Goal: Transaction & Acquisition: Purchase product/service

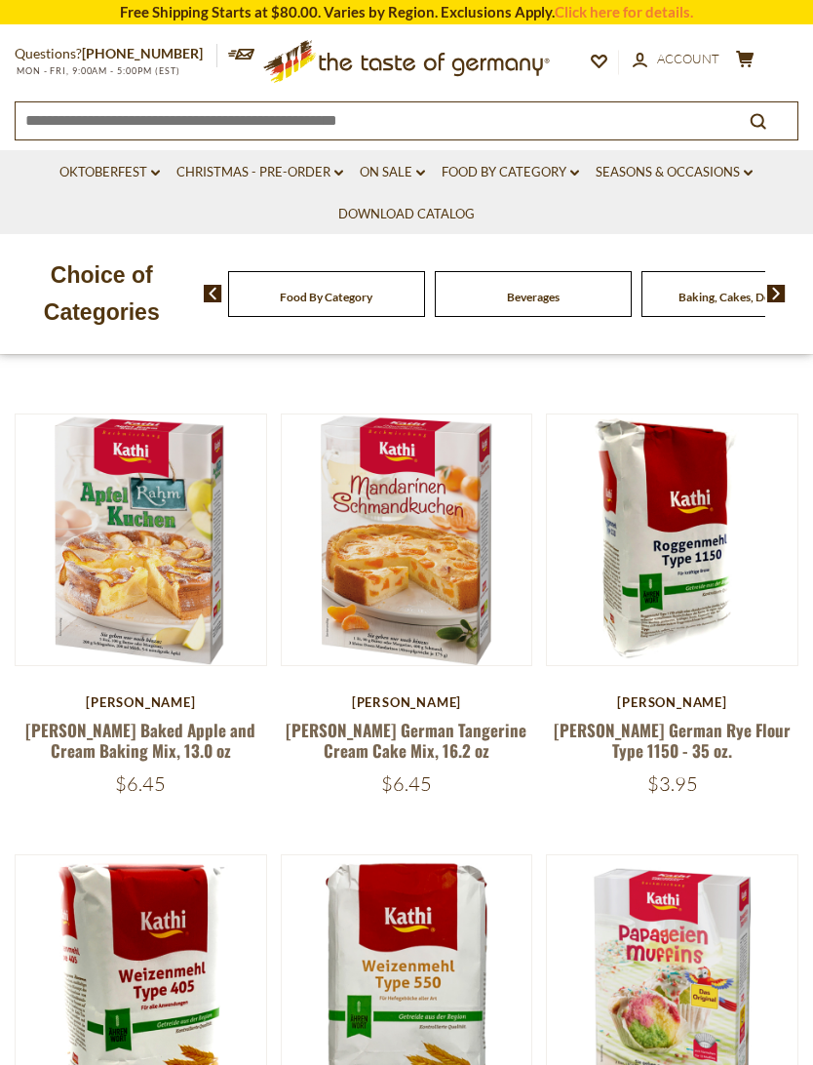
scroll to position [614, 0]
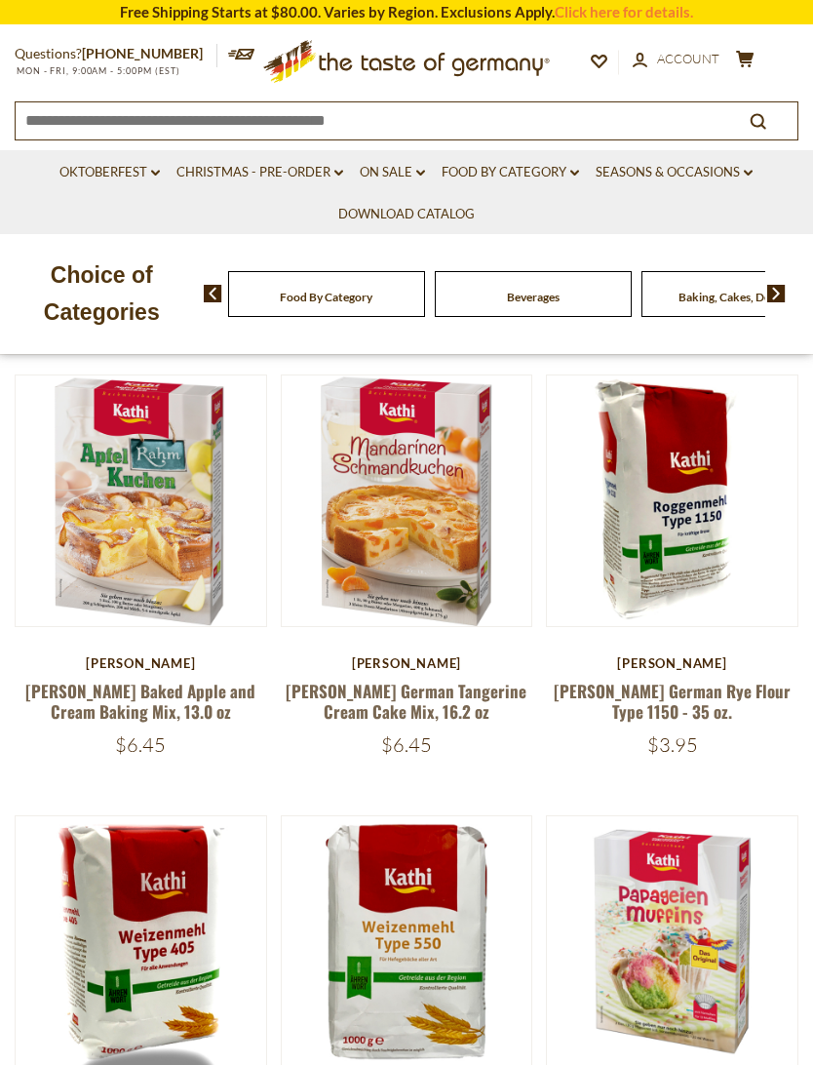
click at [80, 679] on link "[PERSON_NAME] Baked Apple and Cream Baking Mix, 13.0 oz" at bounding box center [140, 701] width 230 height 45
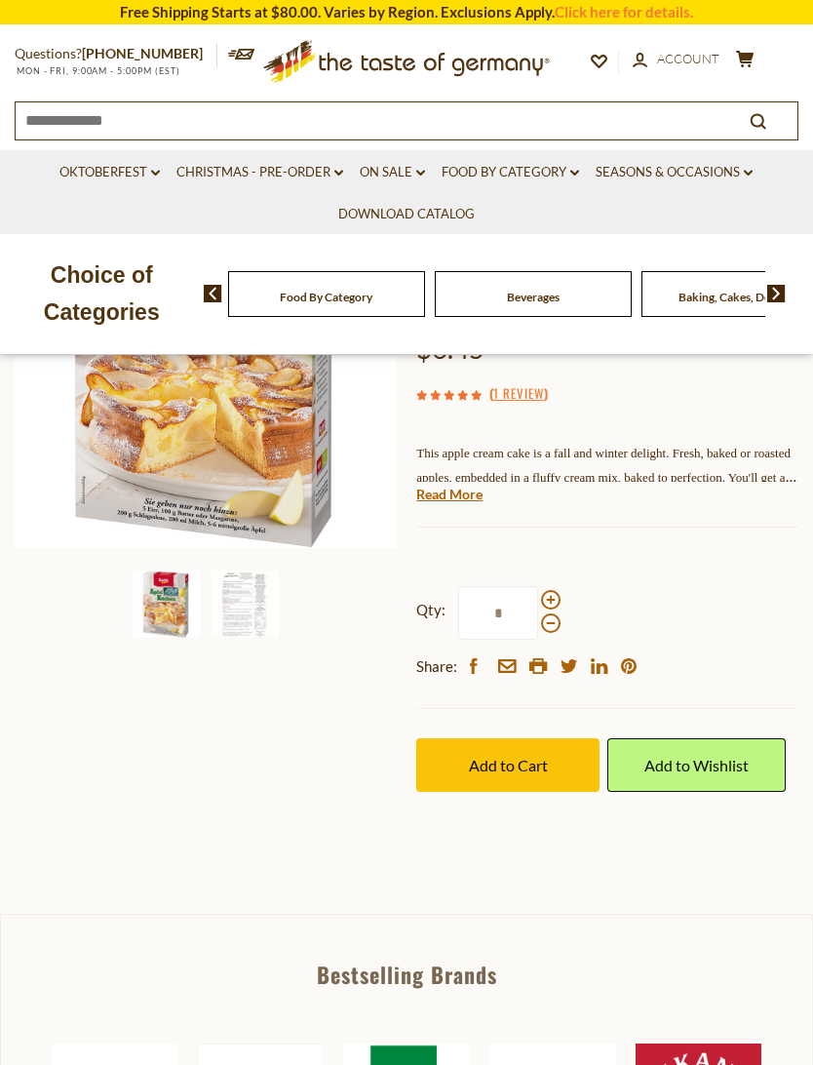
scroll to position [387, 0]
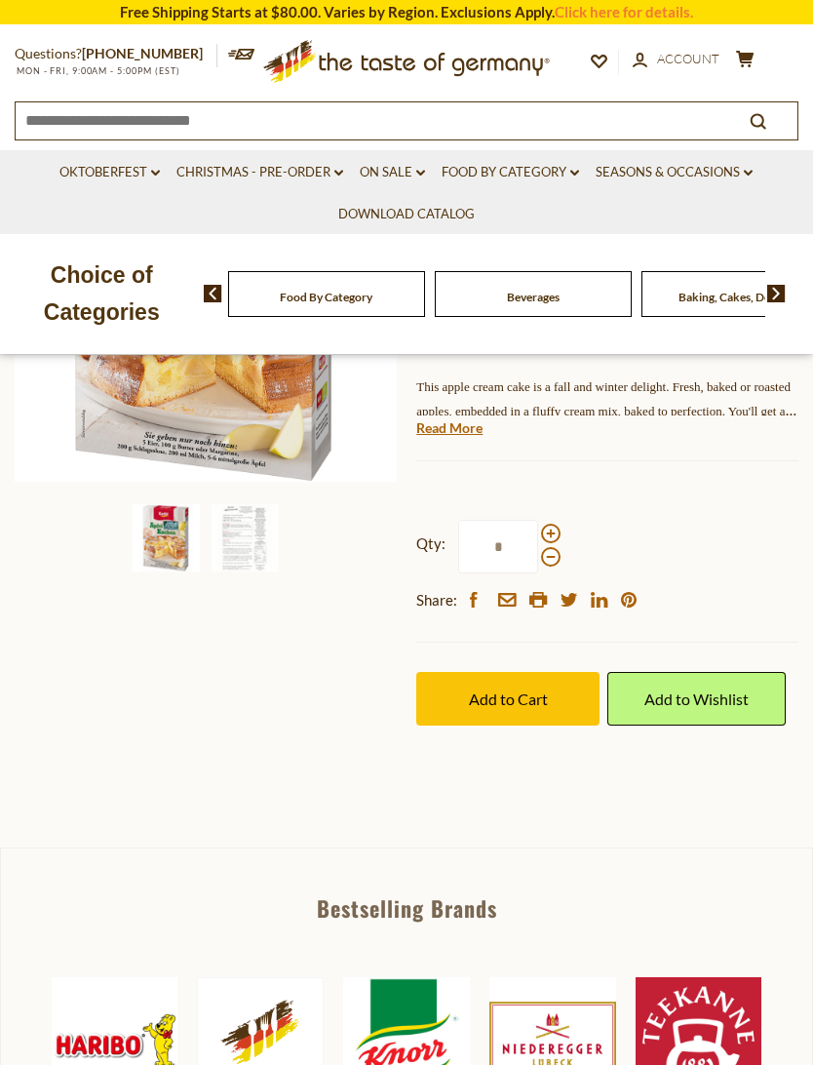
click at [221, 537] on img at bounding box center [245, 537] width 67 height 67
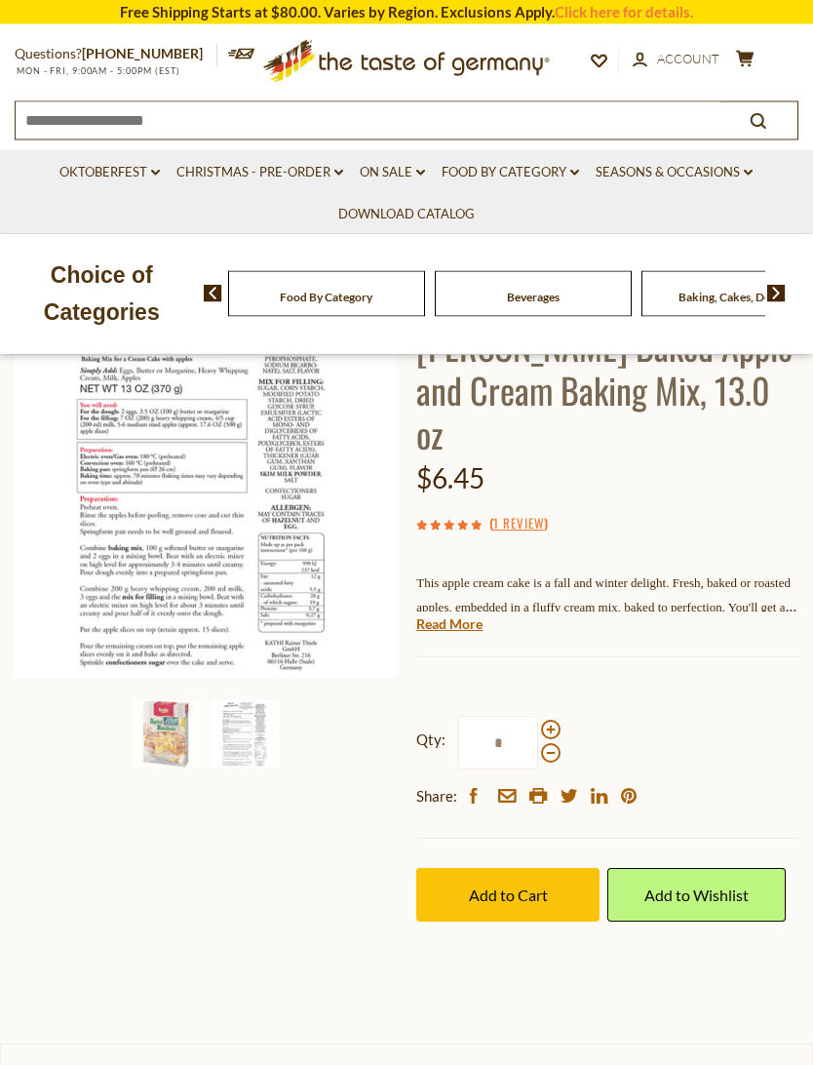
scroll to position [202, 0]
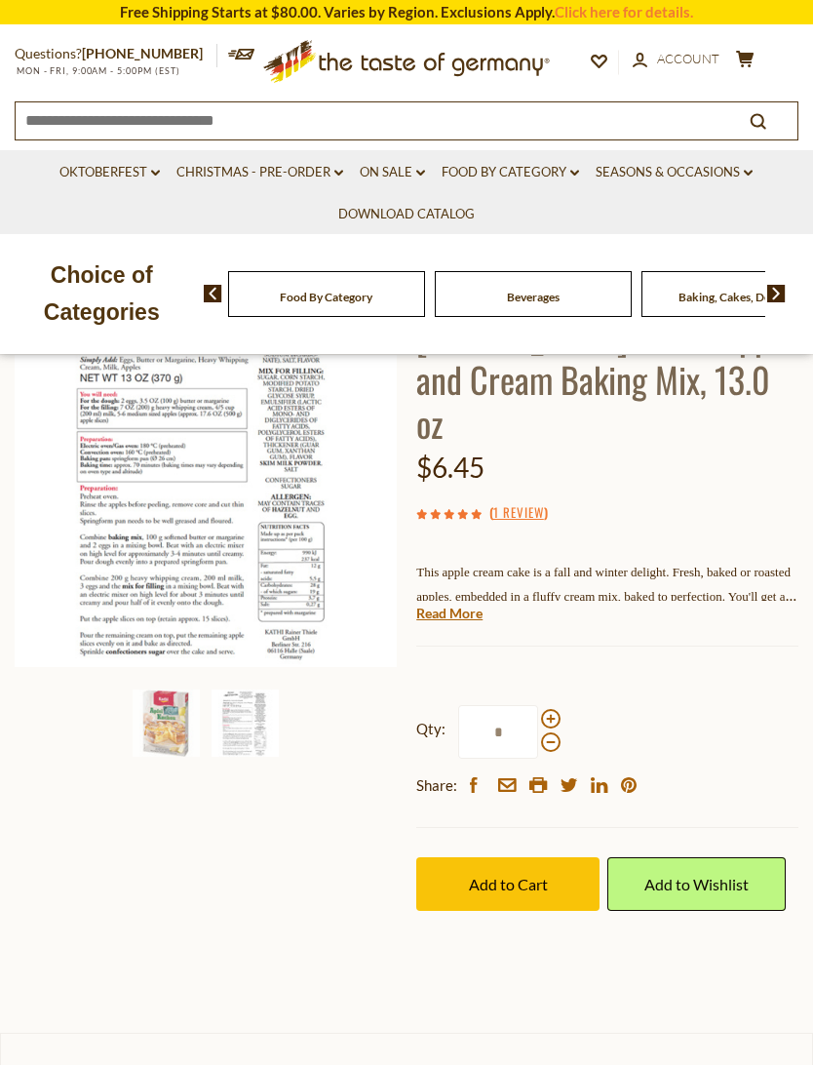
click at [527, 875] on span "Add to Cart" at bounding box center [508, 884] width 79 height 19
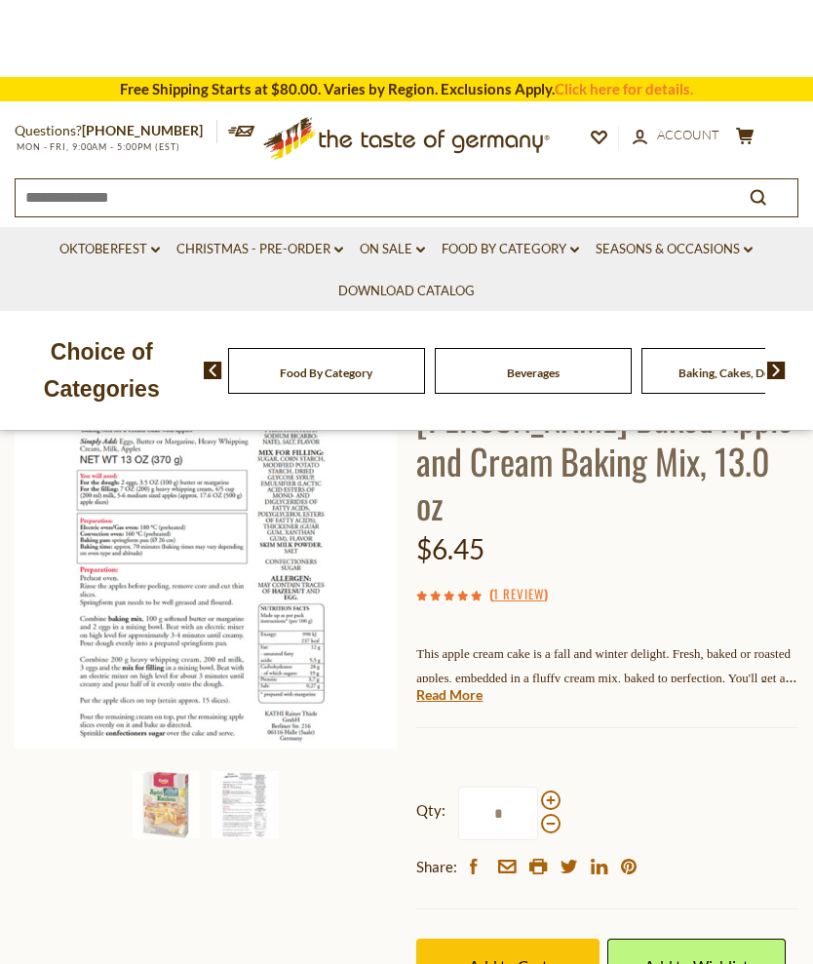
scroll to position [0, 0]
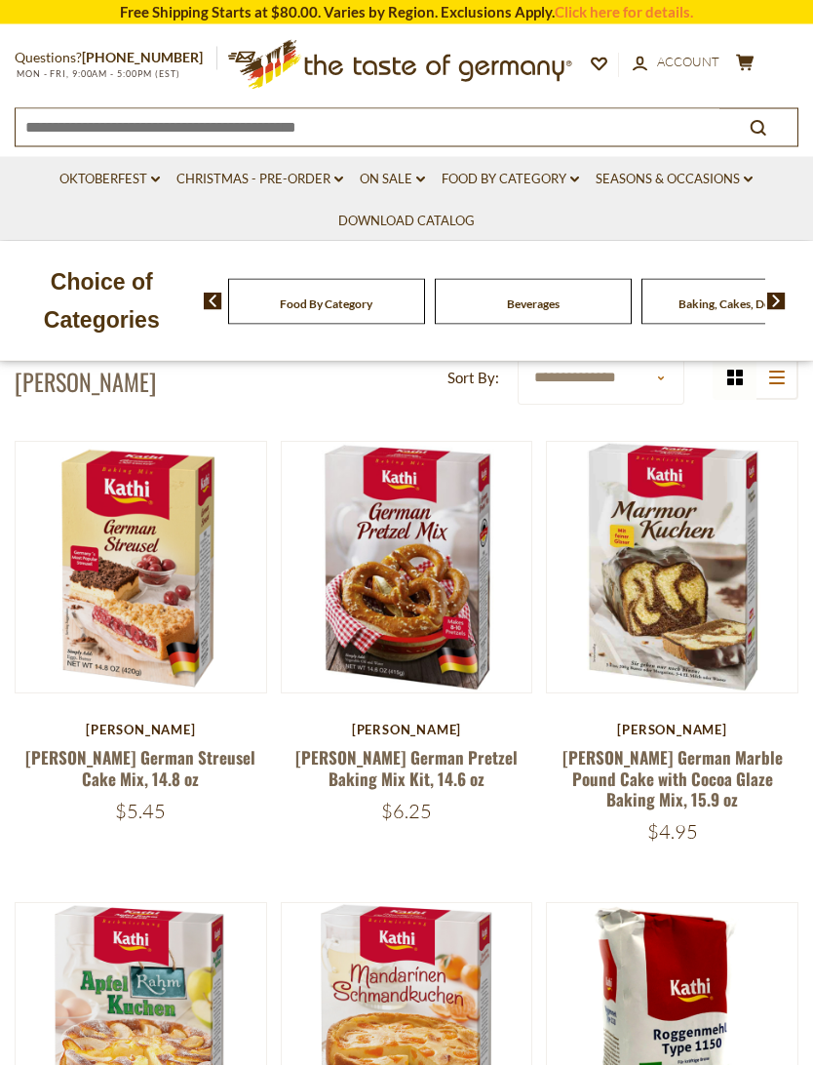
scroll to position [80, 0]
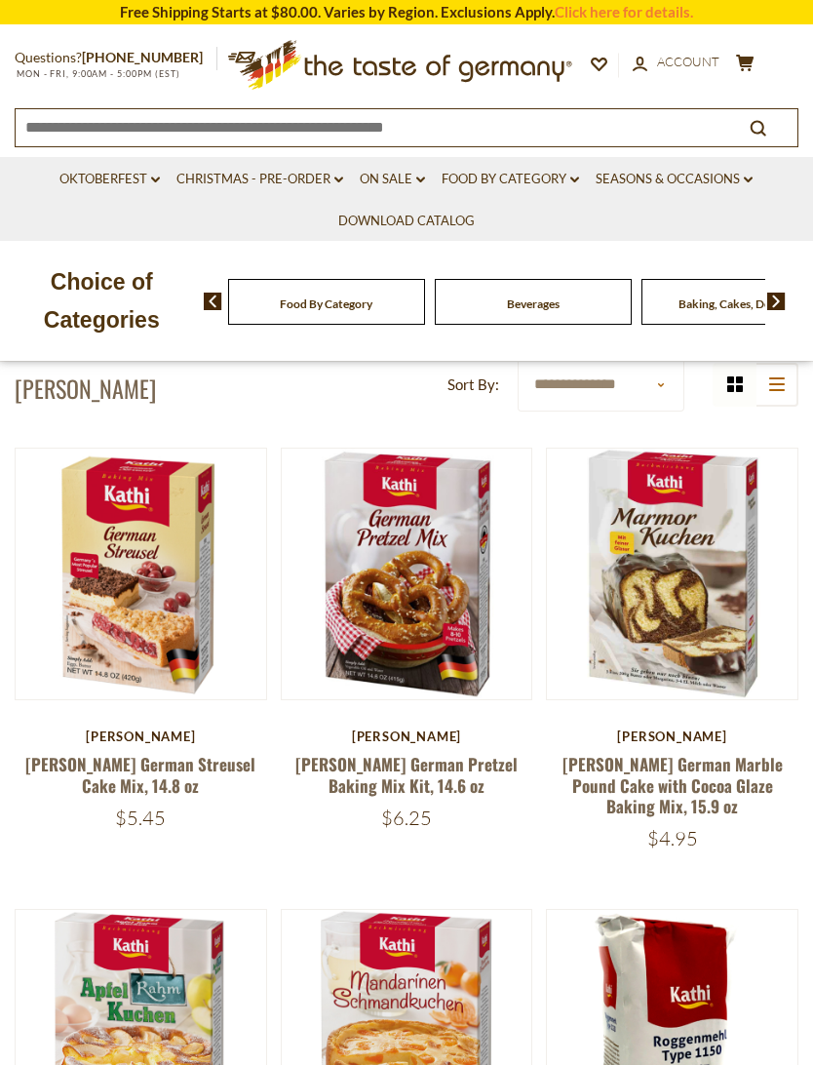
click at [452, 775] on link "[PERSON_NAME] German Pretzel Baking Mix Kit, 14.6 oz" at bounding box center [406, 774] width 222 height 45
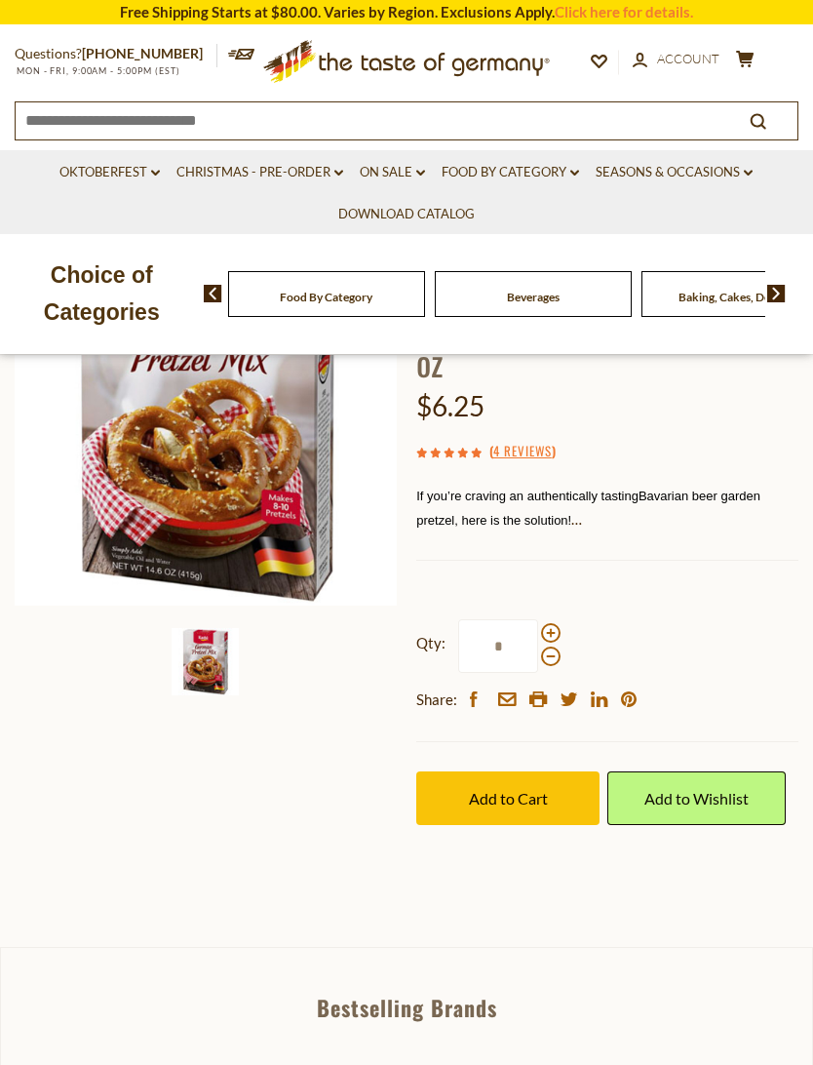
scroll to position [289, 0]
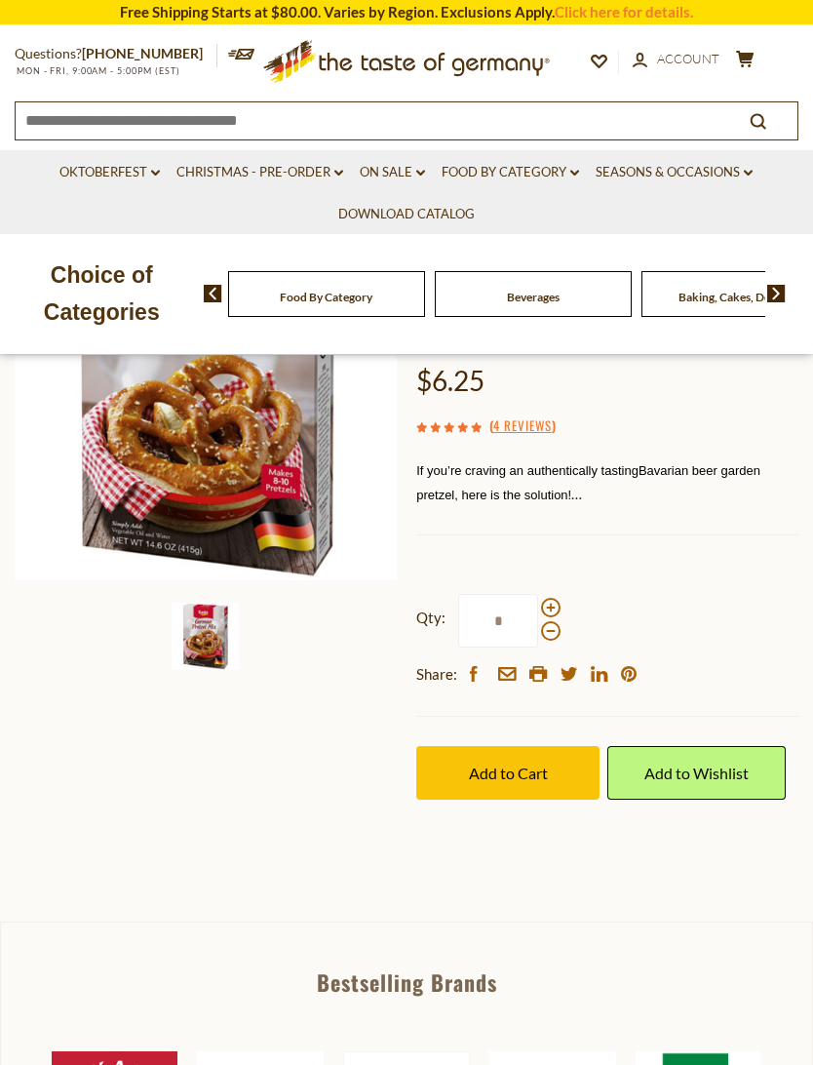
click at [527, 764] on span "Add to Cart" at bounding box center [508, 773] width 79 height 19
click at [783, 289] on img at bounding box center [776, 294] width 19 height 18
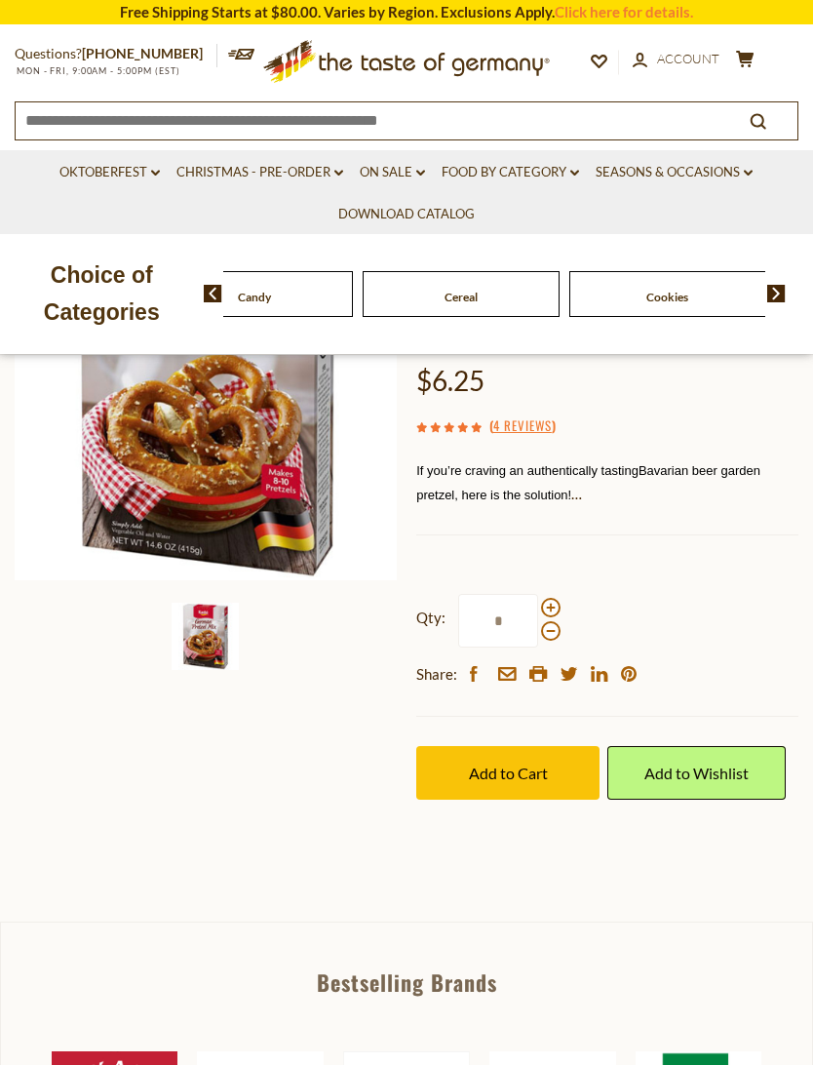
click at [782, 285] on img at bounding box center [776, 294] width 19 height 18
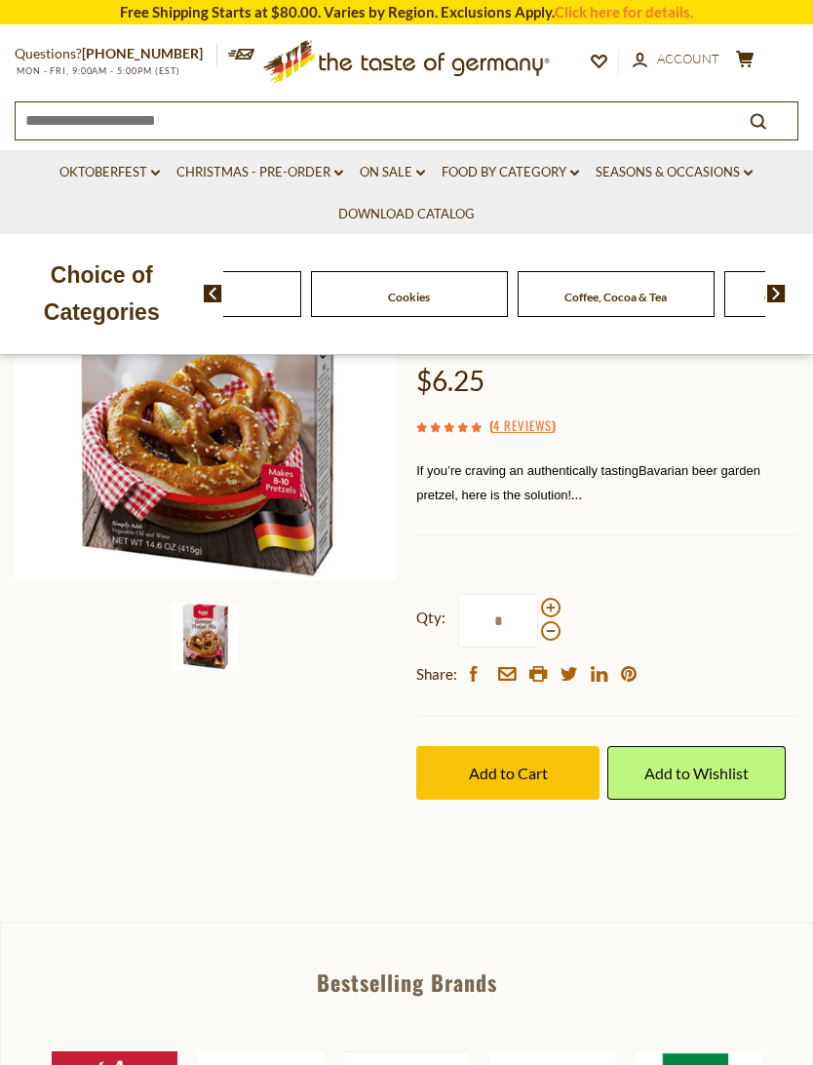
click at [784, 295] on img at bounding box center [776, 294] width 19 height 18
click at [792, 288] on div "Food By Category Beverages Baking, Cakes, Desserts Breads Candy Cereal Cookies …" at bounding box center [509, 293] width 610 height 47
click at [779, 299] on img at bounding box center [776, 294] width 19 height 18
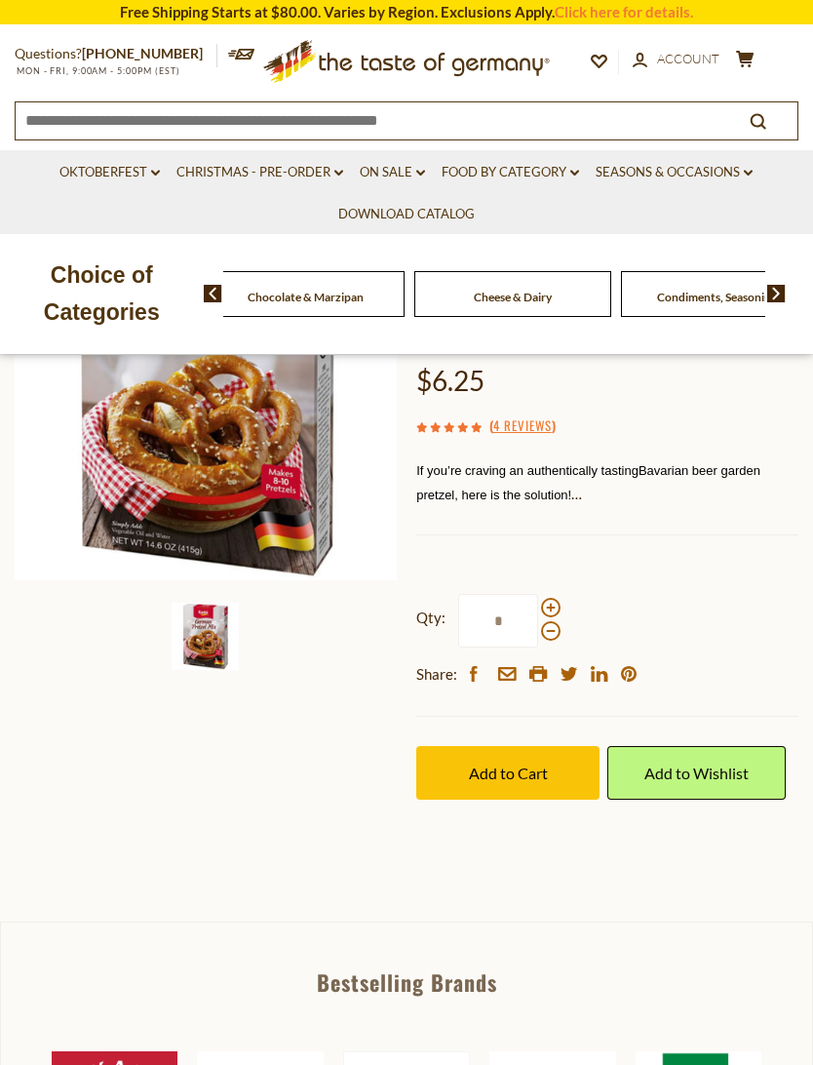
click at [784, 295] on img at bounding box center [776, 294] width 19 height 18
click at [784, 292] on img at bounding box center [776, 294] width 19 height 18
click at [784, 285] on img at bounding box center [776, 294] width 19 height 18
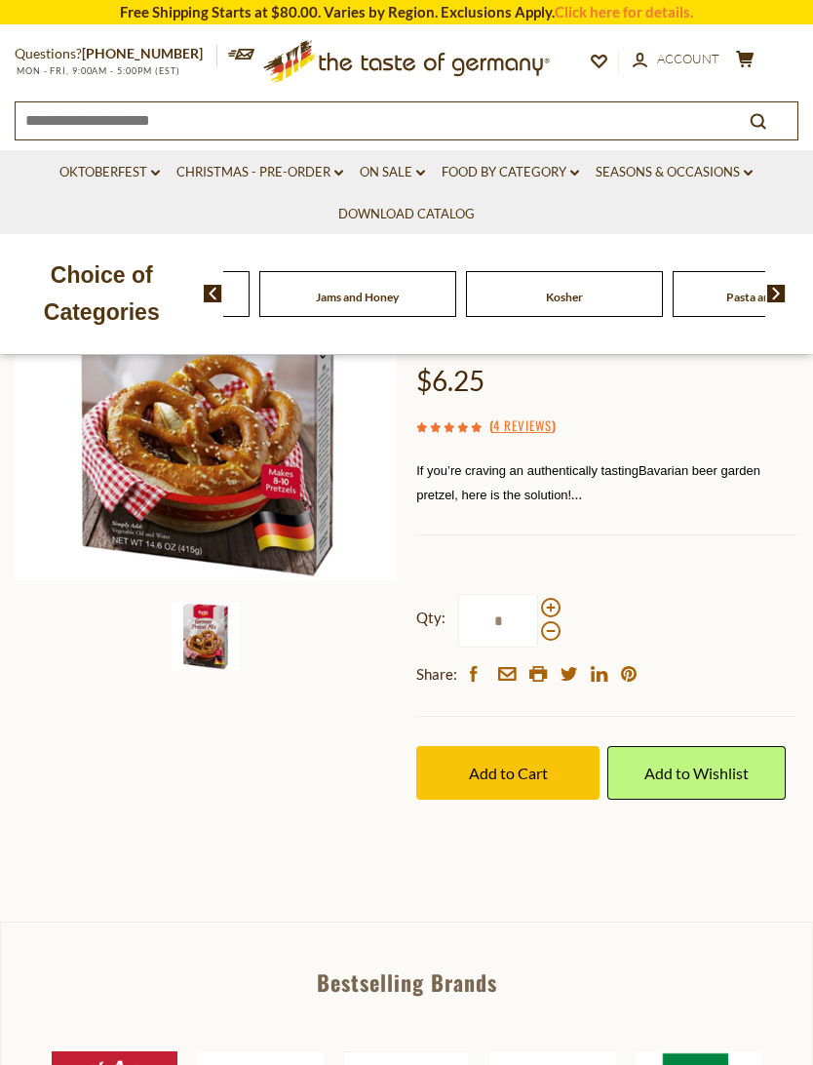
click at [785, 291] on img at bounding box center [776, 294] width 19 height 18
click at [784, 295] on img at bounding box center [776, 294] width 19 height 18
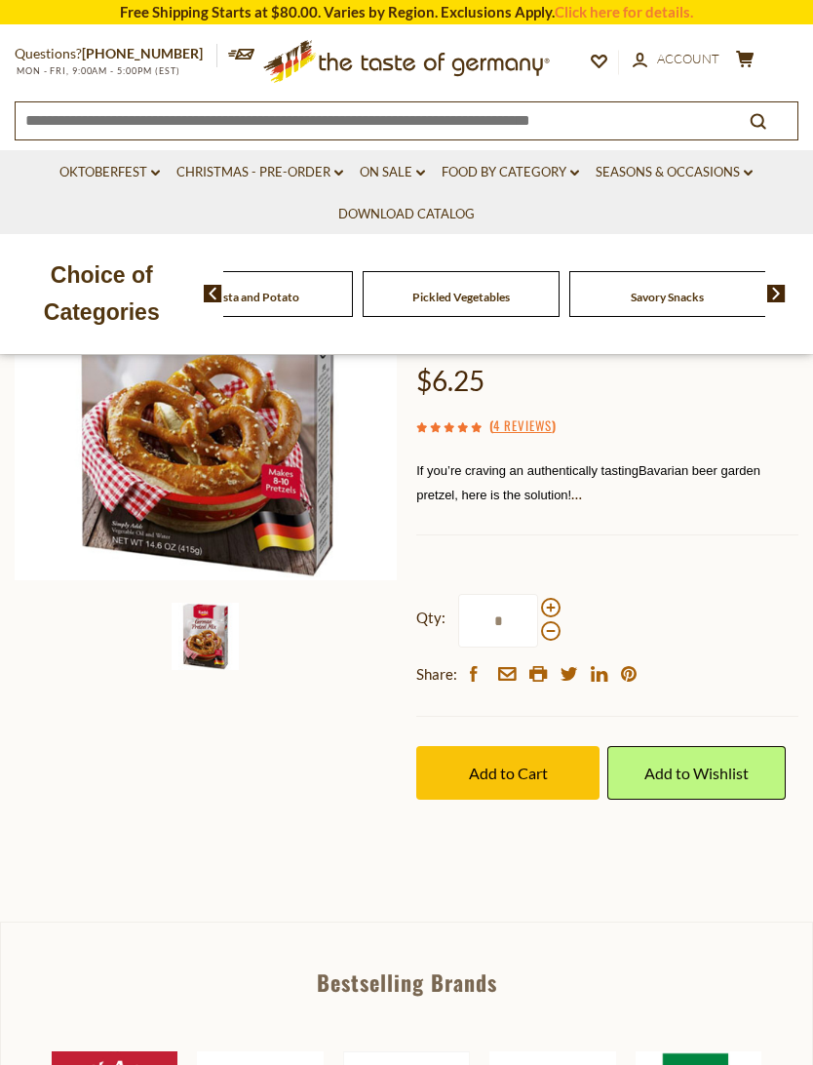
click at [206, 295] on img at bounding box center [213, 294] width 19 height 18
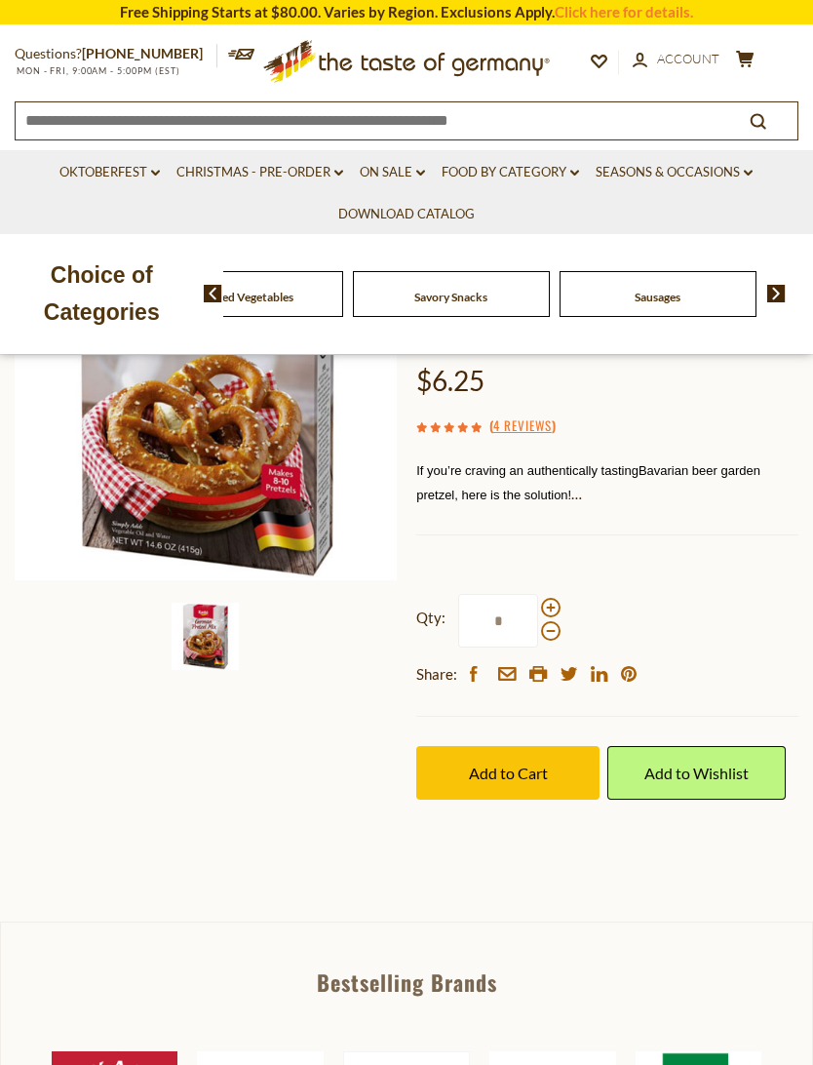
click at [206, 290] on img at bounding box center [213, 294] width 19 height 18
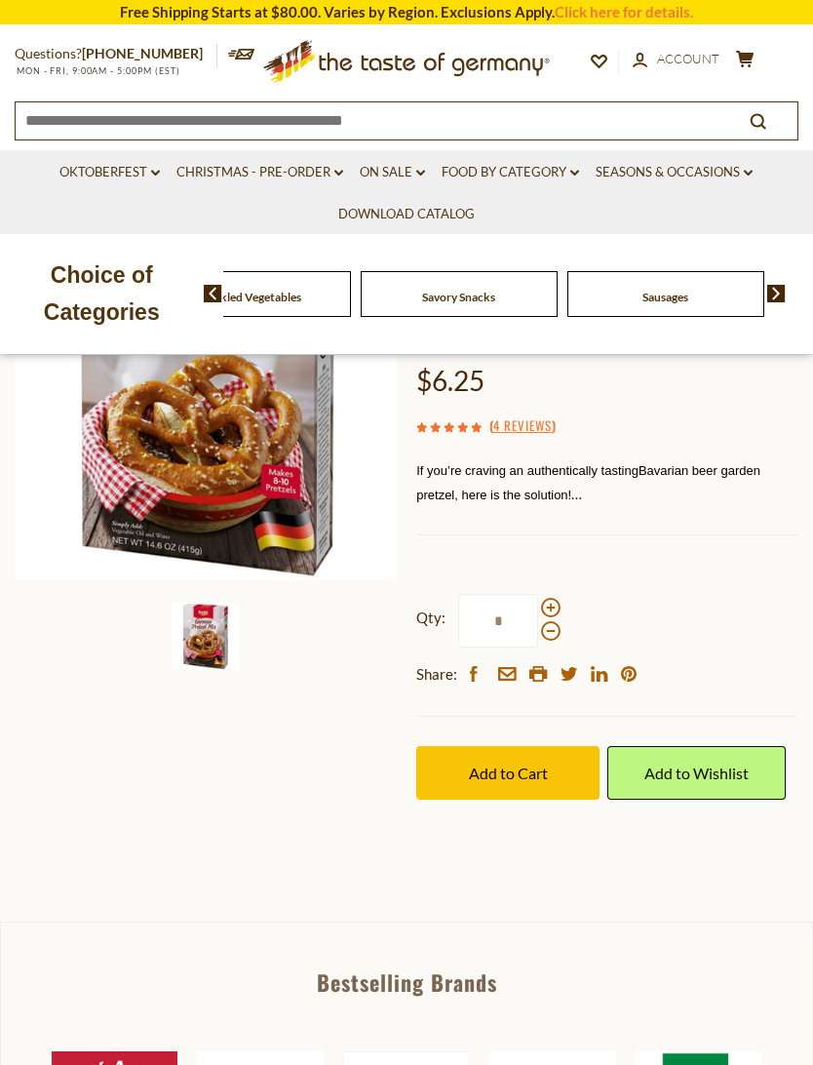
click at [563, 180] on link "Food By Category dropdown_arrow" at bounding box center [511, 172] width 138 height 21
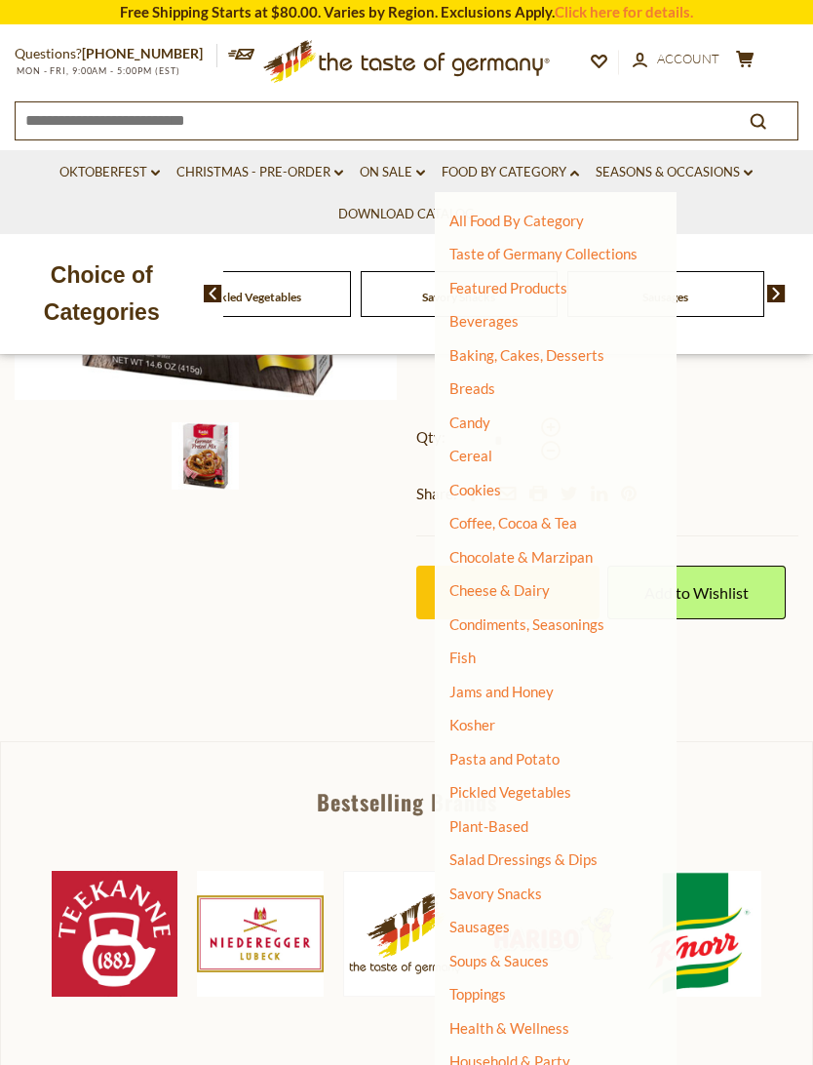
scroll to position [468, 0]
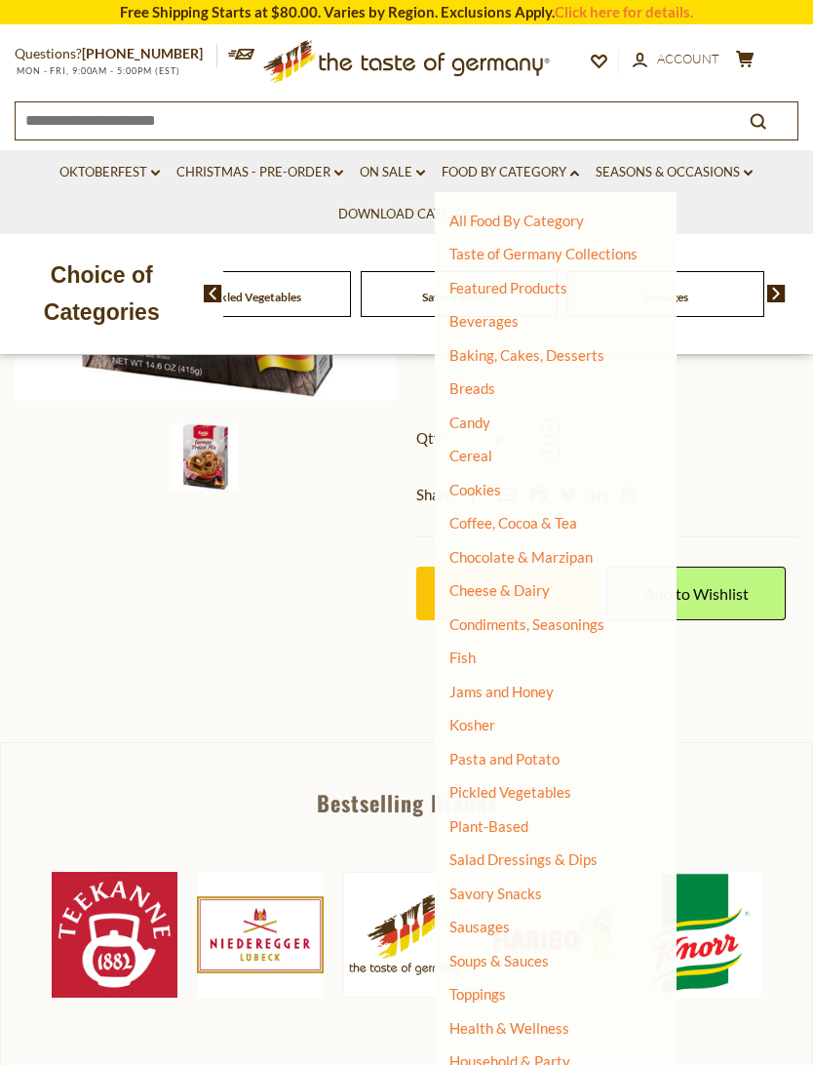
click at [580, 360] on link "Baking, Cakes, Desserts" at bounding box center [527, 355] width 155 height 18
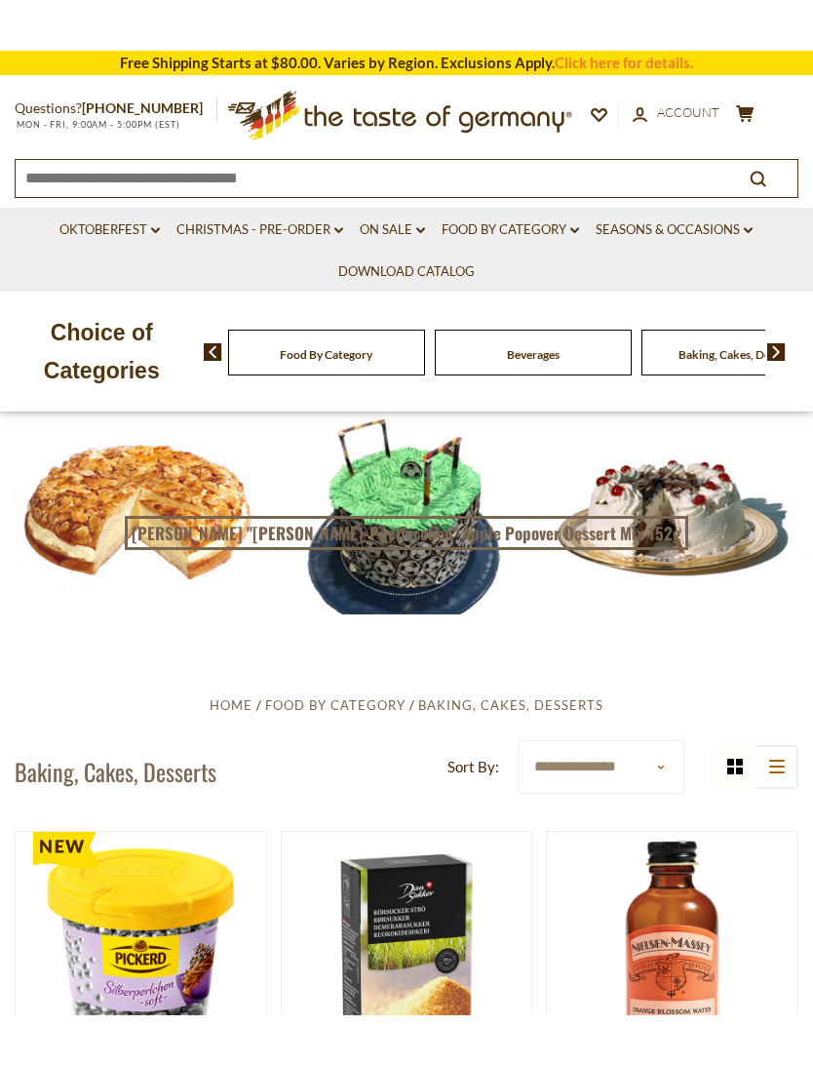
scroll to position [98, 0]
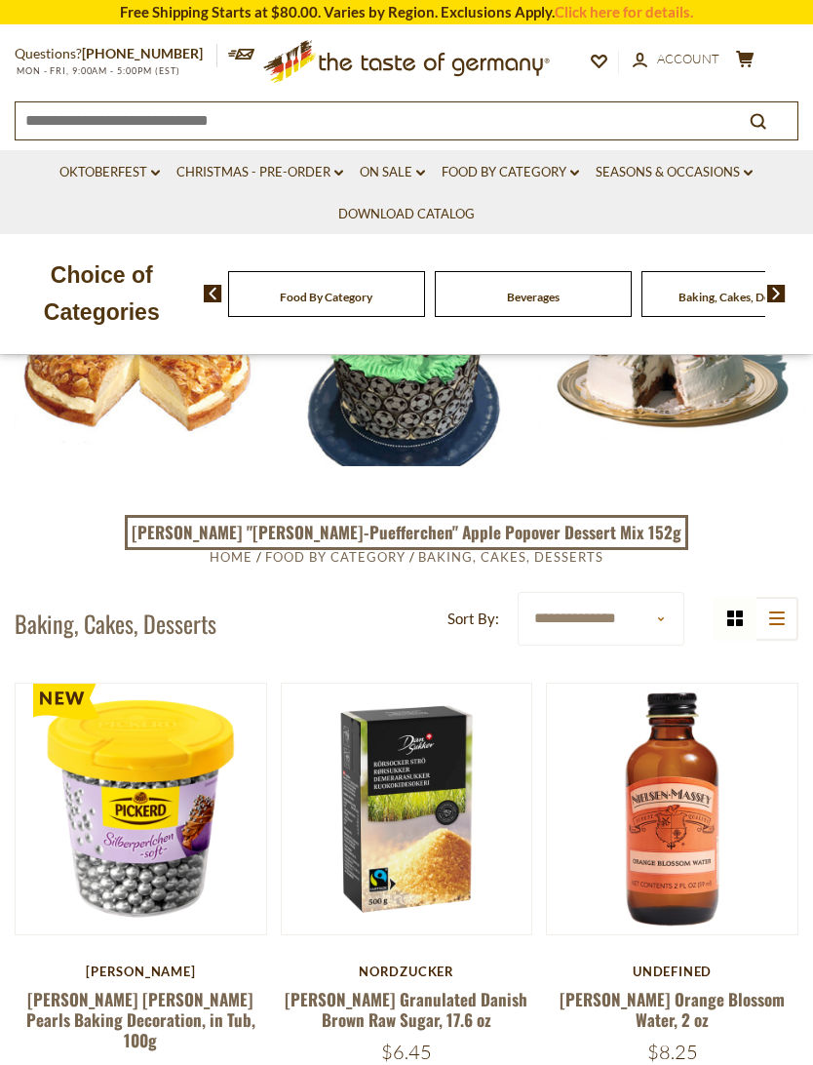
click at [661, 628] on select "**********" at bounding box center [601, 619] width 167 height 54
select select "*********"
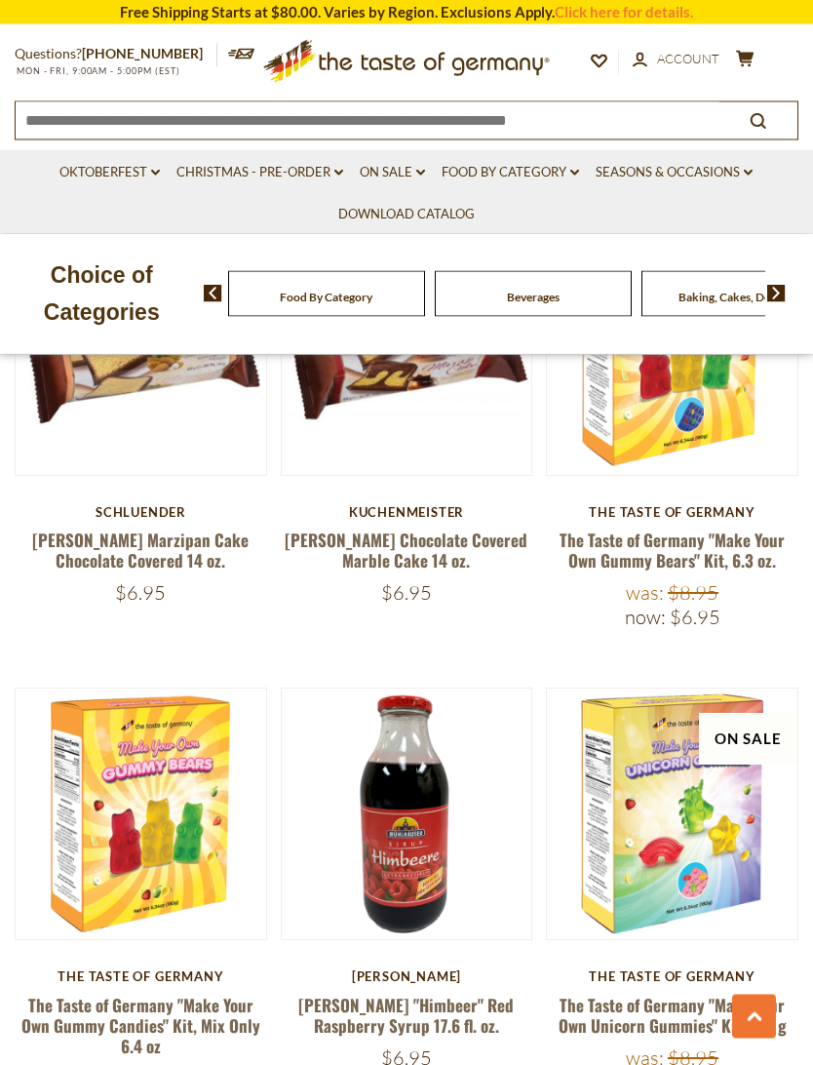
scroll to position [4627, 0]
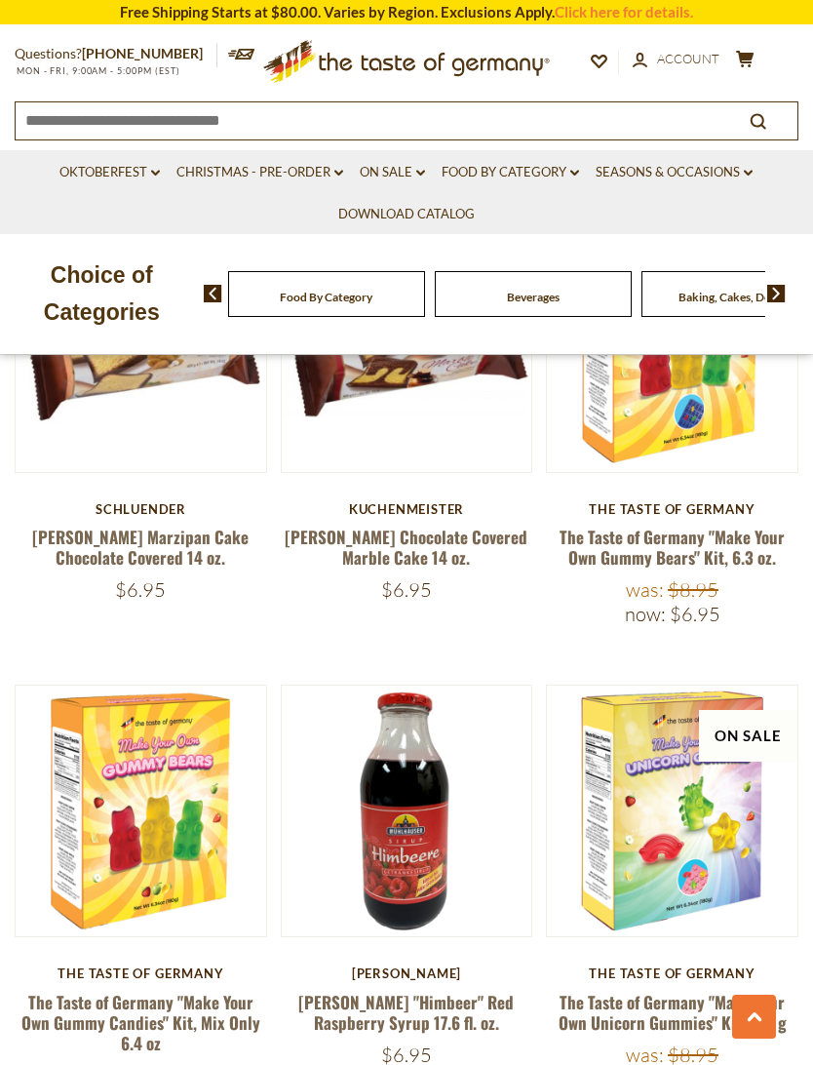
click at [765, 525] on link "The Taste of Germany "Make Your Own Gummy Bears" Kit, 6.3 oz." at bounding box center [672, 547] width 225 height 45
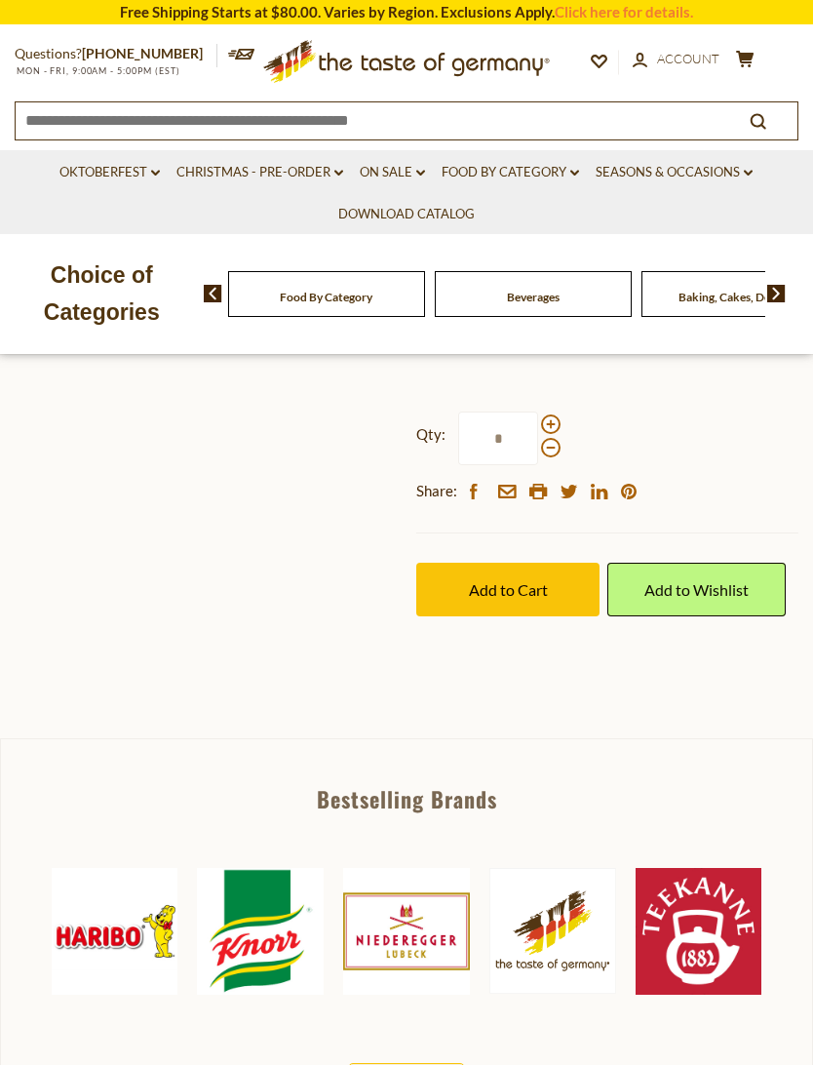
scroll to position [602, 0]
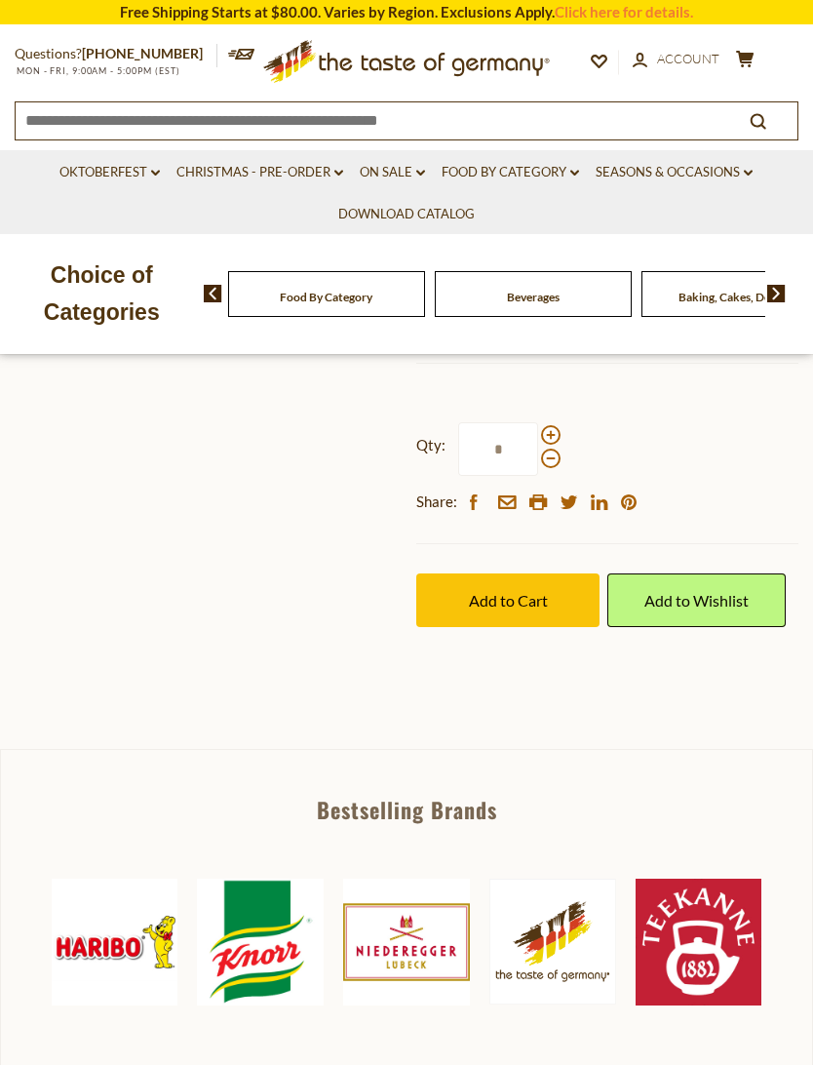
click at [532, 591] on span "Add to Cart" at bounding box center [508, 600] width 79 height 19
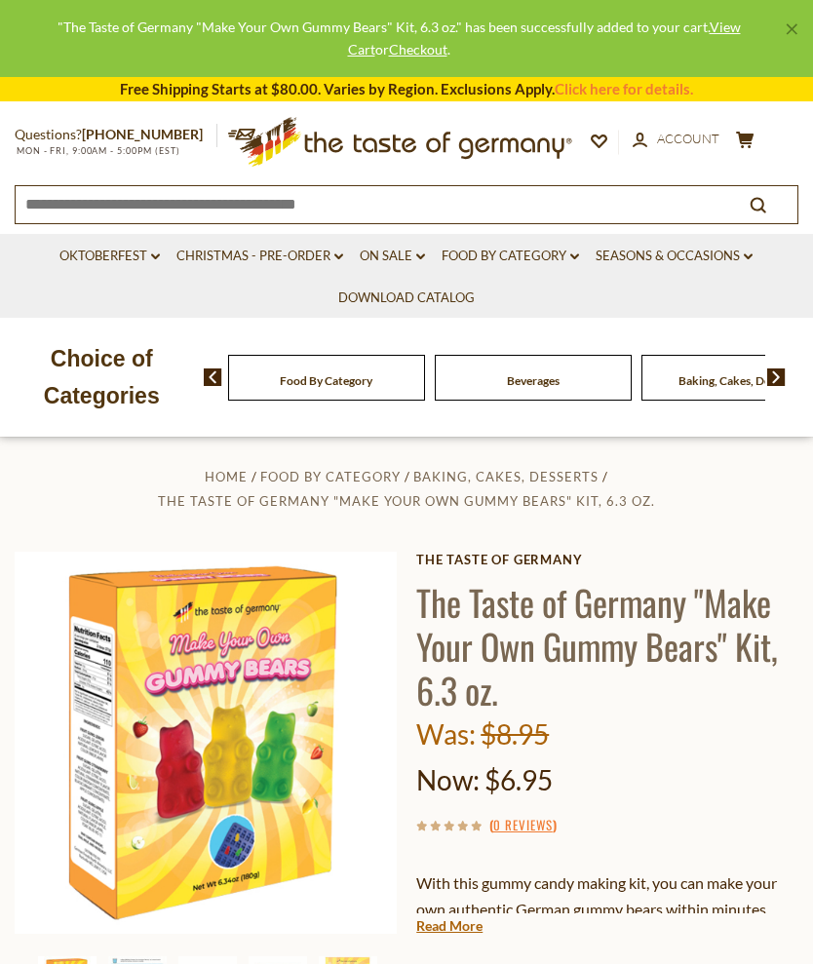
scroll to position [0, 0]
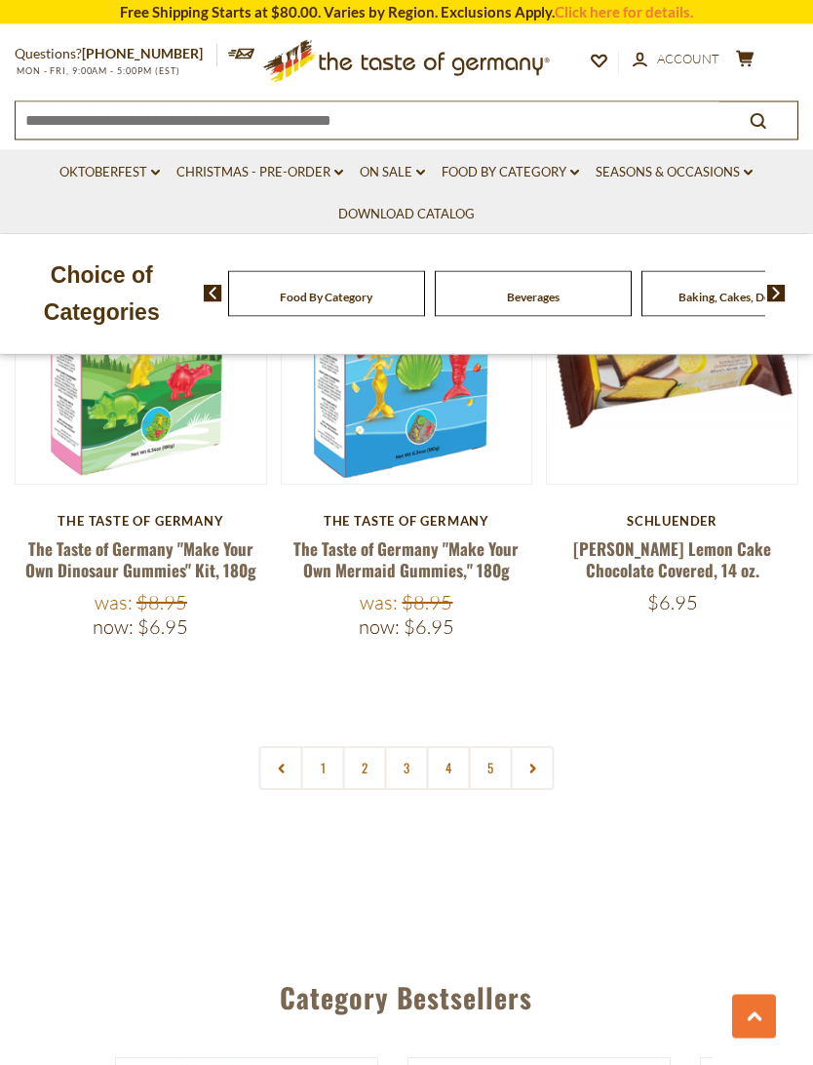
scroll to position [5545, 0]
click at [553, 746] on link at bounding box center [533, 768] width 44 height 44
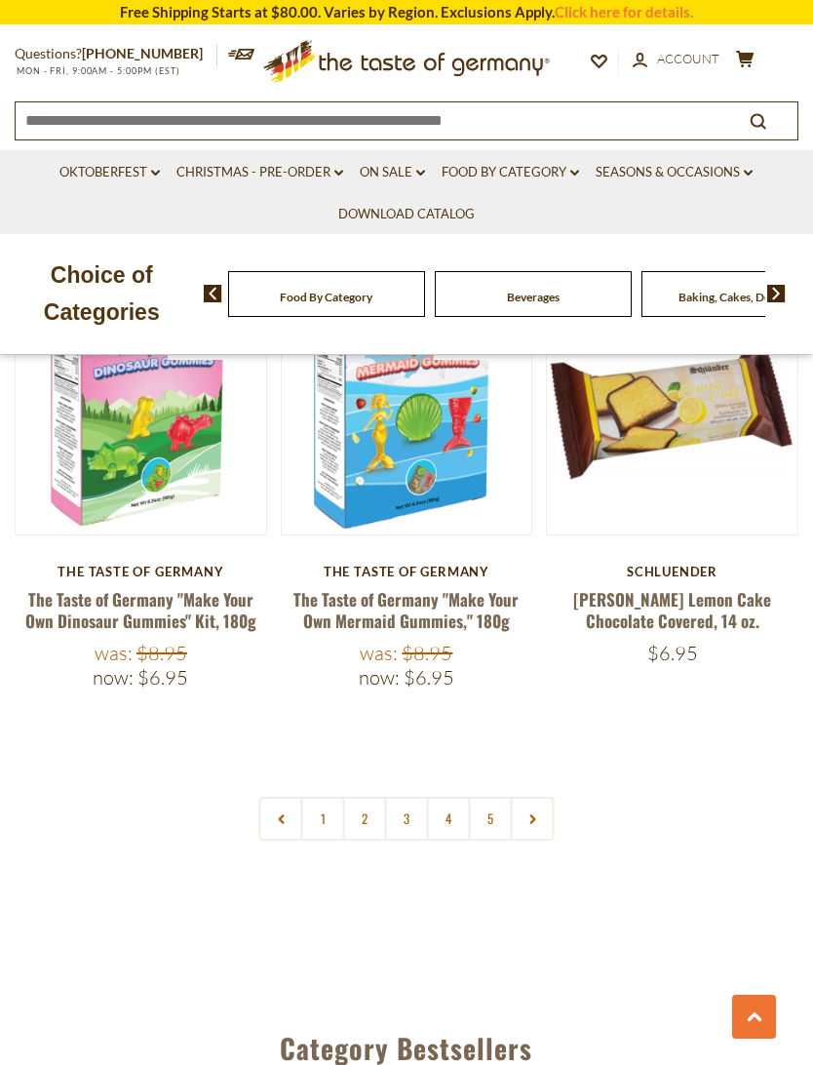
scroll to position [5489, 0]
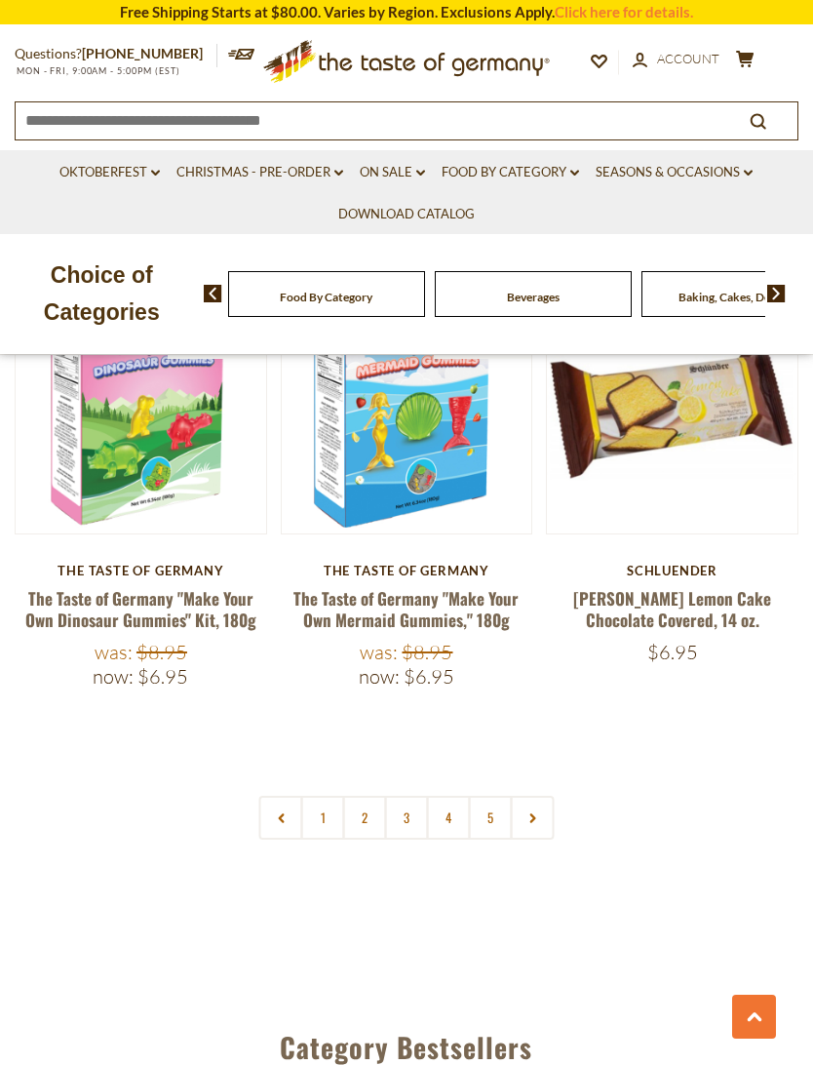
click at [378, 796] on link "2" at bounding box center [365, 818] width 44 height 44
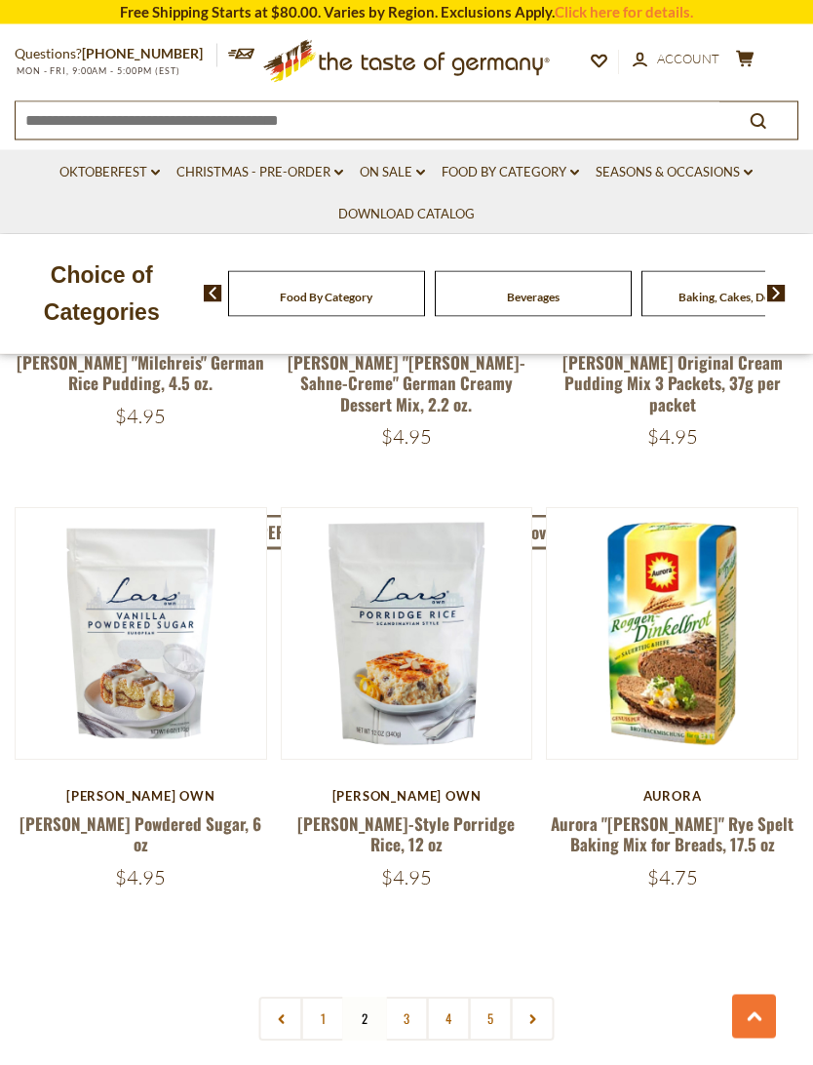
scroll to position [5195, 0]
click at [453, 964] on link "4" at bounding box center [449, 1018] width 44 height 44
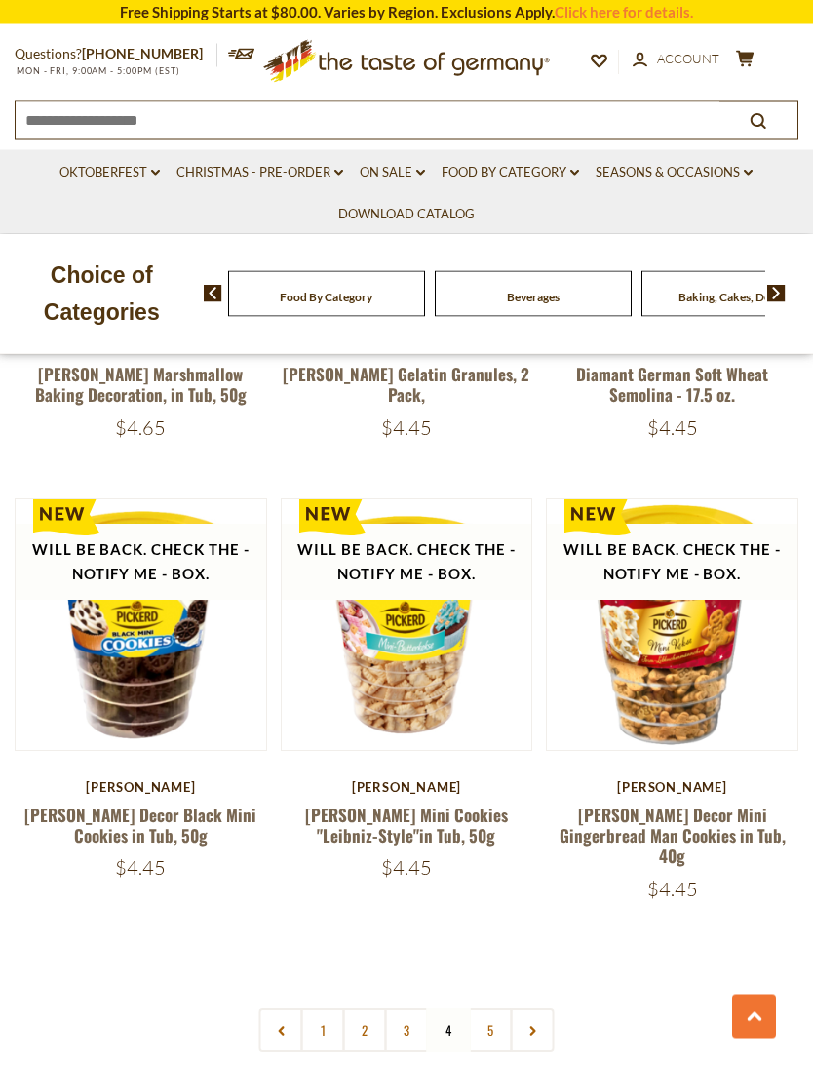
scroll to position [5290, 0]
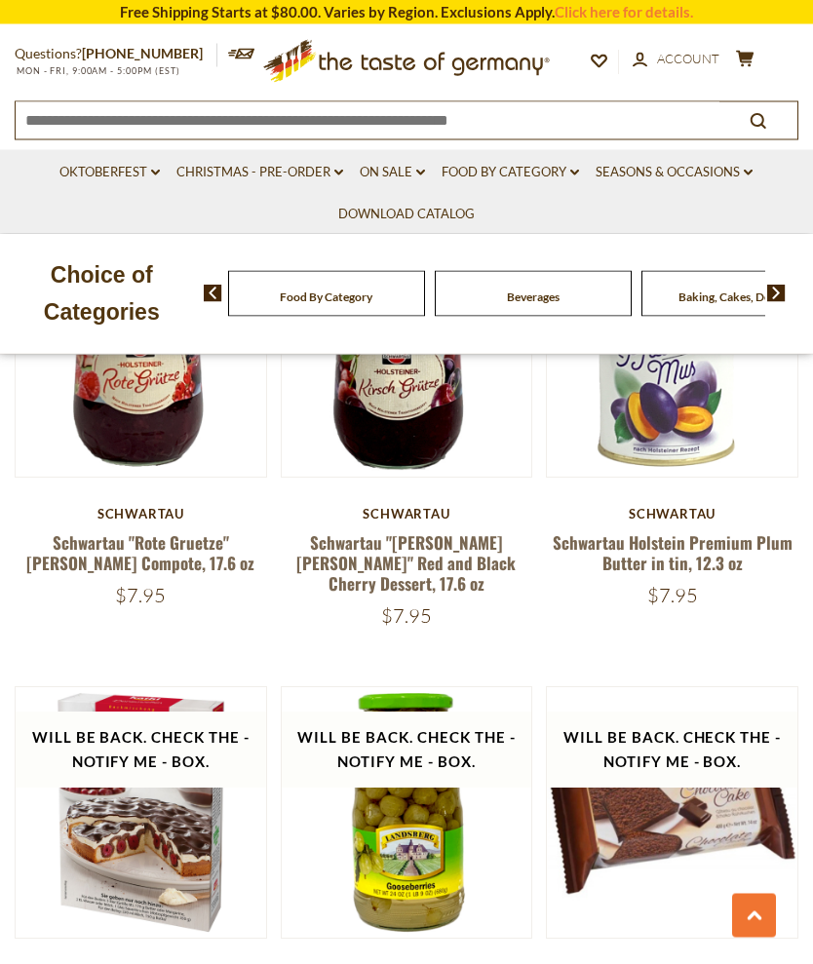
click at [579, 170] on icon at bounding box center [575, 173] width 9 height 6
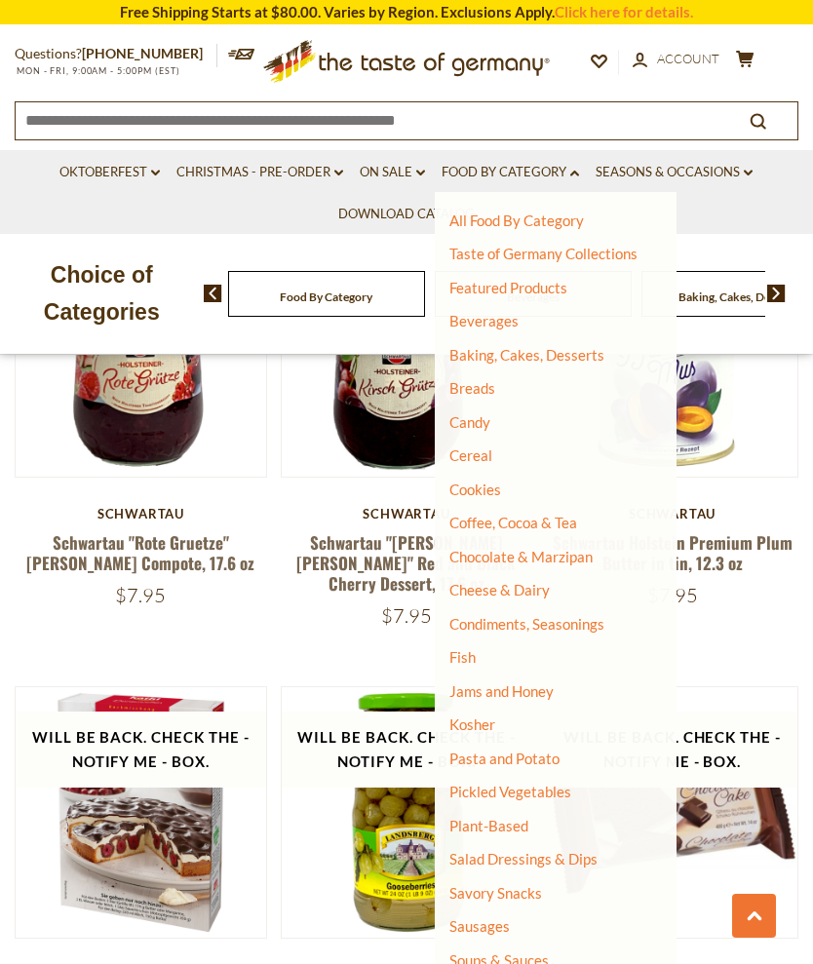
click at [577, 560] on link "Chocolate & Marzipan" at bounding box center [521, 557] width 143 height 18
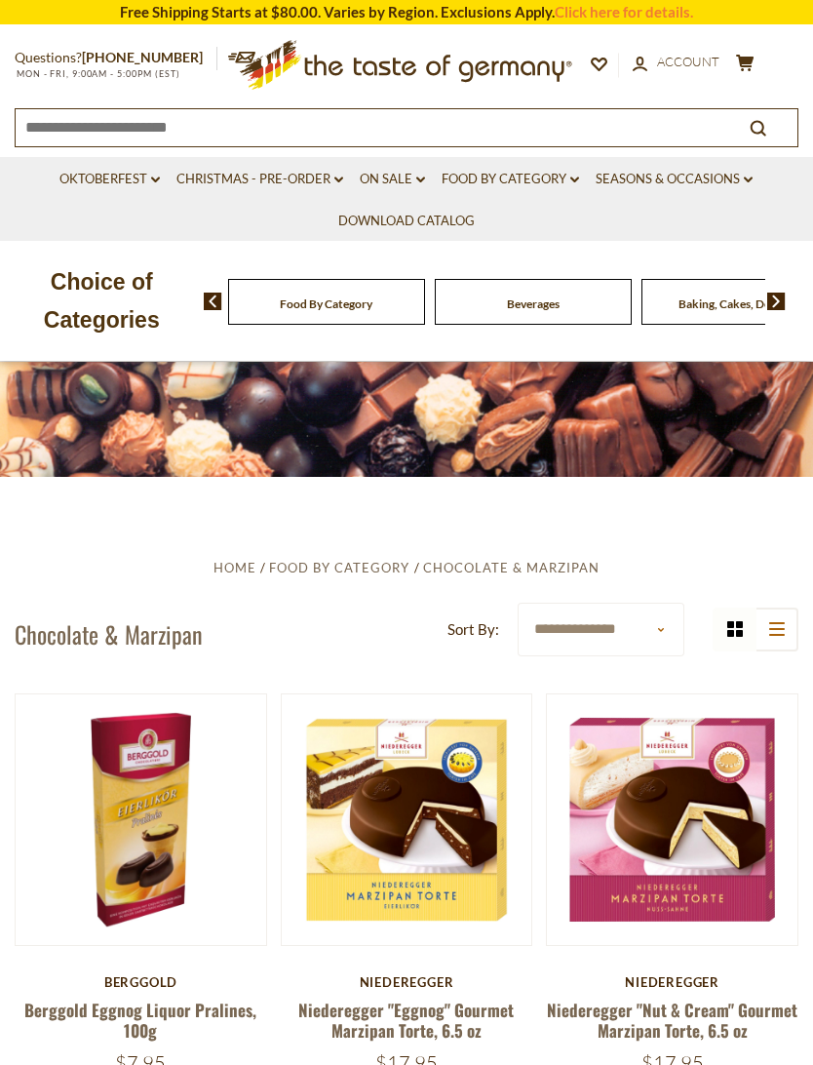
scroll to position [86, 0]
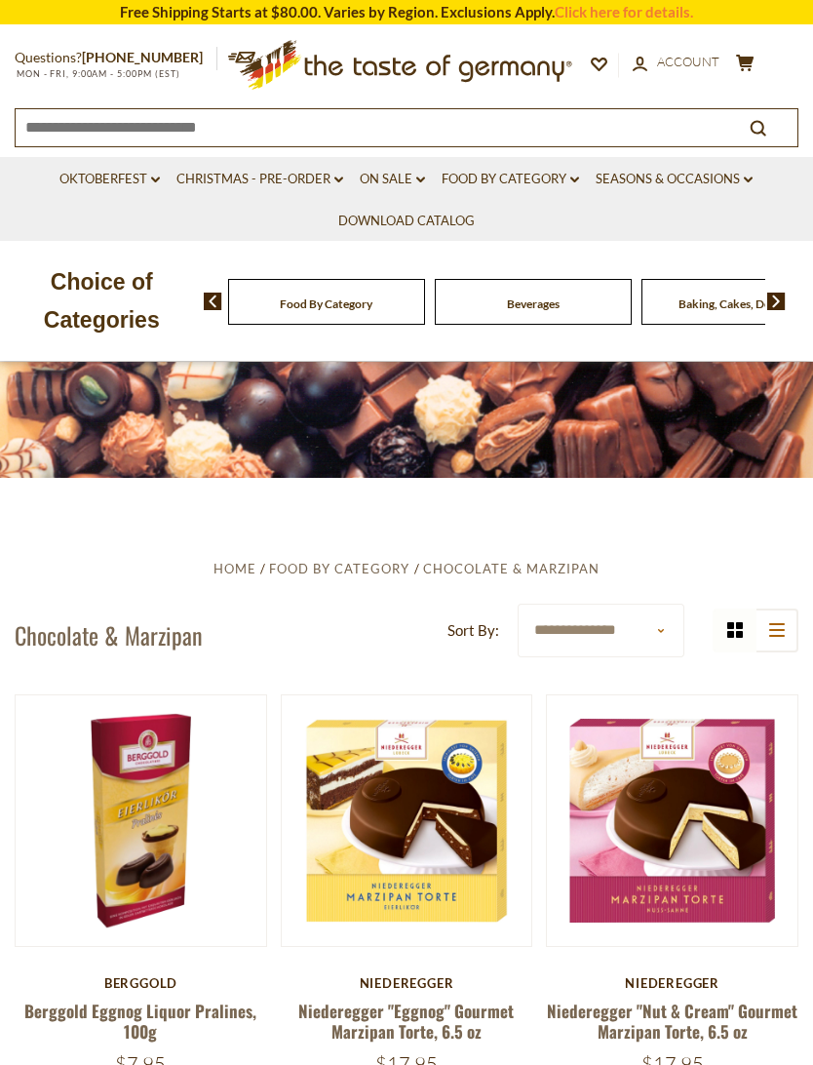
click at [664, 630] on select "**********" at bounding box center [601, 631] width 167 height 54
select select "*********"
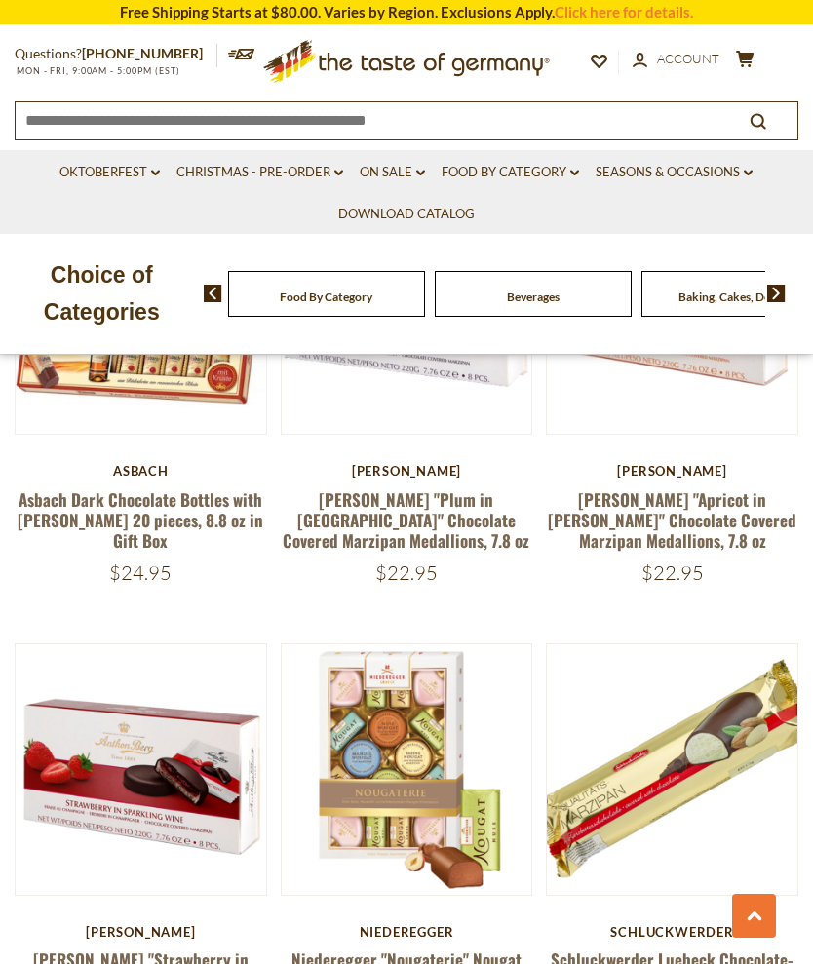
scroll to position [1973, 0]
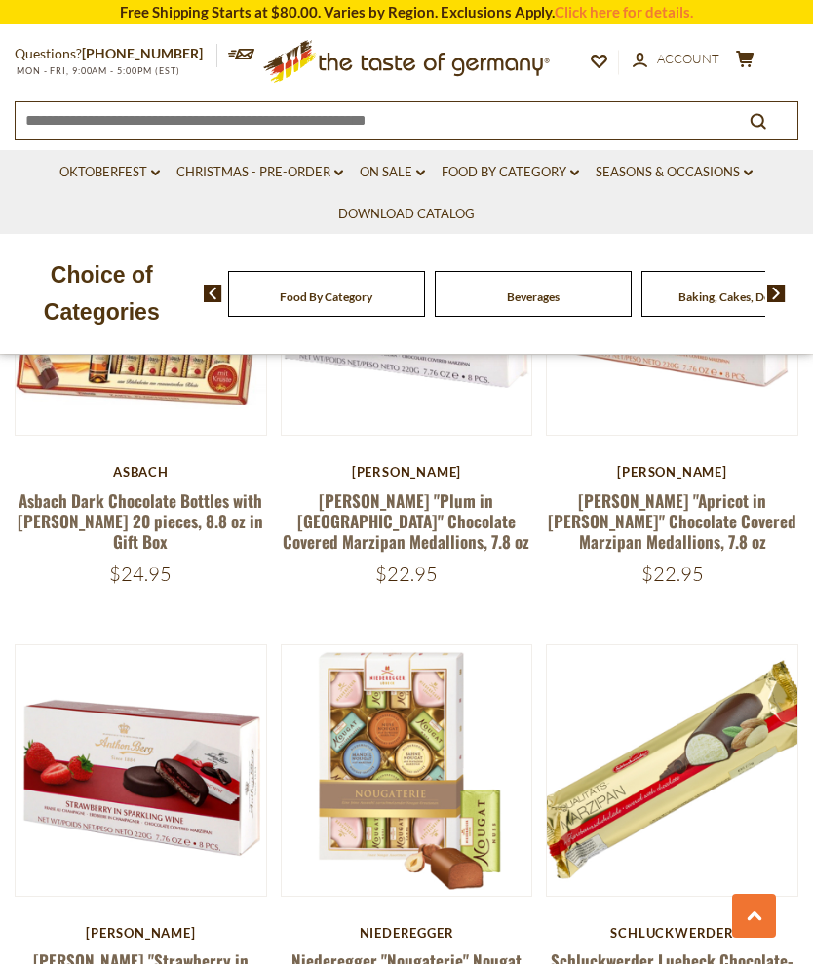
click at [579, 173] on icon at bounding box center [575, 173] width 9 height 6
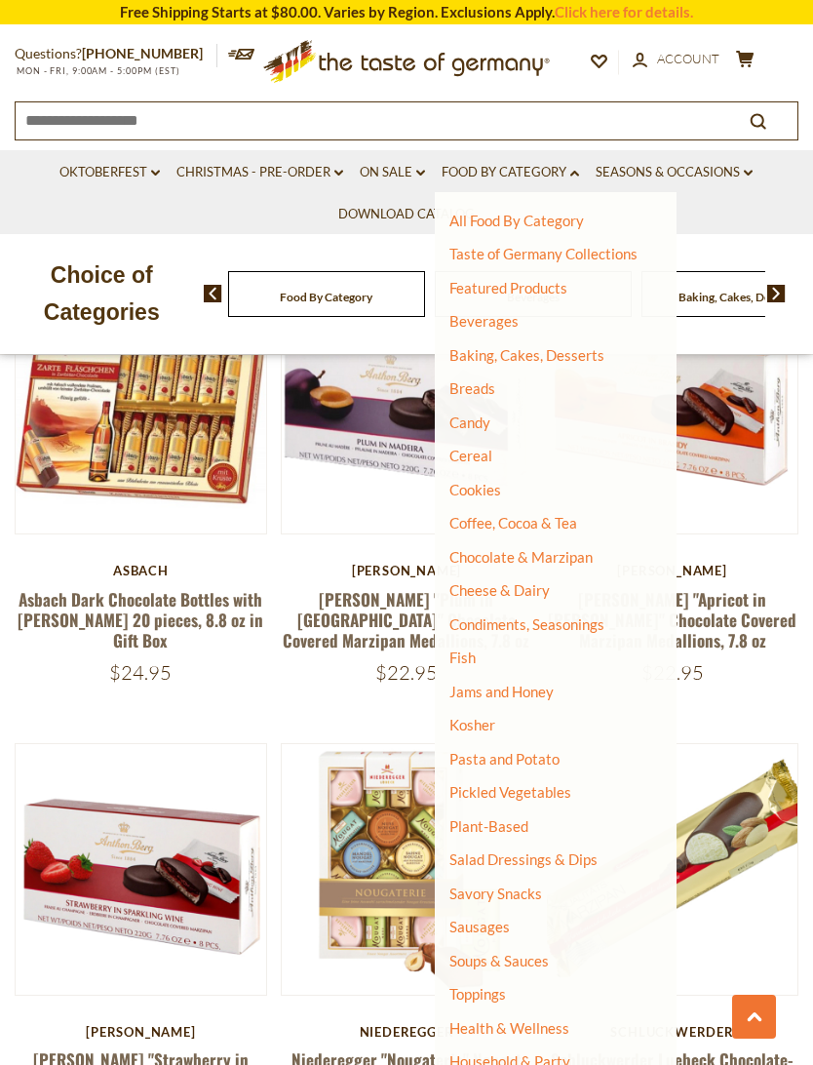
scroll to position [0, 0]
click at [530, 952] on link "Soups & Sauces" at bounding box center [499, 961] width 99 height 18
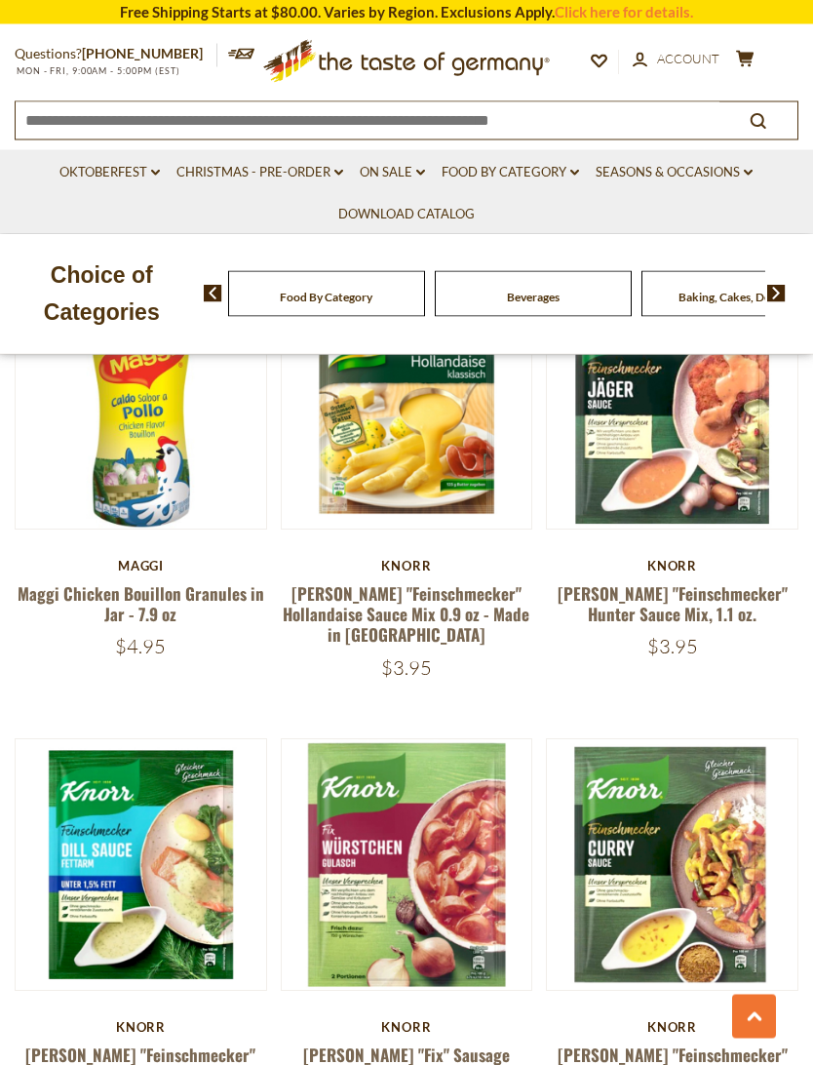
scroll to position [3466, 0]
click at [740, 581] on link "[PERSON_NAME] "Feinschmecker" Hunter Sauce Mix, 1.1 oz." at bounding box center [673, 603] width 230 height 45
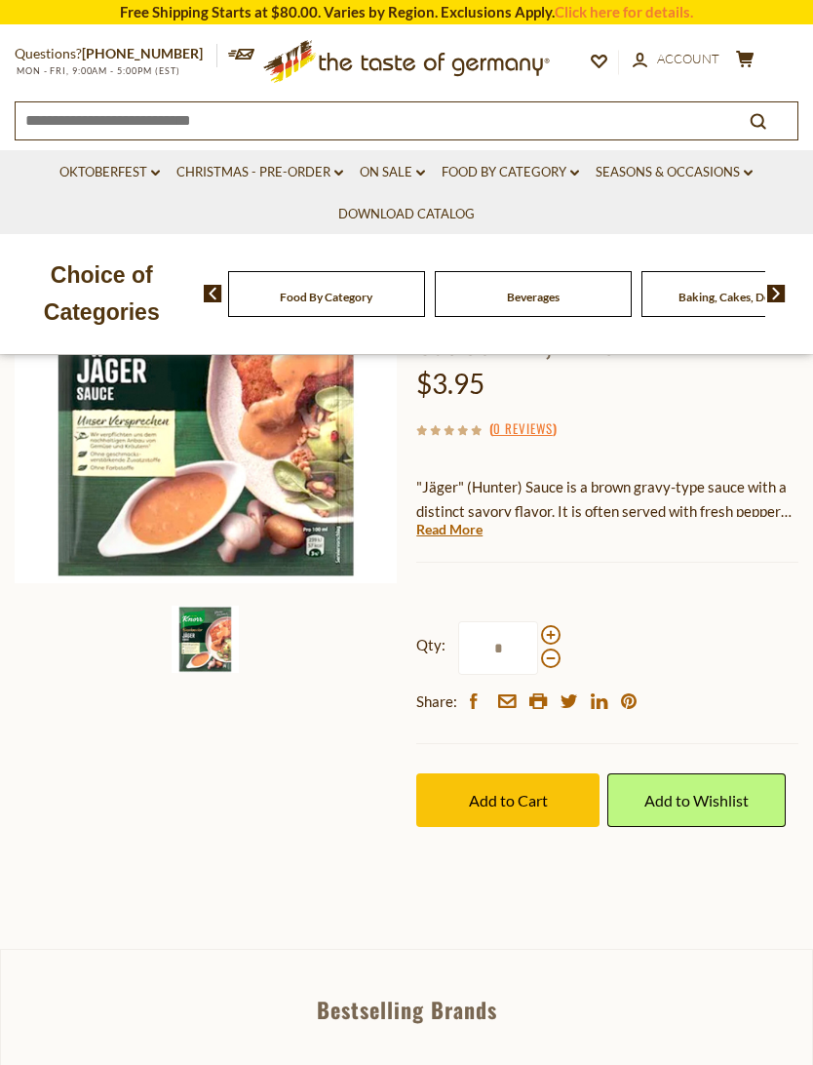
scroll to position [275, 0]
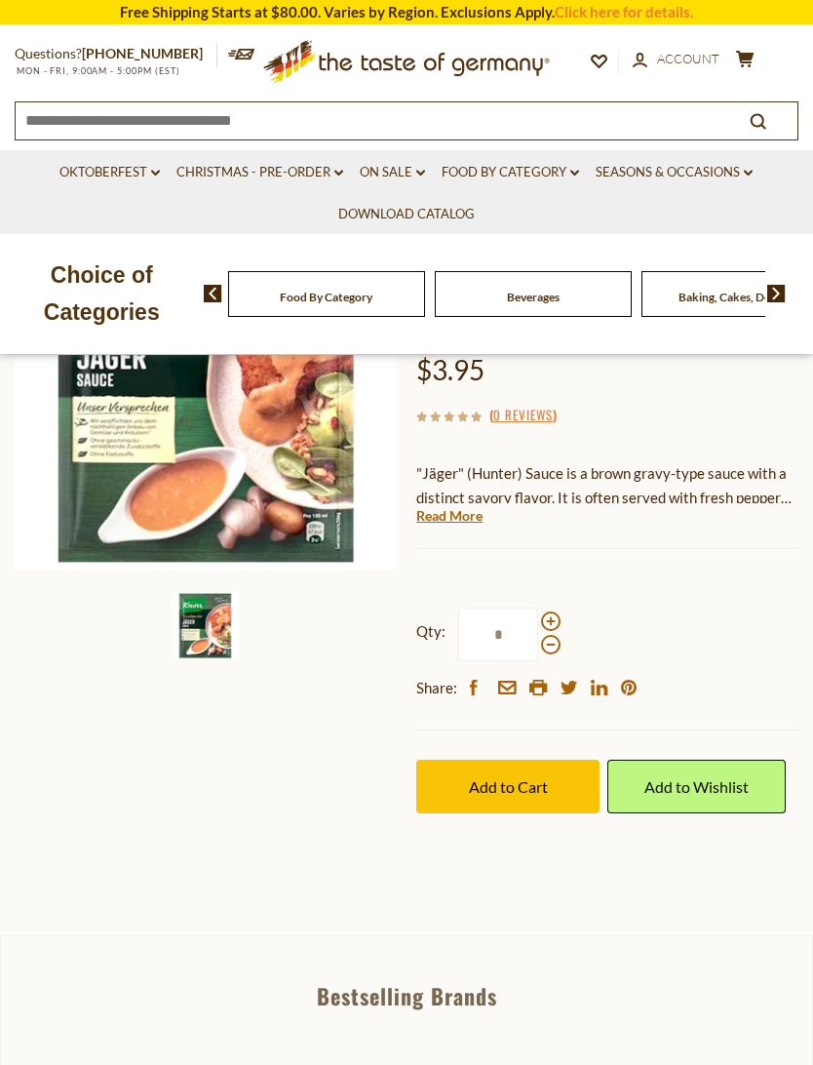
click at [571, 760] on button "Add to Cart" at bounding box center [507, 787] width 183 height 54
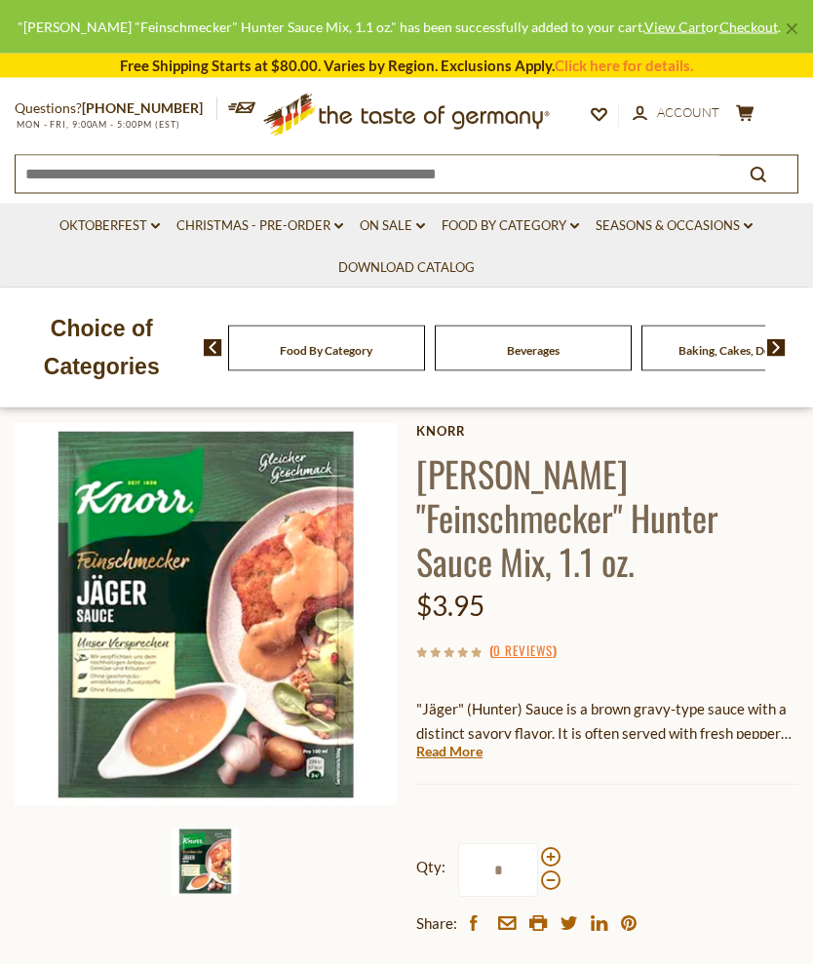
scroll to position [0, 0]
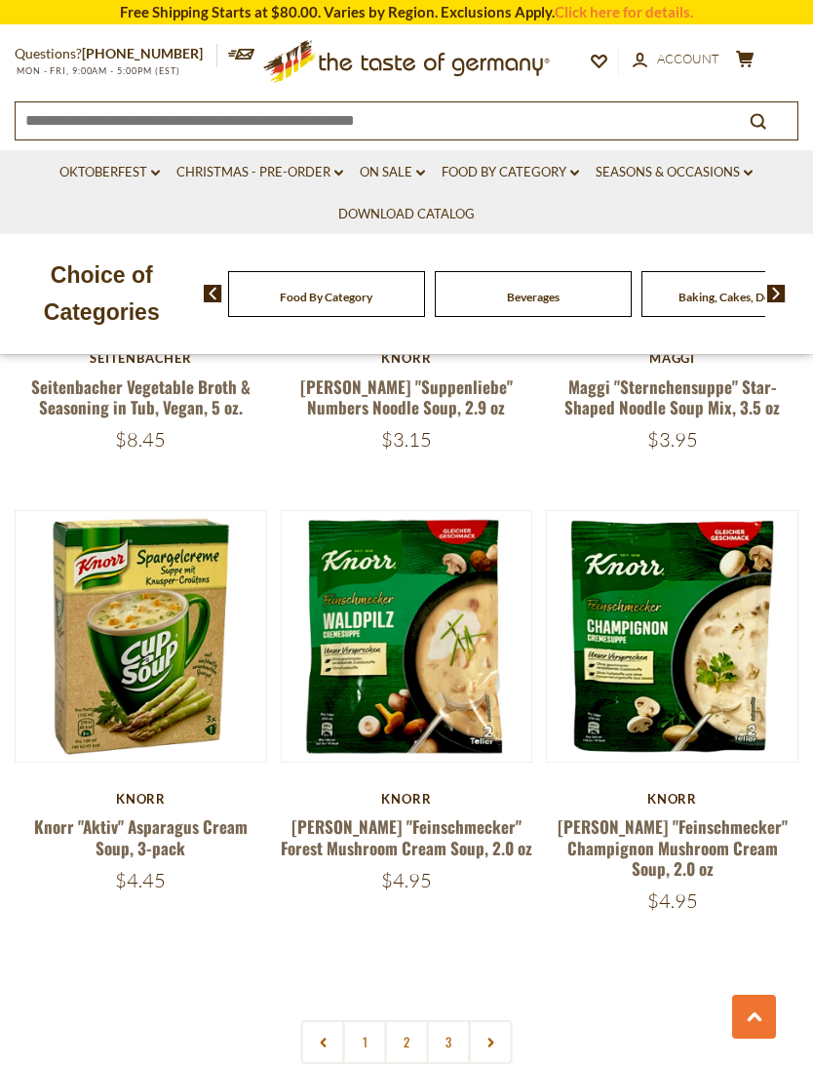
scroll to position [5058, 0]
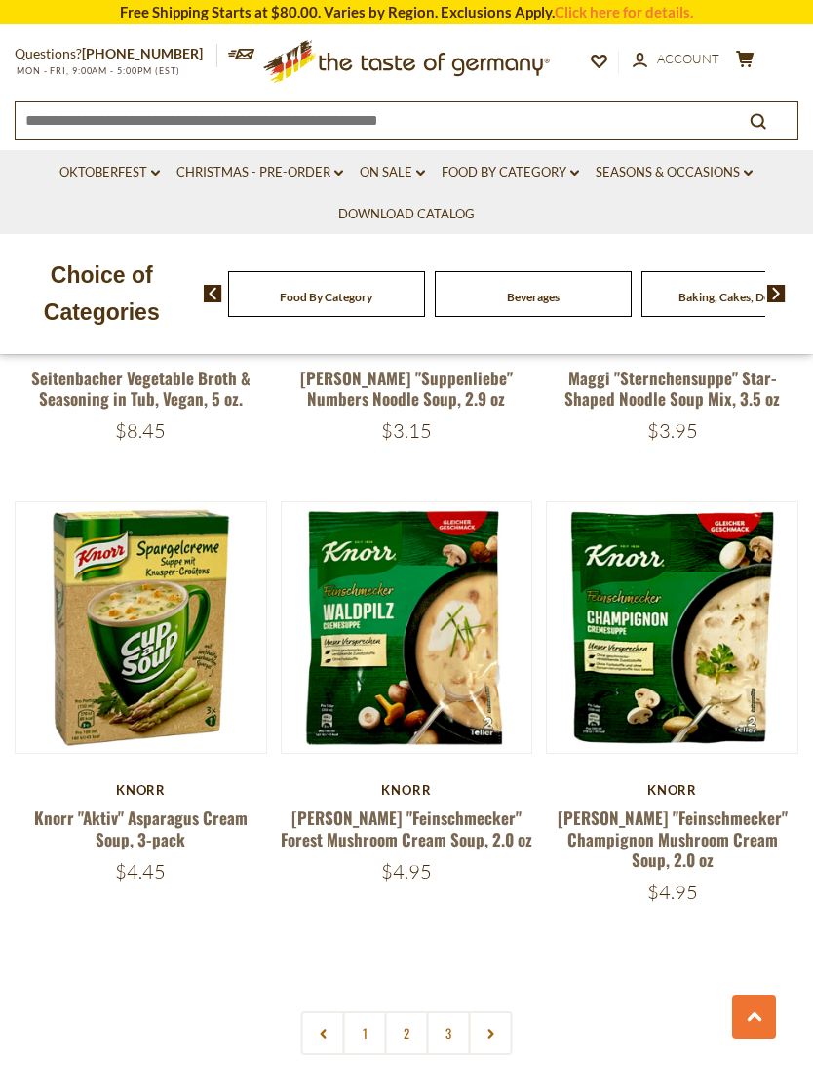
click at [410, 964] on link "2" at bounding box center [407, 1033] width 44 height 44
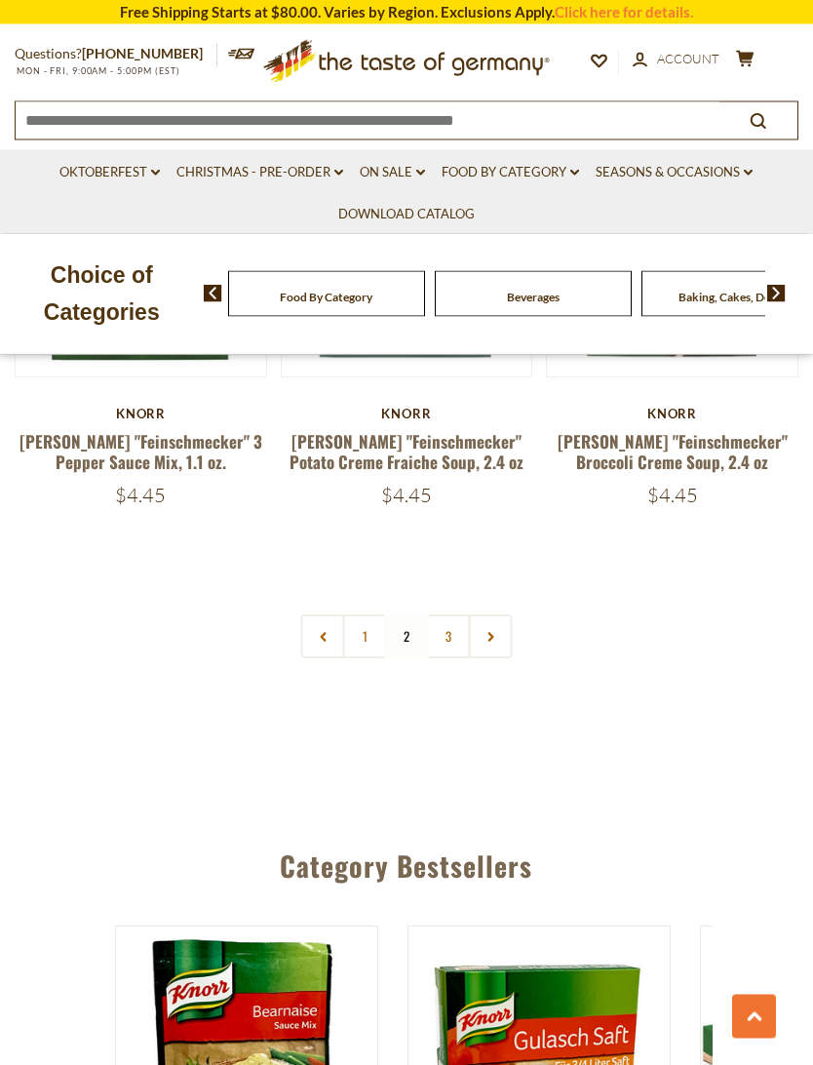
scroll to position [5356, 0]
click at [459, 616] on link "3" at bounding box center [449, 636] width 44 height 44
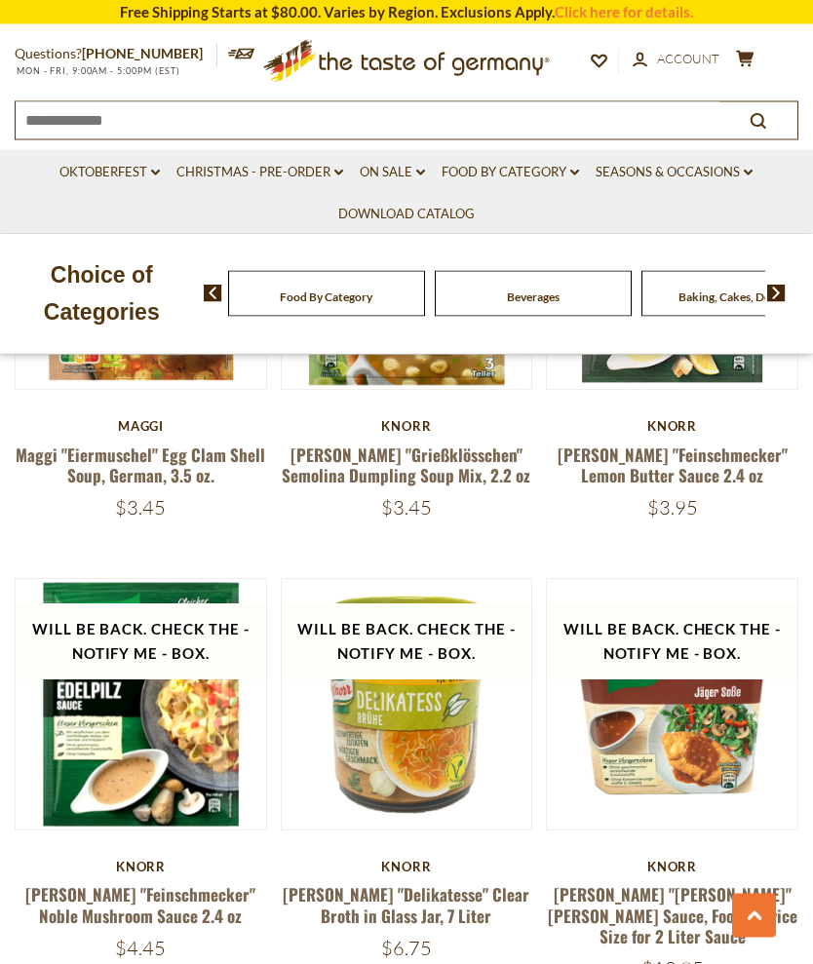
scroll to position [1313, 0]
click at [578, 178] on link "Food By Category dropdown_arrow" at bounding box center [511, 172] width 138 height 21
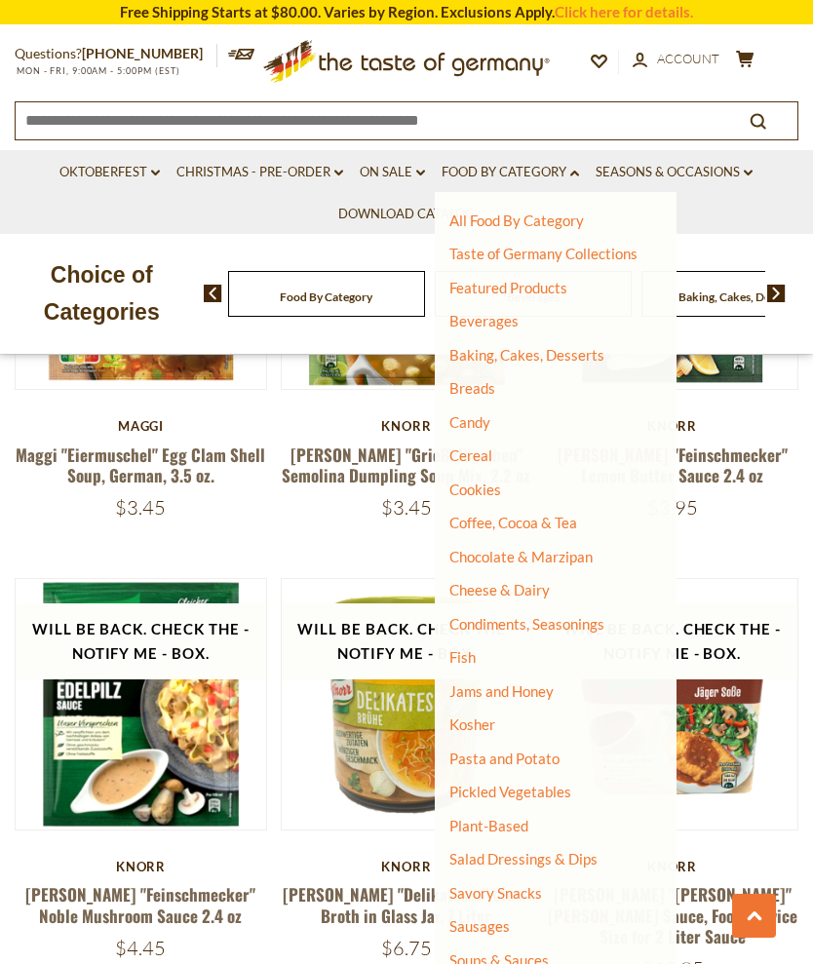
click at [582, 625] on link "Condiments, Seasonings" at bounding box center [527, 624] width 155 height 18
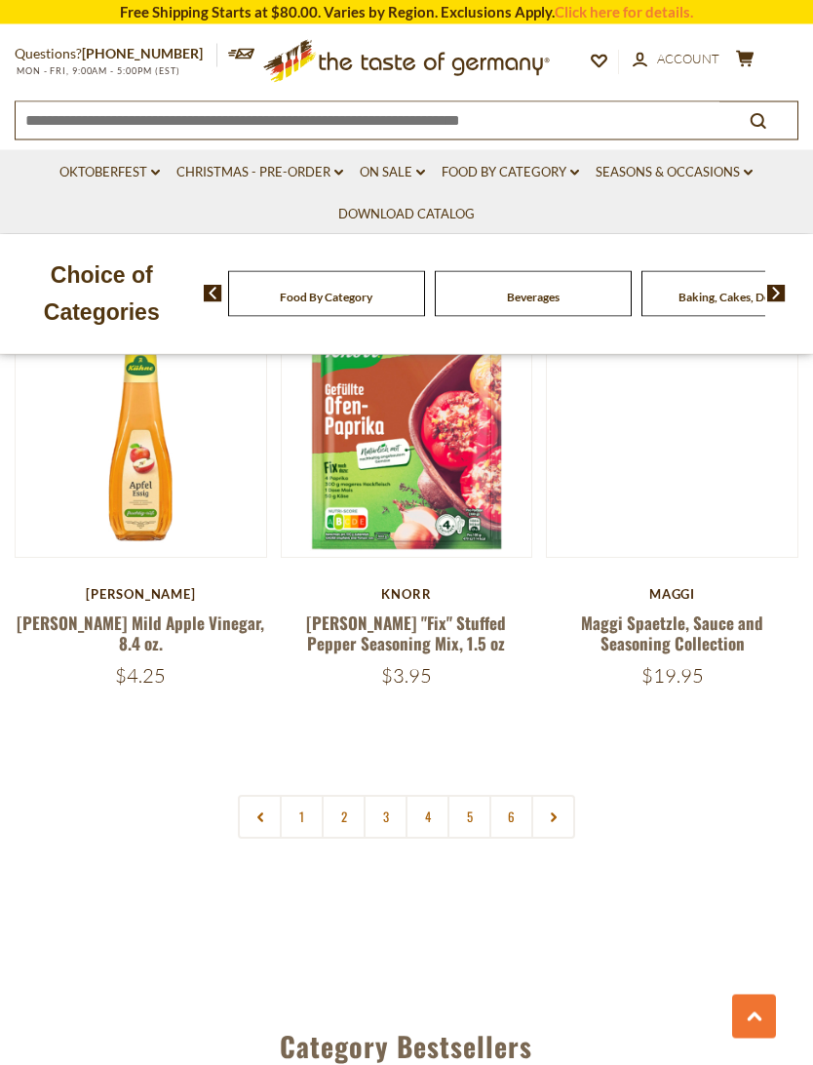
scroll to position [5437, 0]
click at [342, 795] on link "2" at bounding box center [344, 817] width 44 height 44
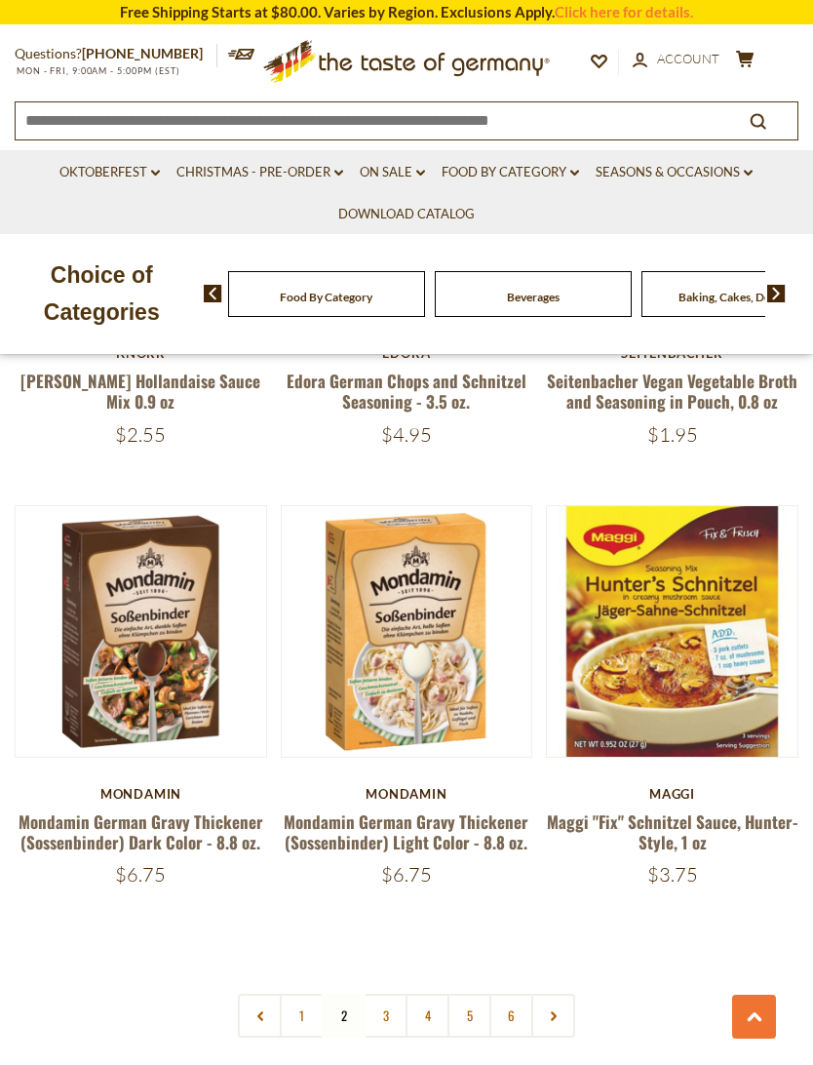
scroll to position [5205, 0]
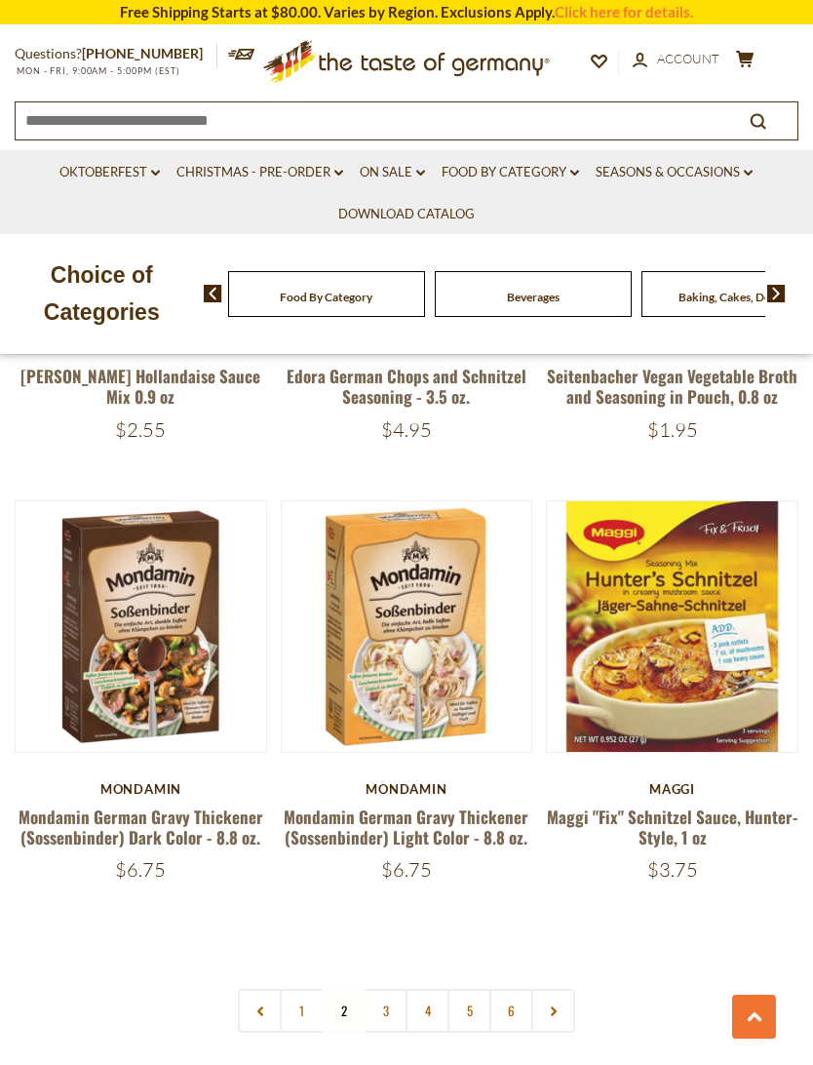
click at [703, 325] on button "Quick View" at bounding box center [673, 303] width 132 height 44
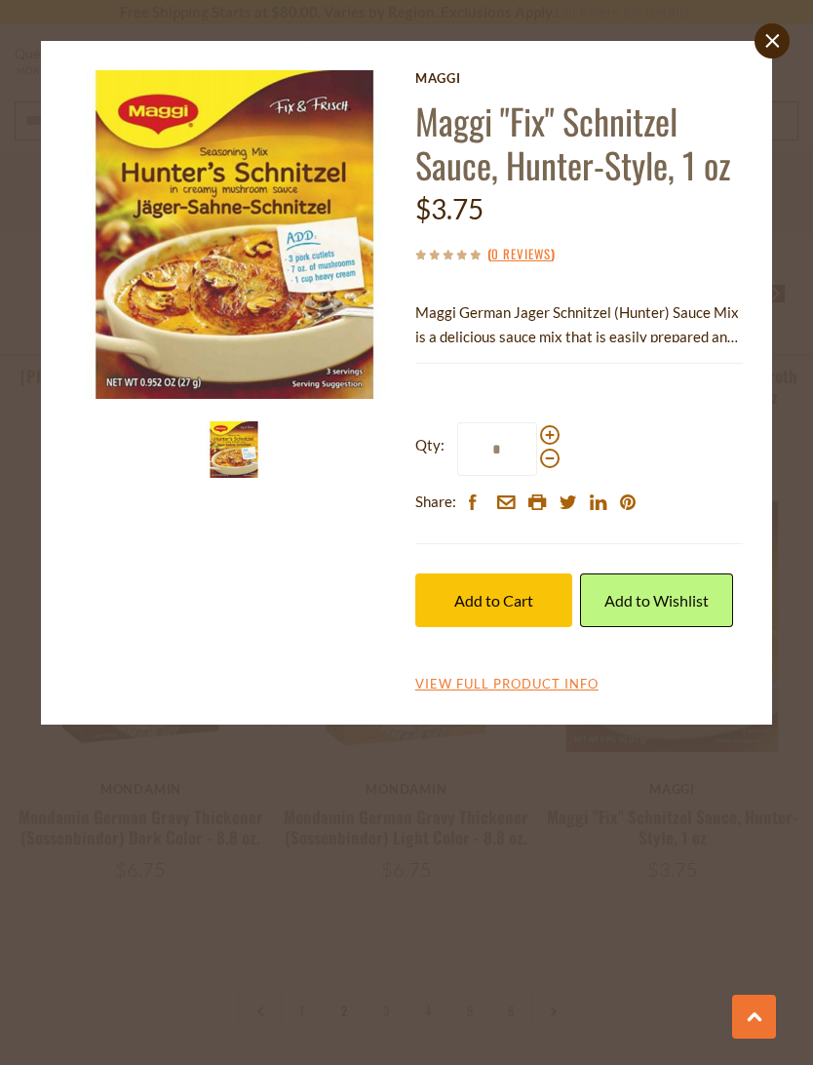
click at [525, 611] on button "Add to Cart" at bounding box center [494, 600] width 158 height 54
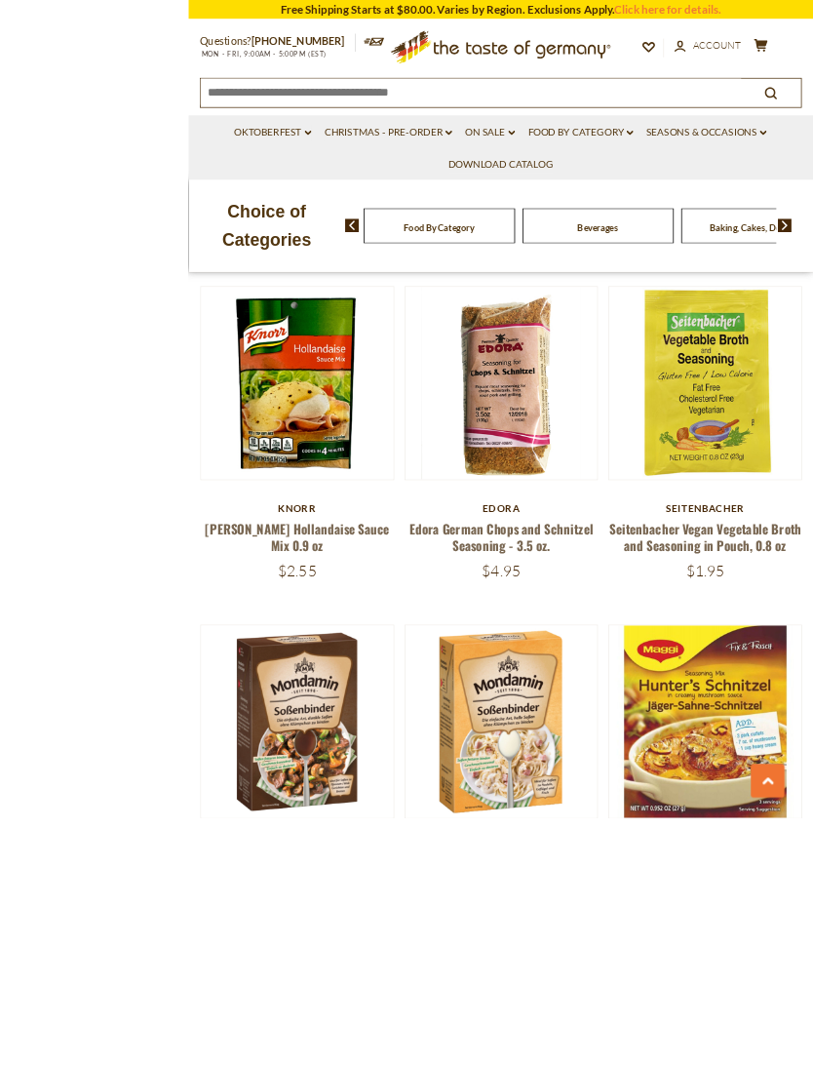
scroll to position [5247, 0]
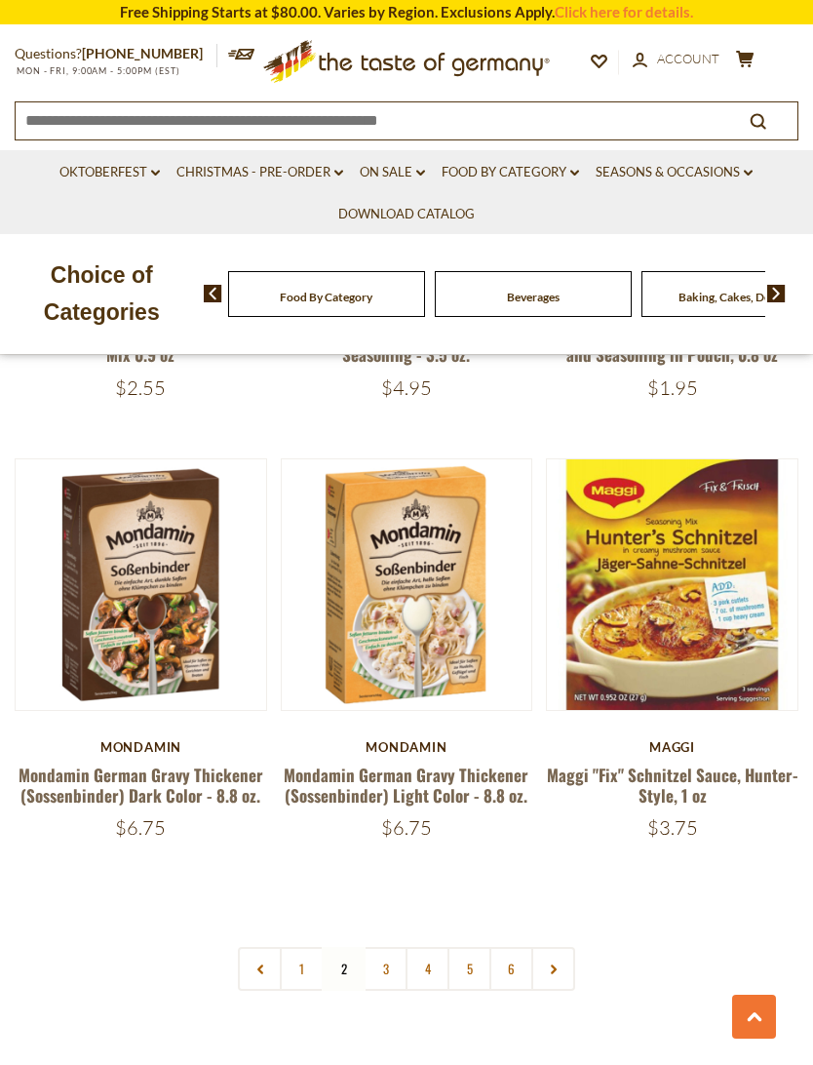
click at [389, 947] on link "3" at bounding box center [386, 969] width 44 height 44
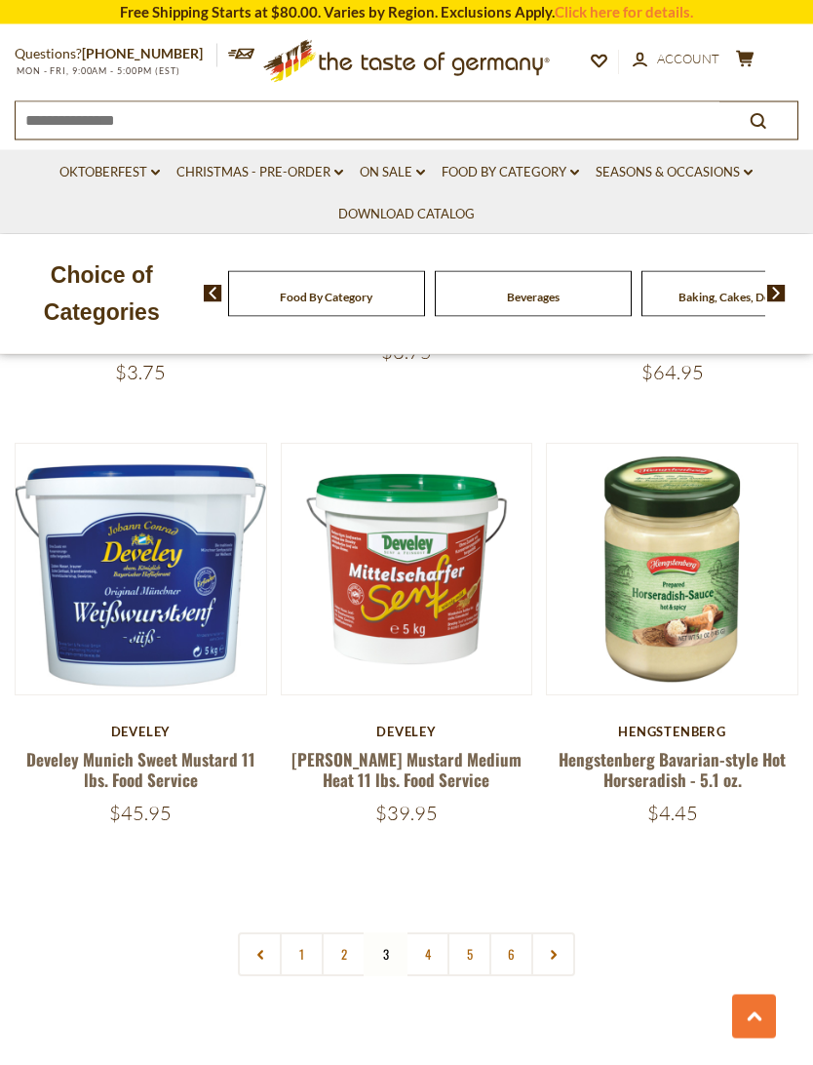
scroll to position [5258, 0]
click at [427, 932] on link "4" at bounding box center [428, 954] width 44 height 44
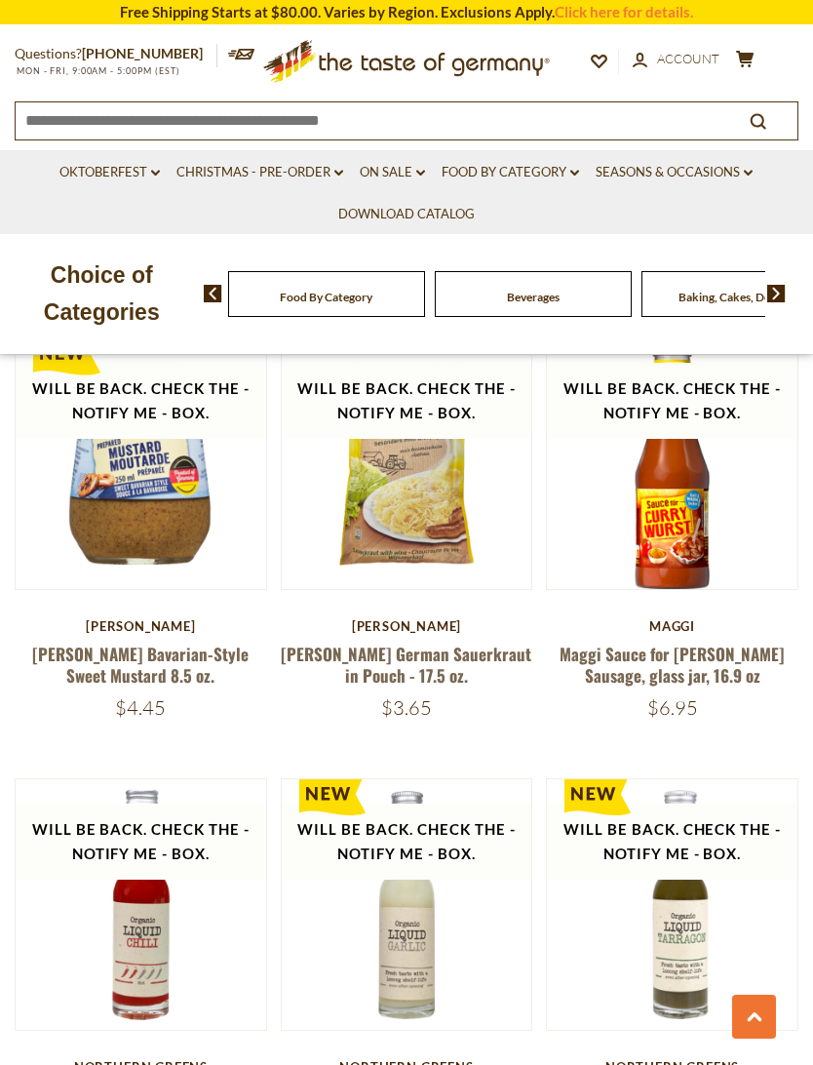
scroll to position [4463, 0]
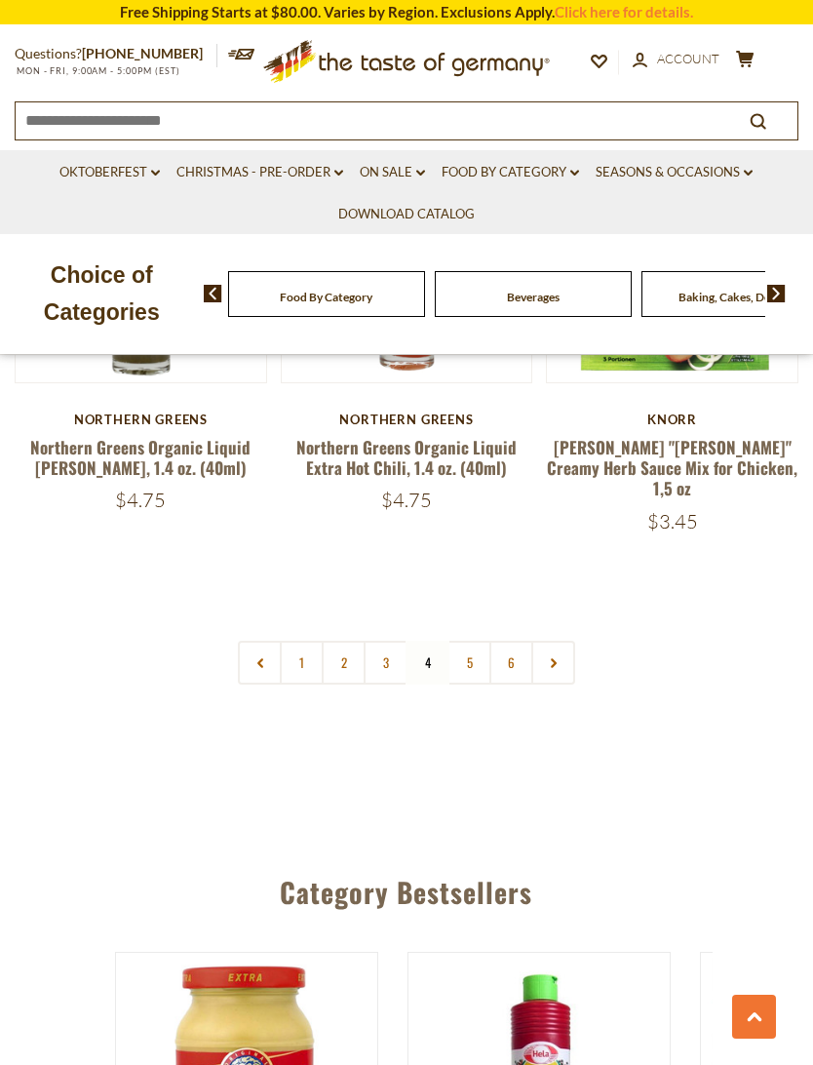
click at [468, 641] on link "5" at bounding box center [470, 663] width 44 height 44
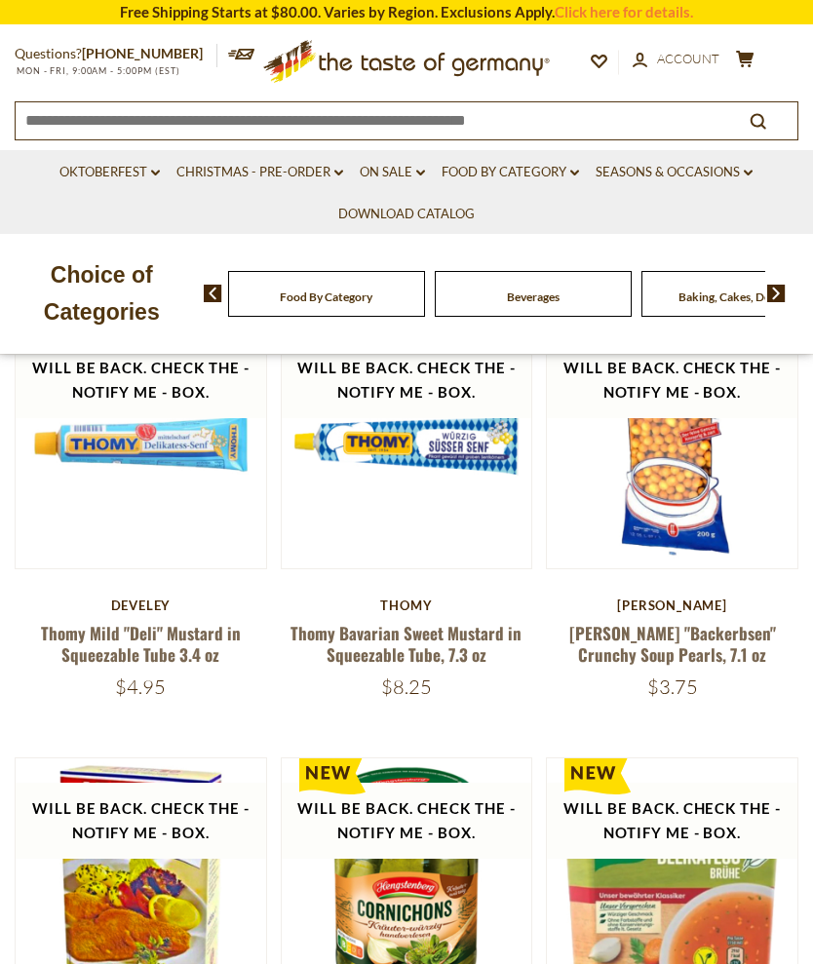
scroll to position [894, 0]
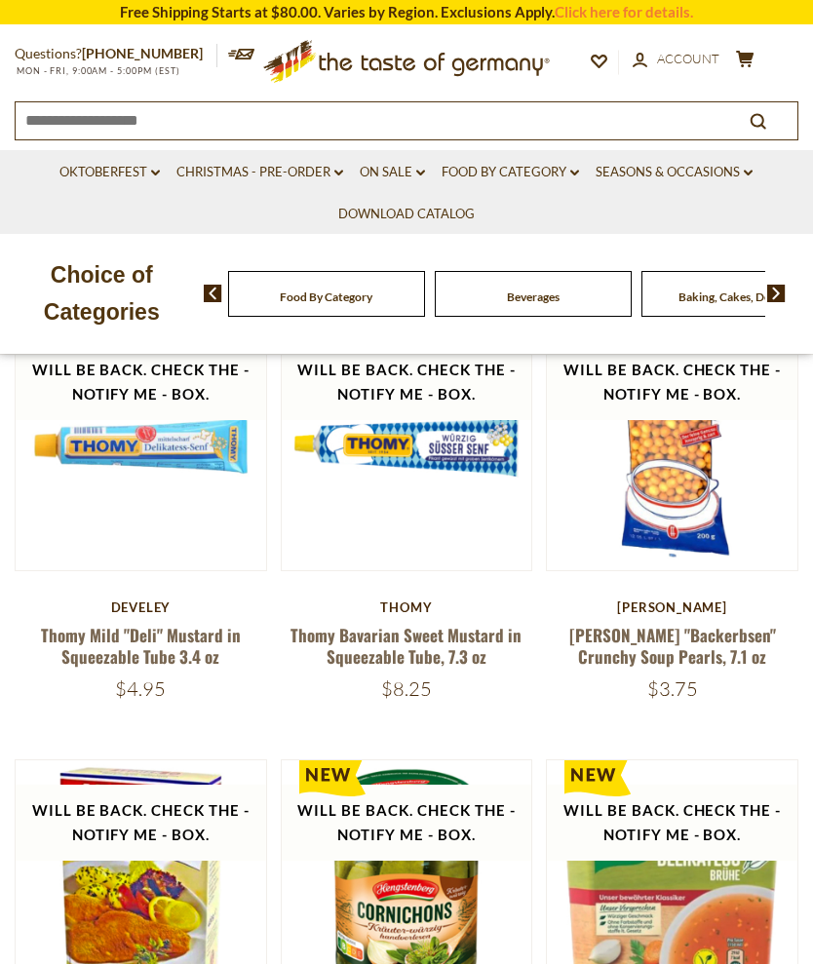
click at [314, 174] on link "Christmas - PRE-ORDER dropdown_arrow" at bounding box center [260, 172] width 167 height 21
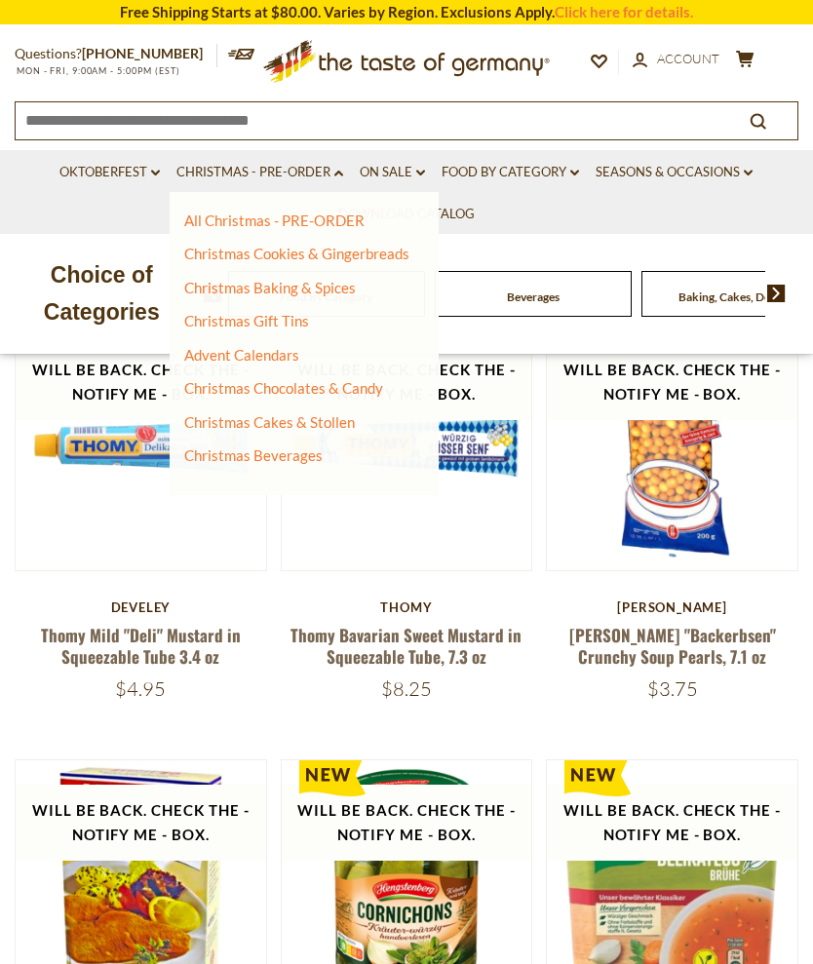
click at [205, 356] on link "Advent Calendars" at bounding box center [241, 355] width 115 height 18
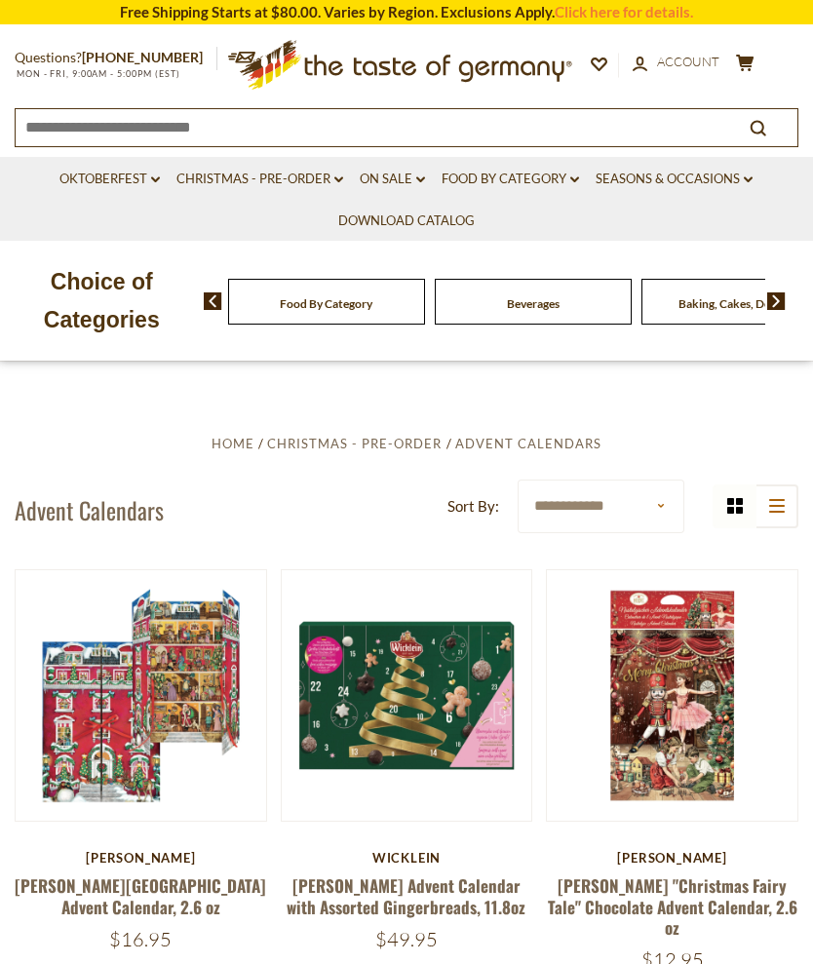
click at [748, 74] on button "cart $27.35" at bounding box center [745, 66] width 24 height 24
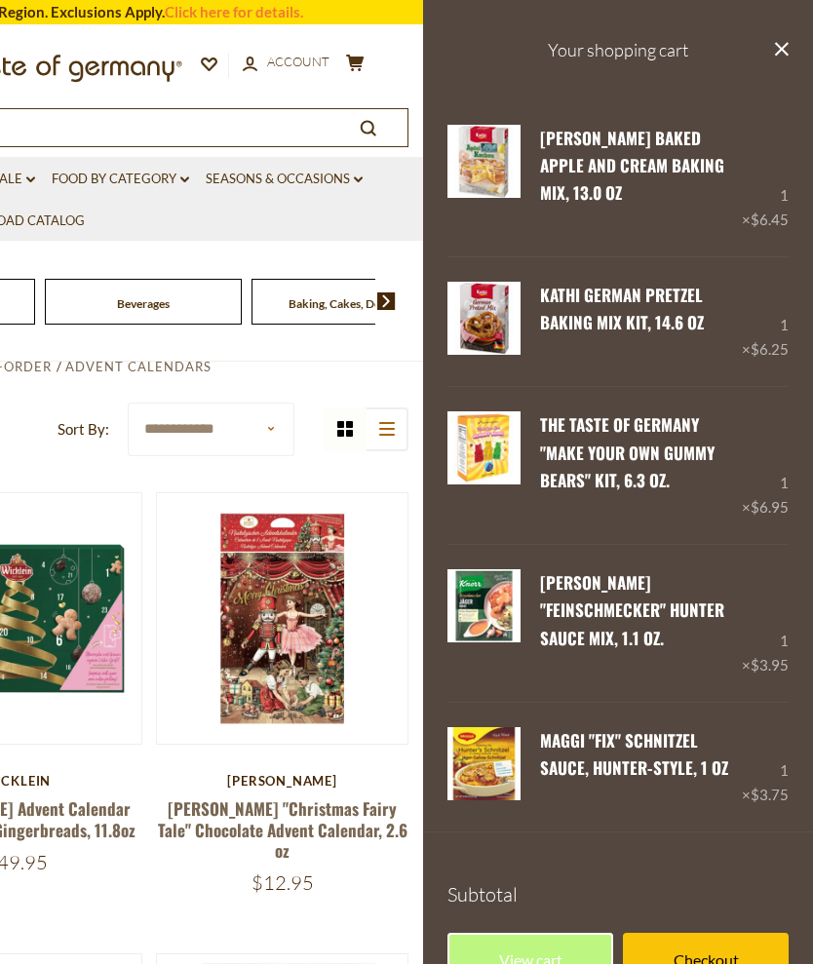
scroll to position [74, 0]
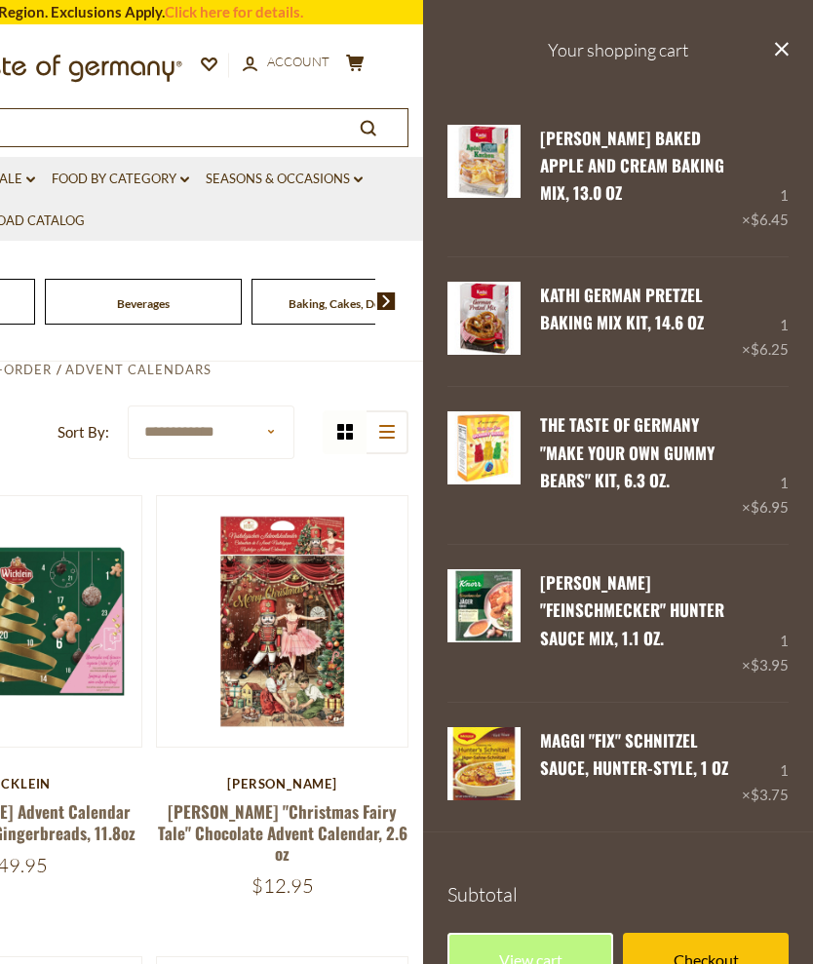
click at [687, 576] on link "[PERSON_NAME] "Feinschmecker" Hunter Sauce Mix, 1.1 oz." at bounding box center [632, 611] width 184 height 80
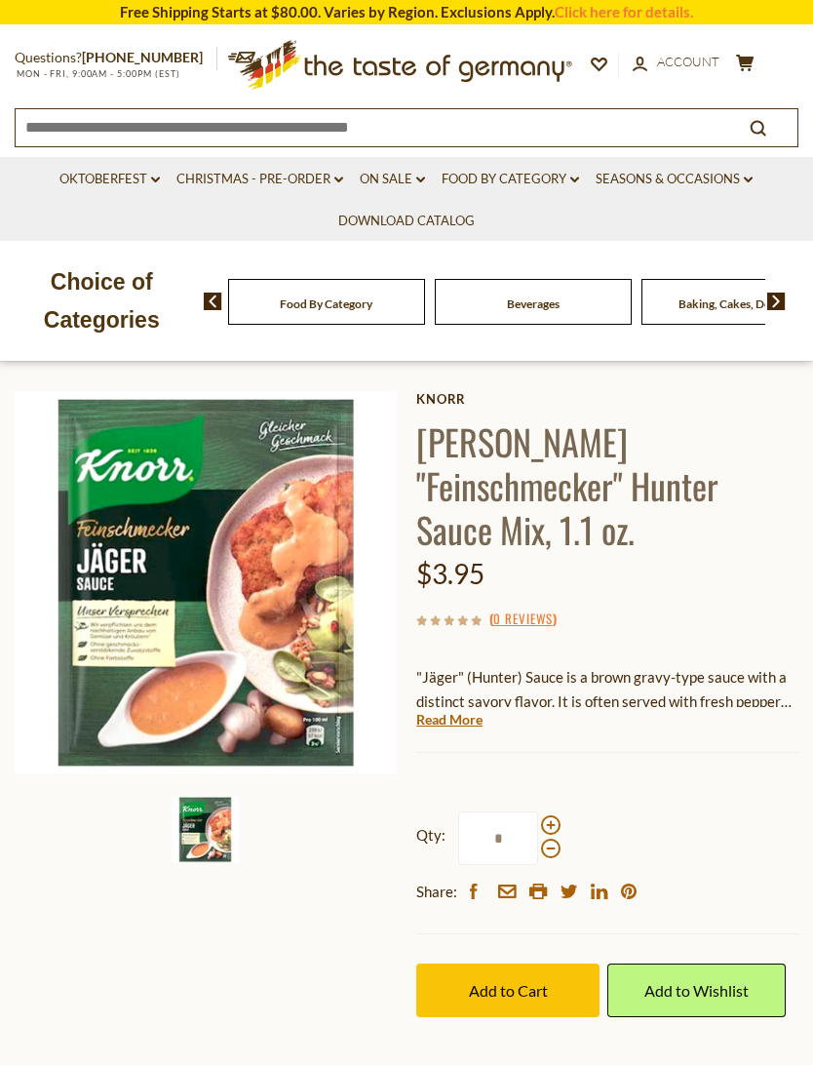
scroll to position [63, 0]
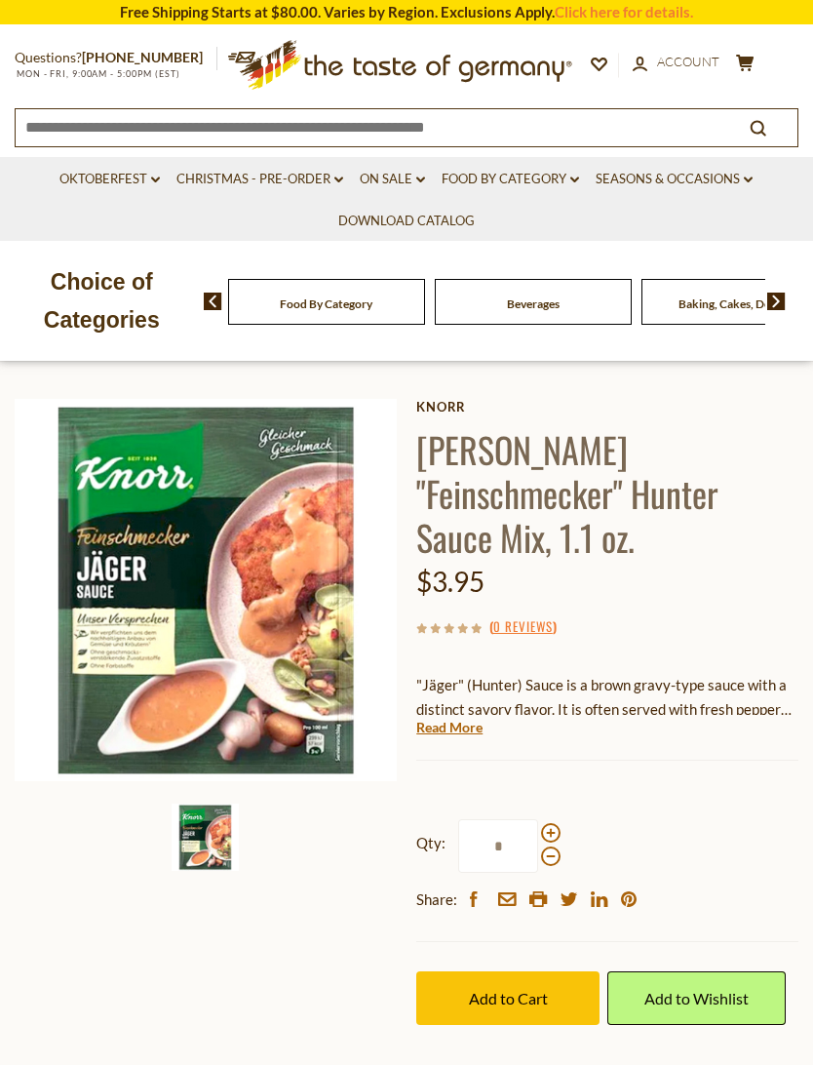
click at [300, 638] on img at bounding box center [206, 590] width 382 height 382
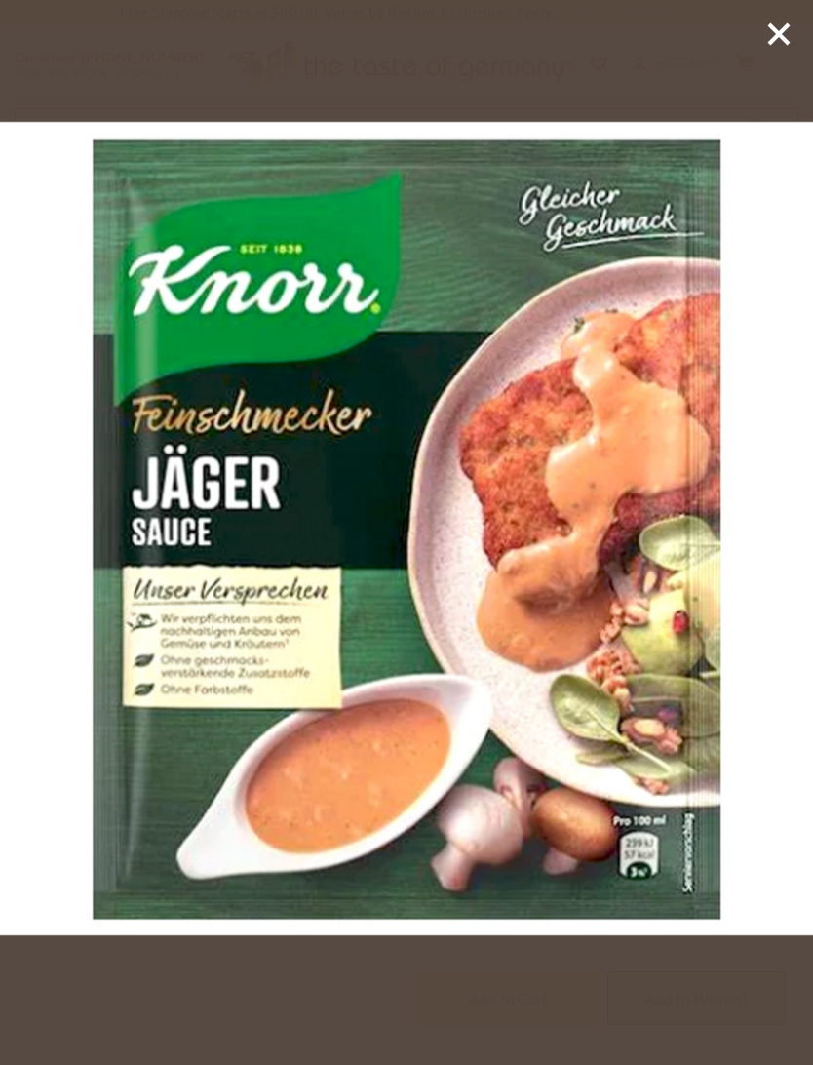
click at [766, 47] on icon at bounding box center [779, 34] width 29 height 29
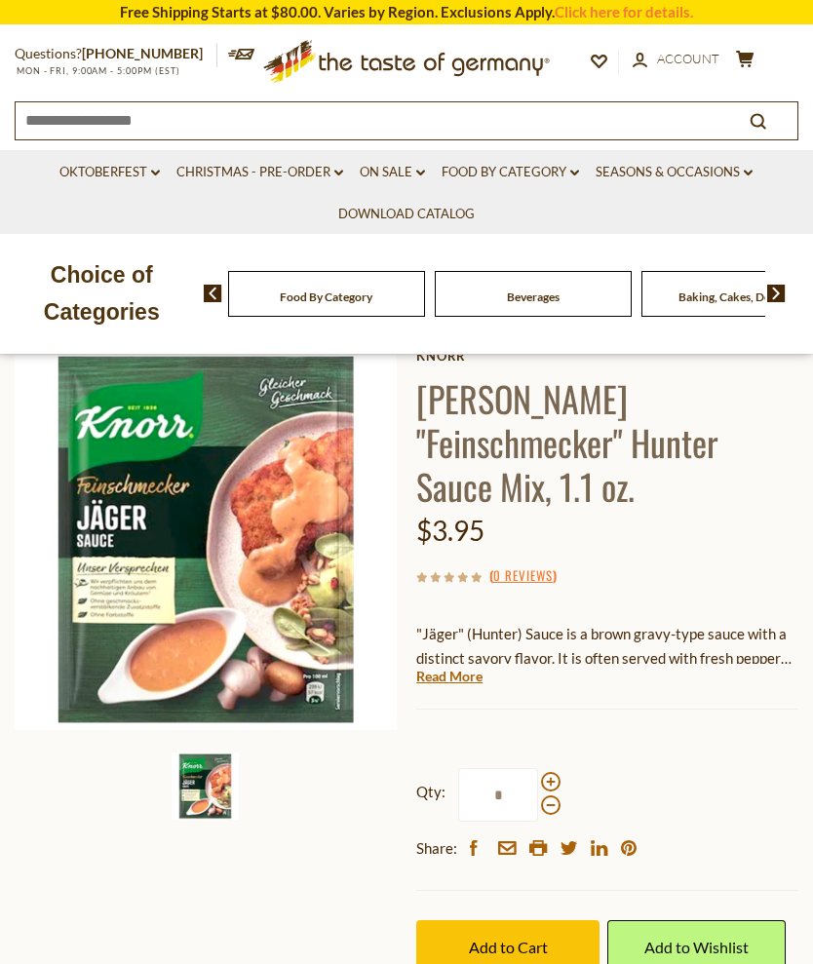
scroll to position [98, 0]
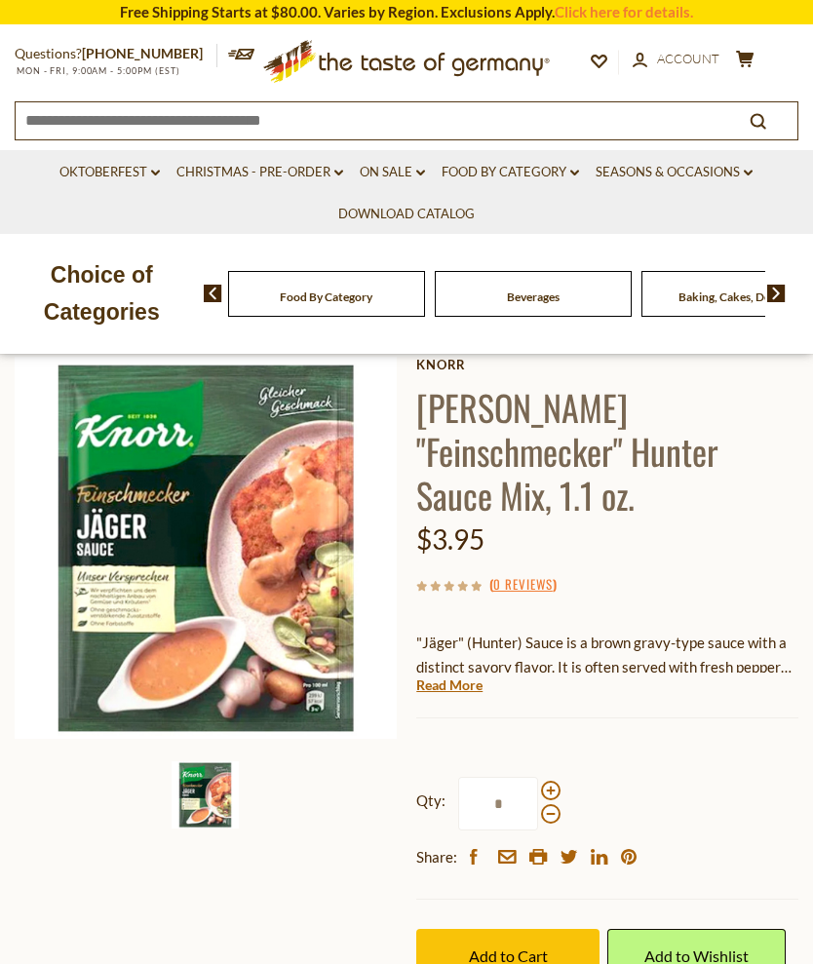
click at [750, 51] on icon "cart" at bounding box center [745, 59] width 19 height 17
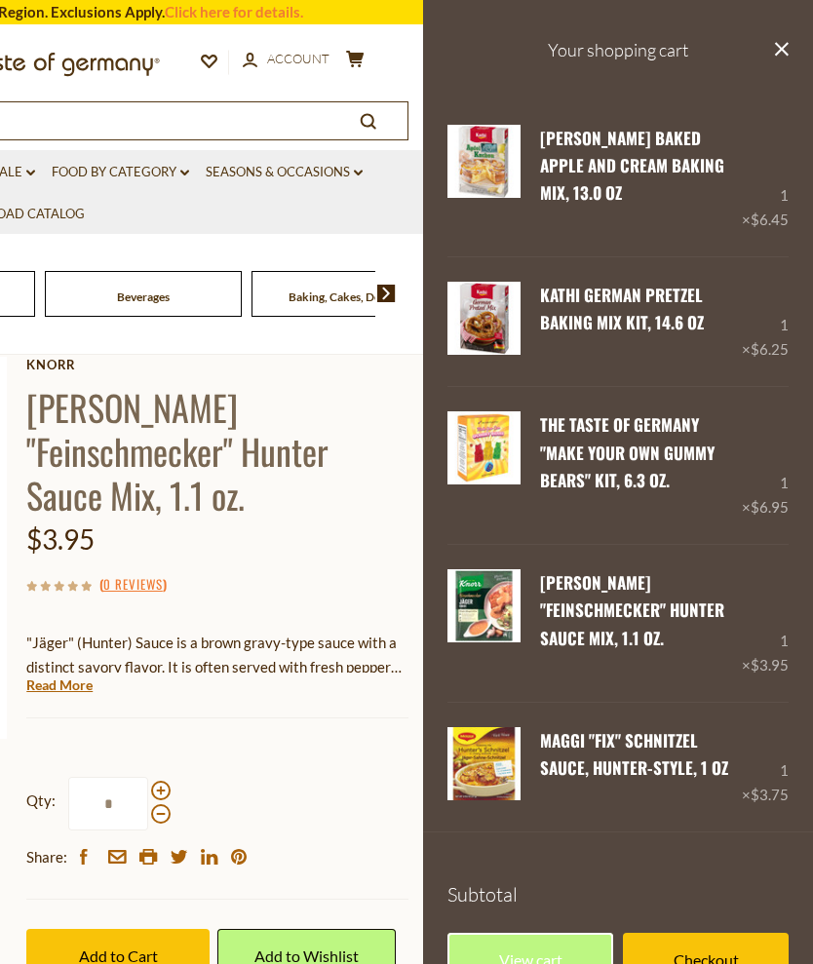
click at [555, 933] on link "View cart" at bounding box center [531, 960] width 166 height 54
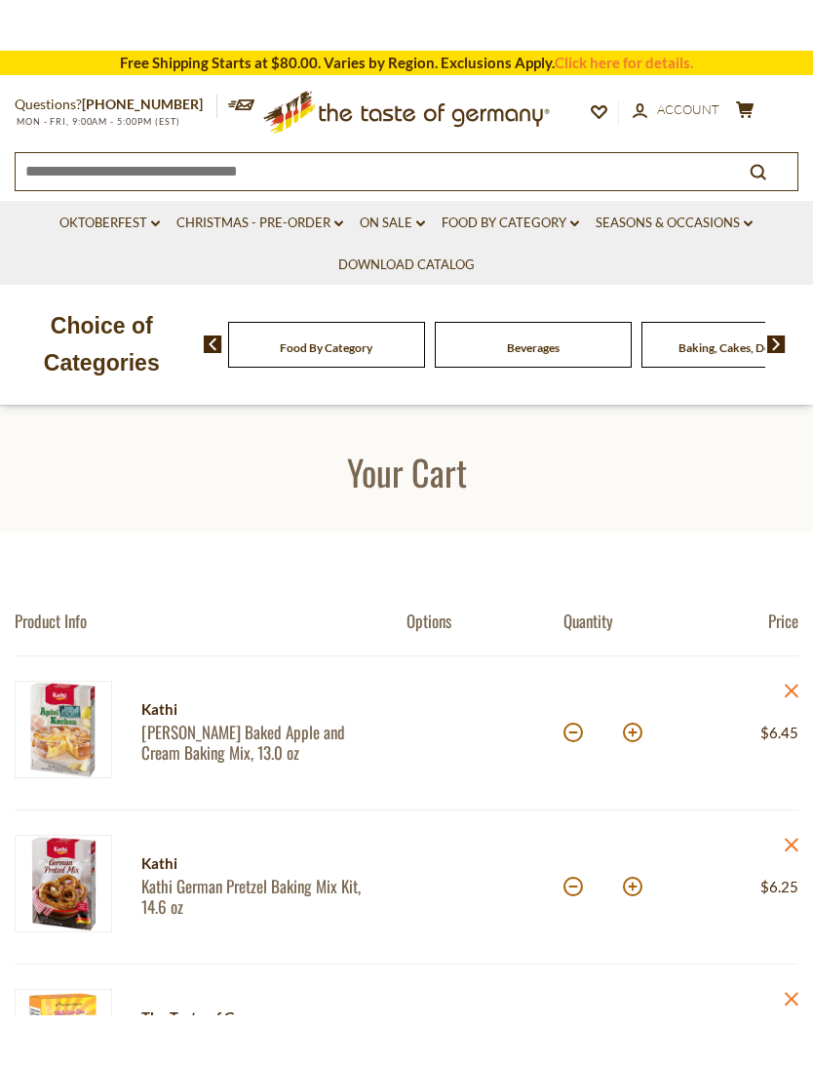
scroll to position [280, 0]
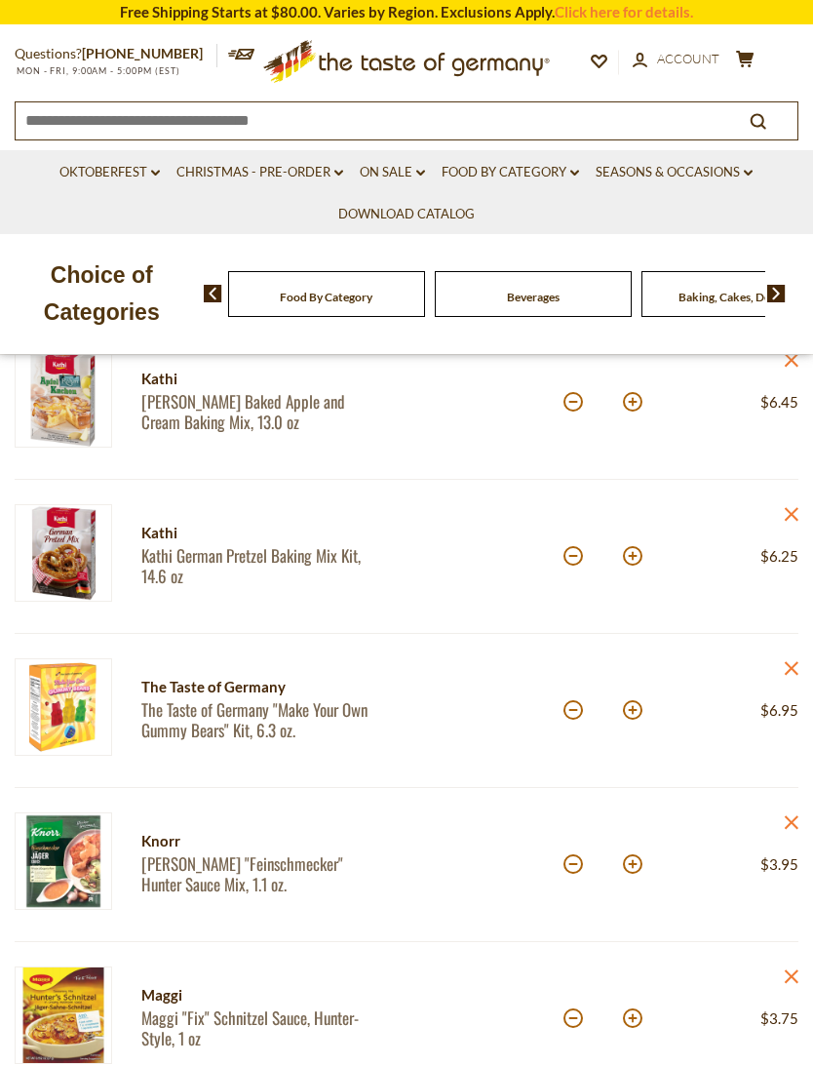
click at [792, 815] on icon "close" at bounding box center [791, 822] width 15 height 15
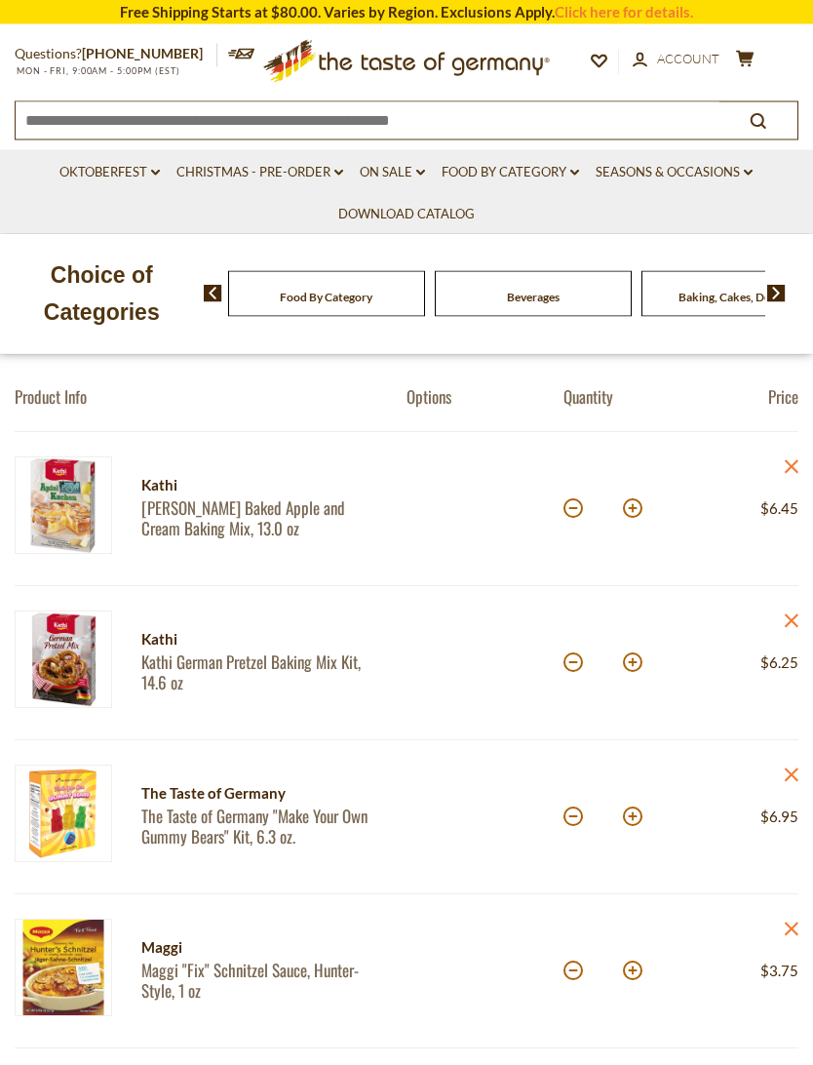
scroll to position [153, 0]
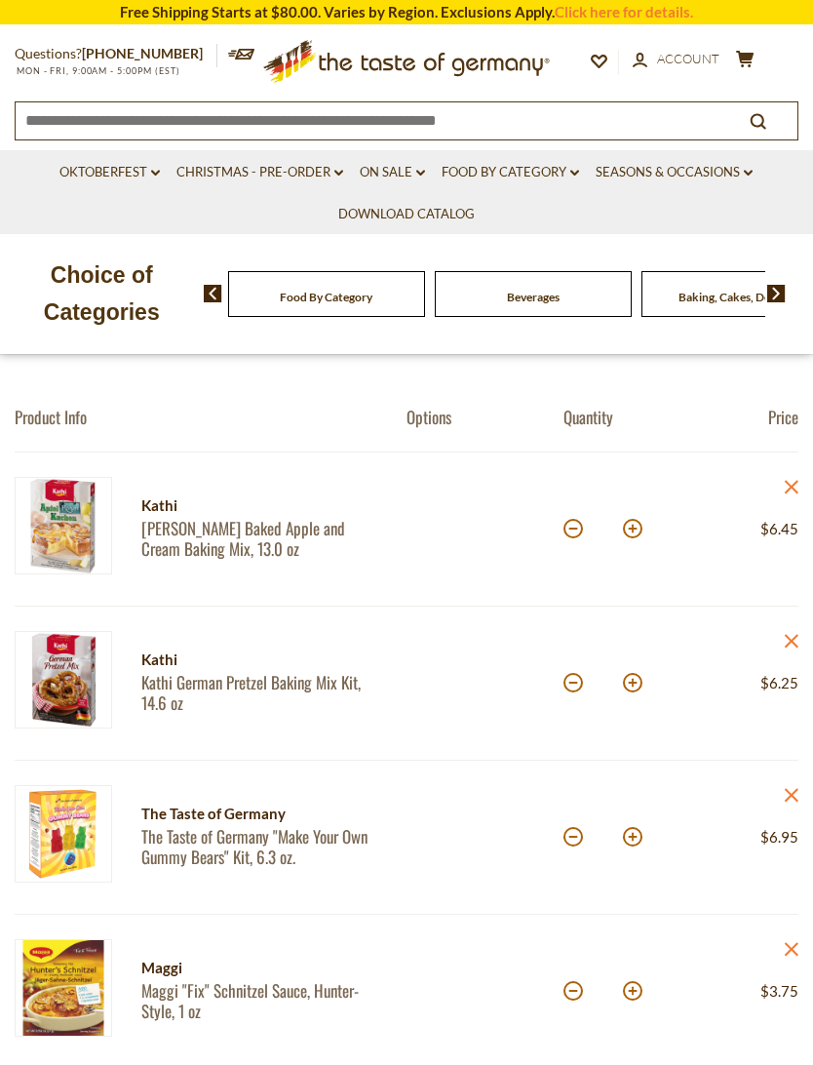
click at [204, 833] on link "The Taste of Germany "Make Your Own Gummy Bears" Kit, 6.3 oz." at bounding box center [256, 847] width 231 height 42
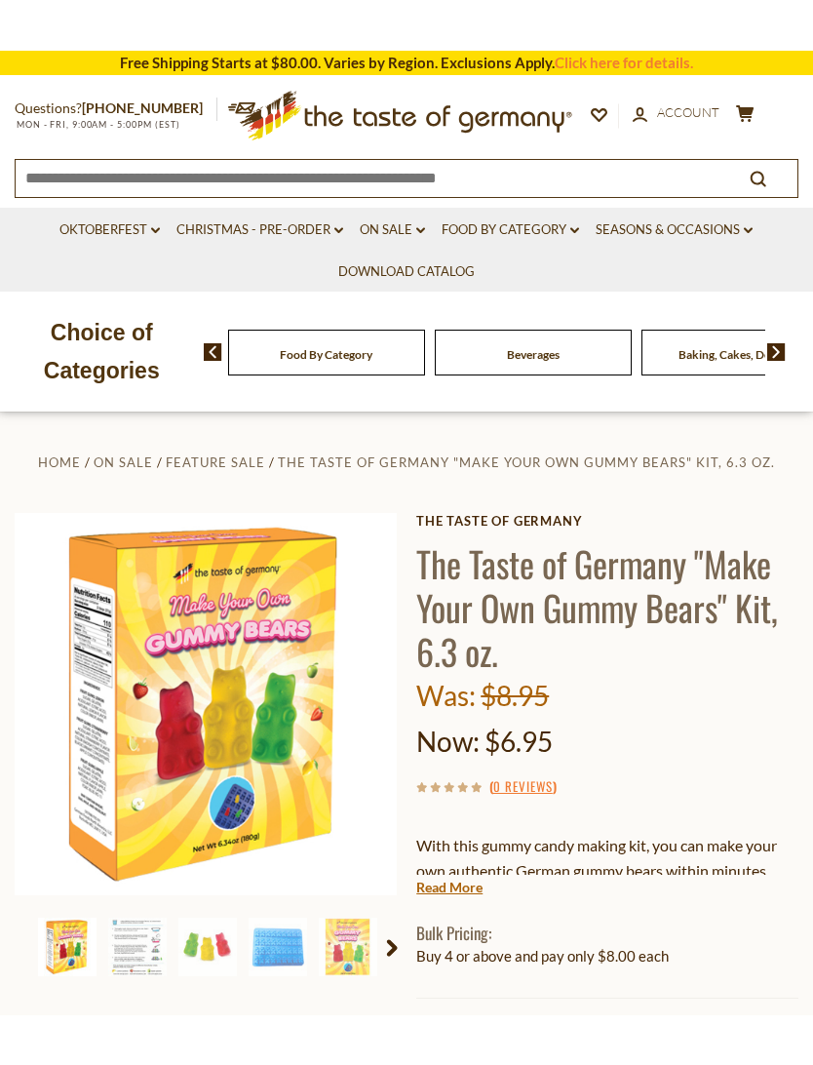
scroll to position [4, 0]
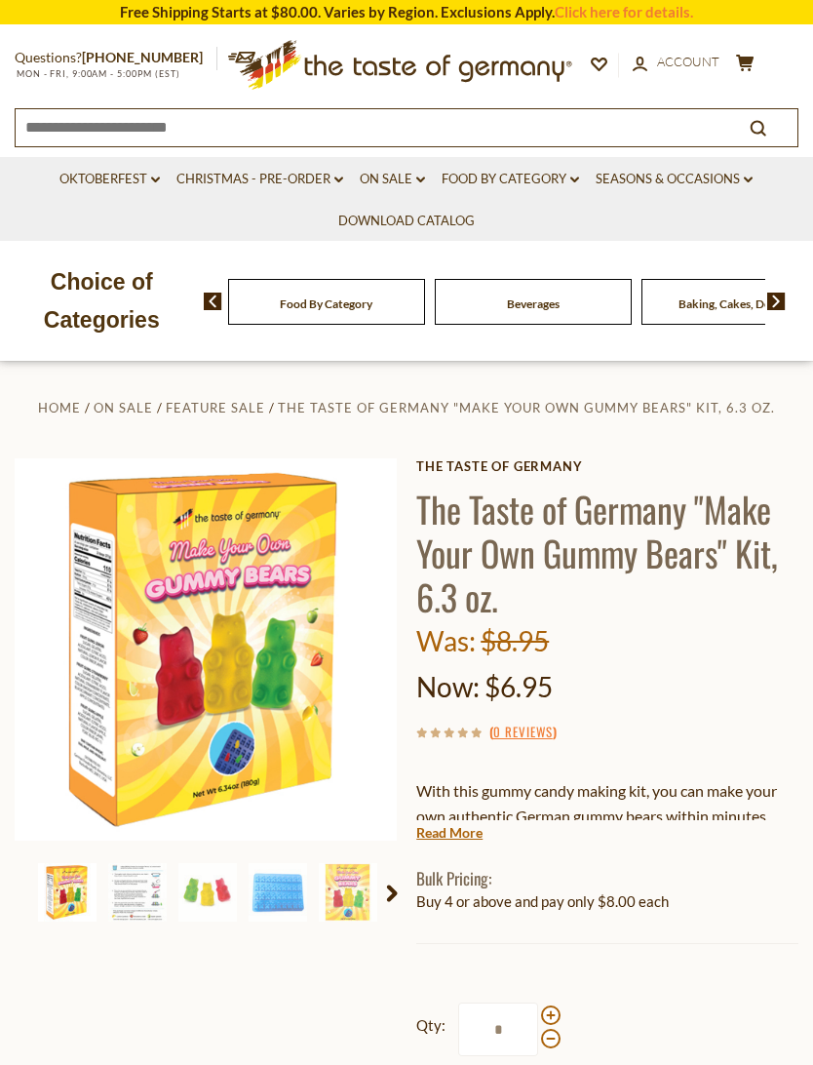
click at [436, 838] on link "Read More" at bounding box center [449, 833] width 66 height 20
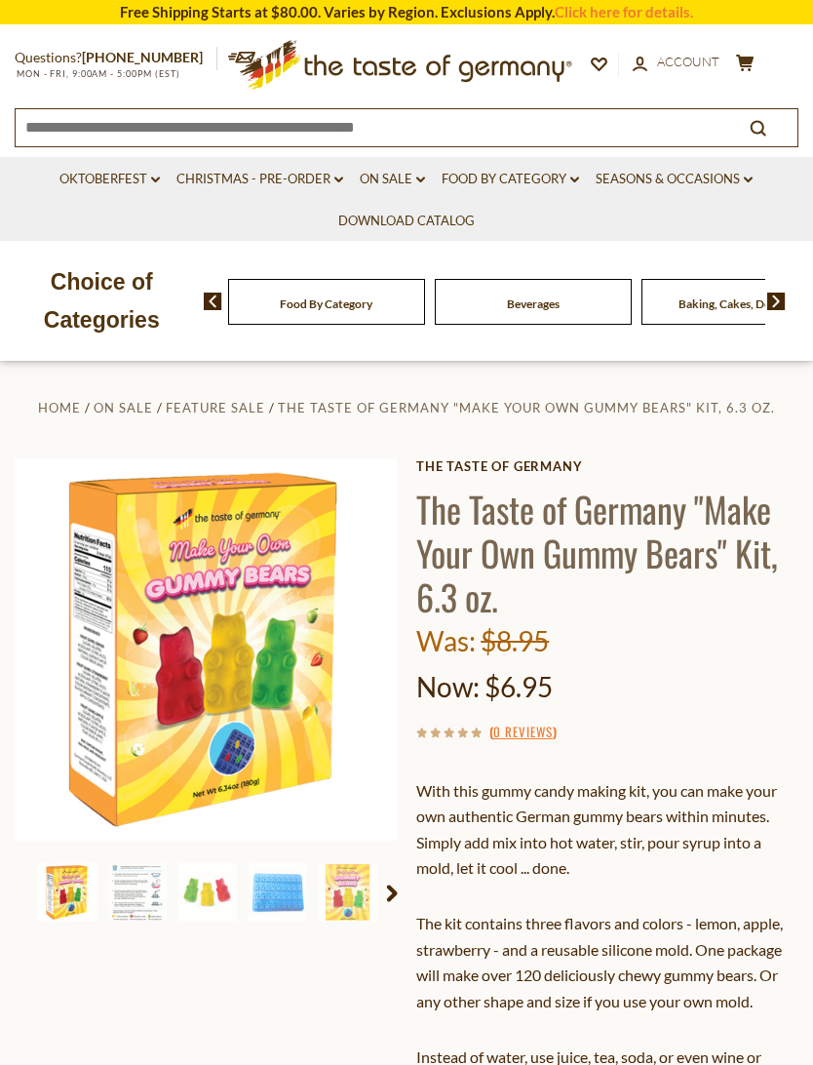
click at [264, 902] on img at bounding box center [278, 892] width 59 height 59
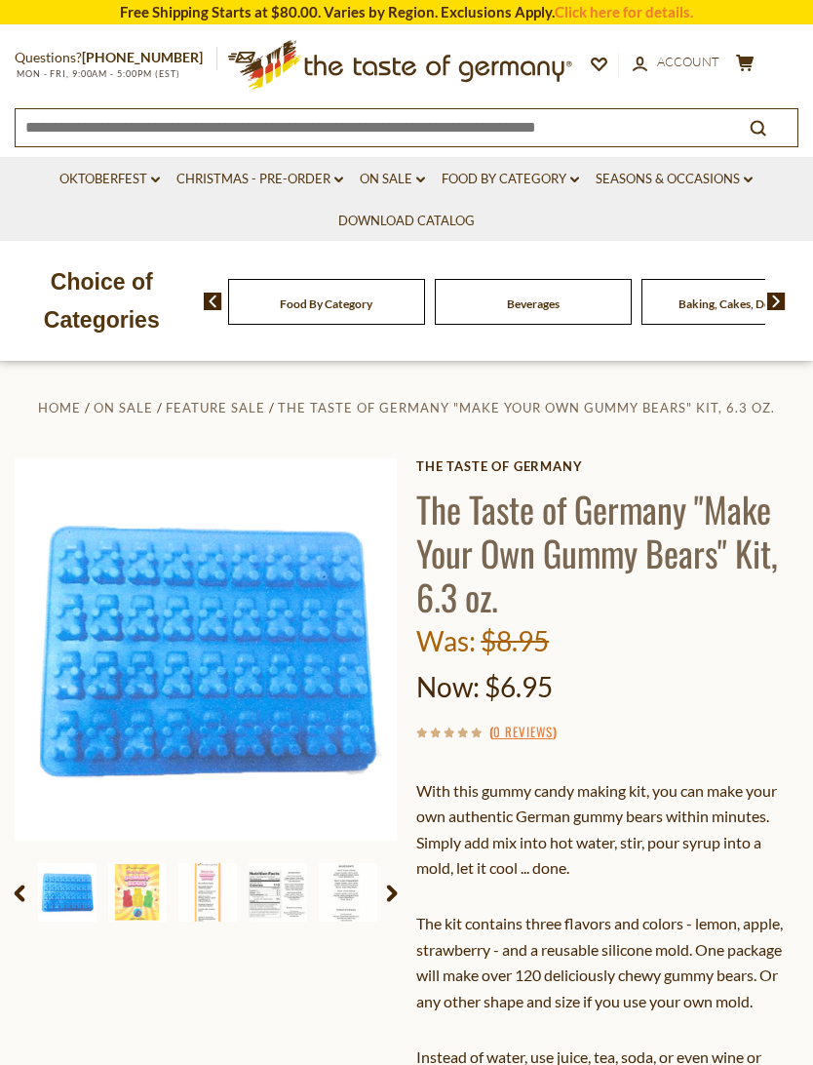
click at [194, 898] on img at bounding box center [207, 892] width 59 height 59
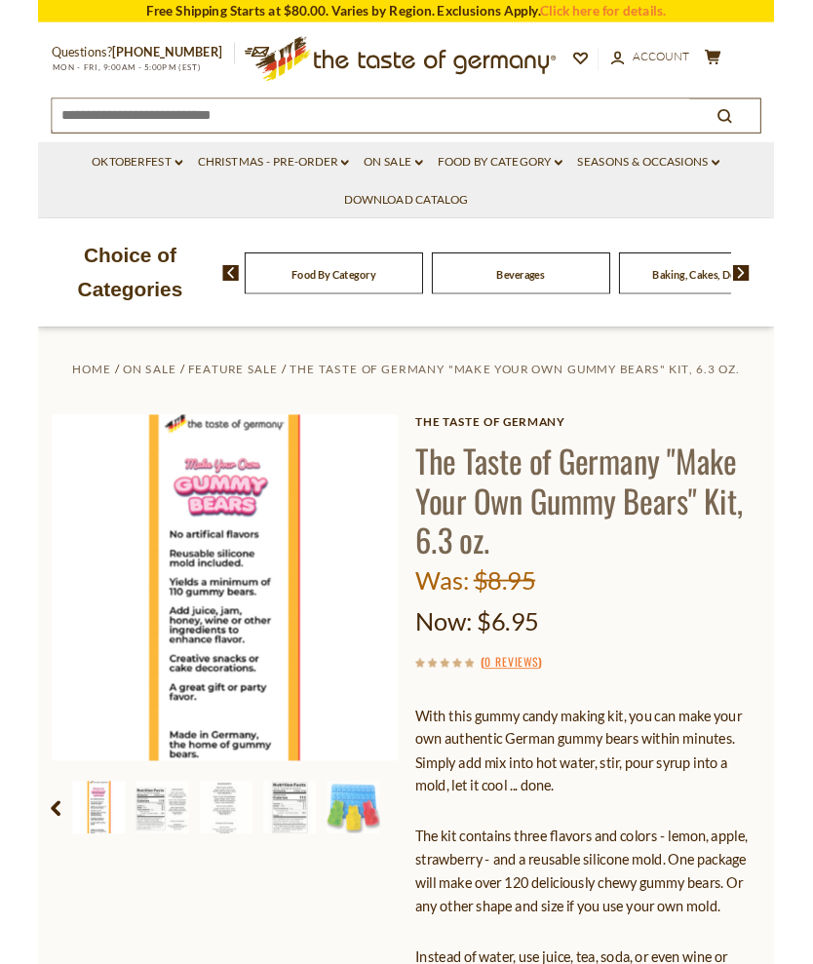
scroll to position [0, 0]
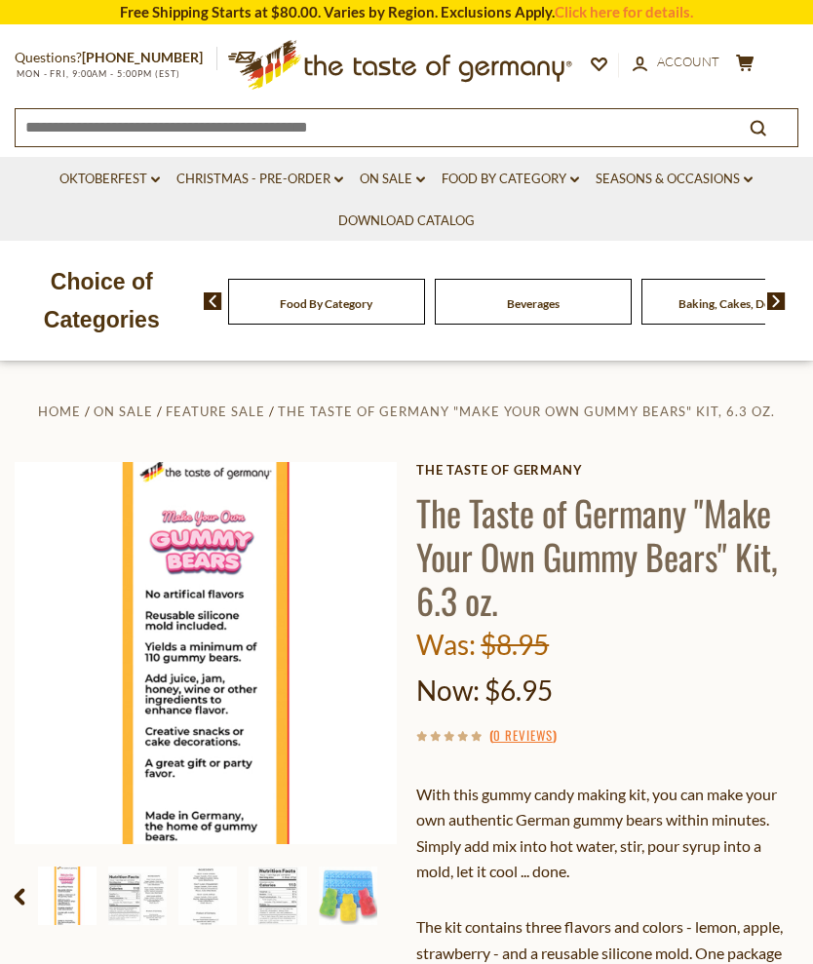
click at [757, 57] on button "cart $23.4" at bounding box center [745, 66] width 24 height 24
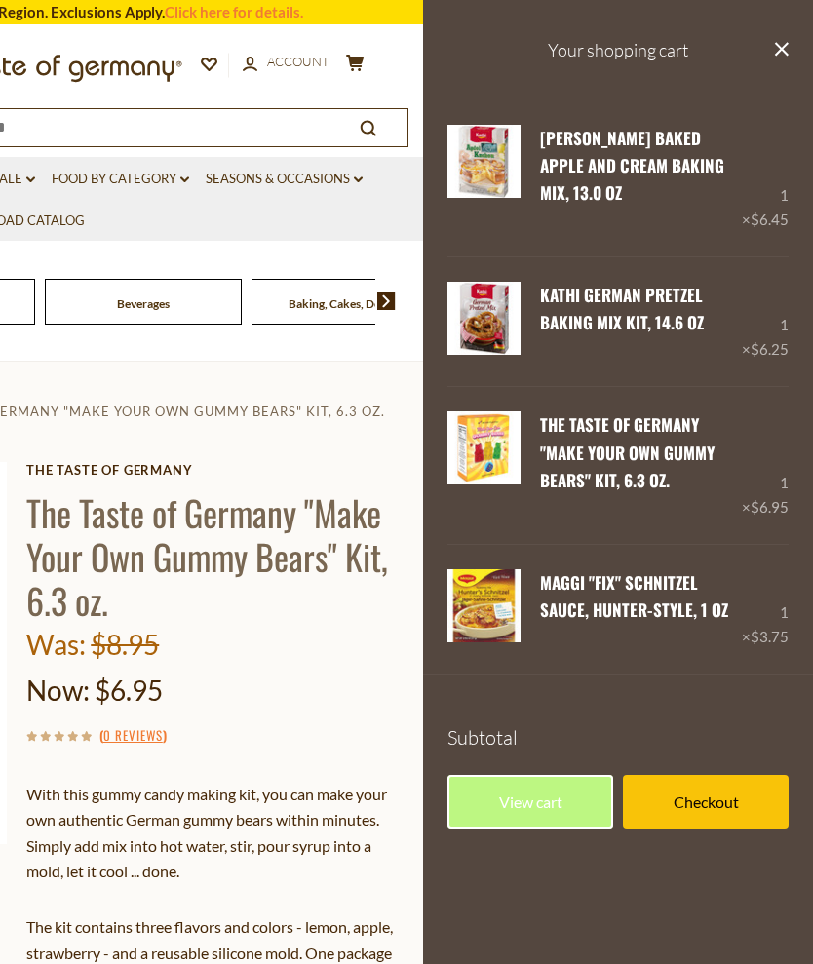
click at [543, 775] on link "View cart" at bounding box center [531, 802] width 166 height 54
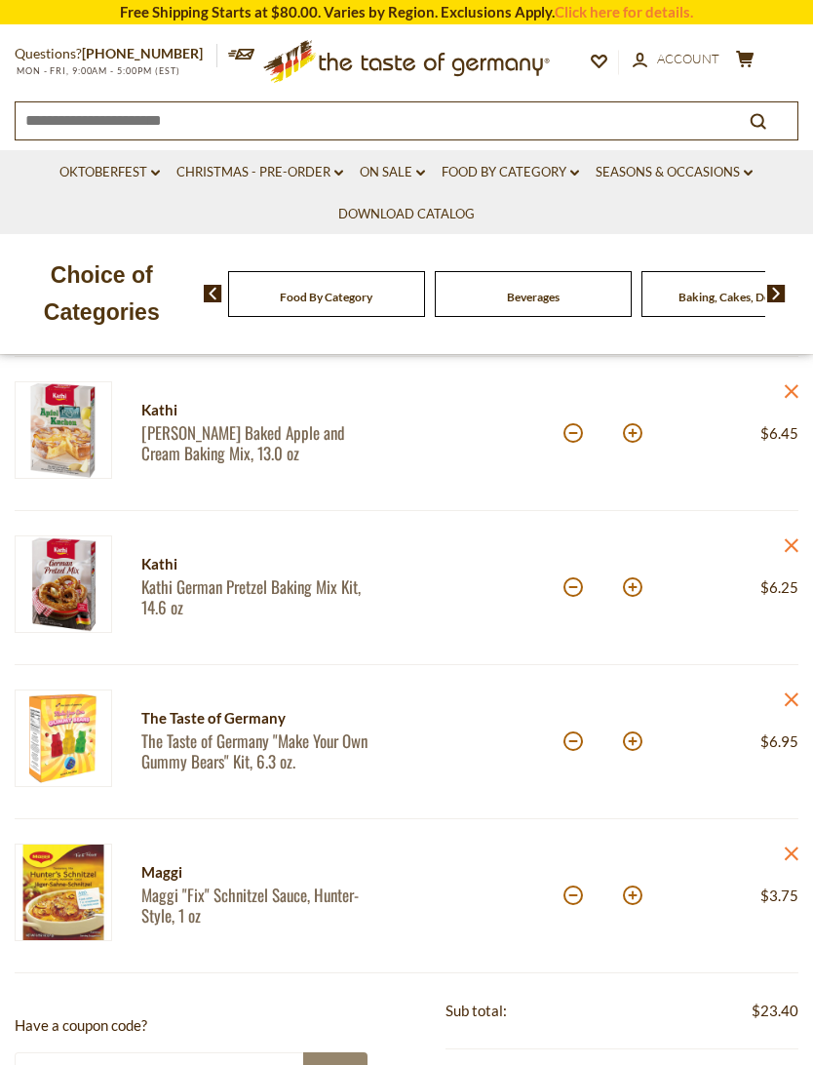
scroll to position [248, 0]
click at [640, 899] on button at bounding box center [633, 896] width 20 height 20
type input "*"
click at [632, 906] on button at bounding box center [633, 896] width 20 height 20
type input "*"
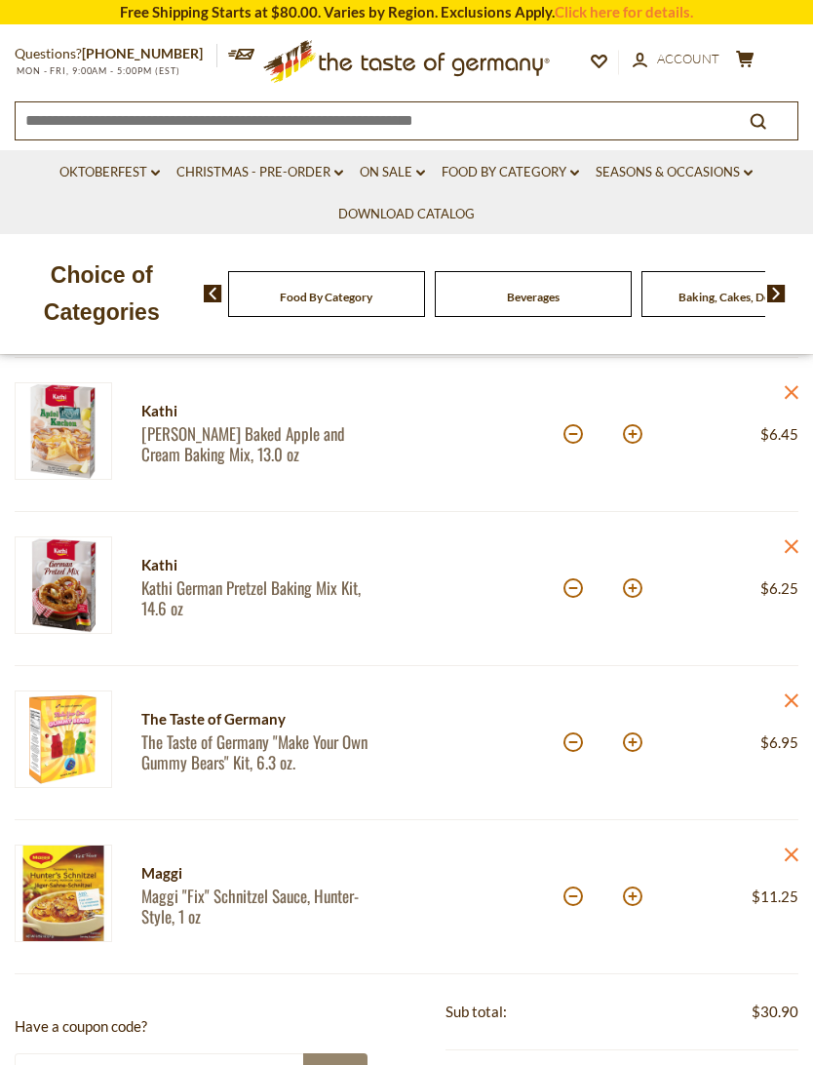
click at [638, 749] on button at bounding box center [633, 742] width 20 height 20
type input "*"
click at [147, 172] on link "Oktoberfest dropdown_arrow" at bounding box center [109, 172] width 100 height 21
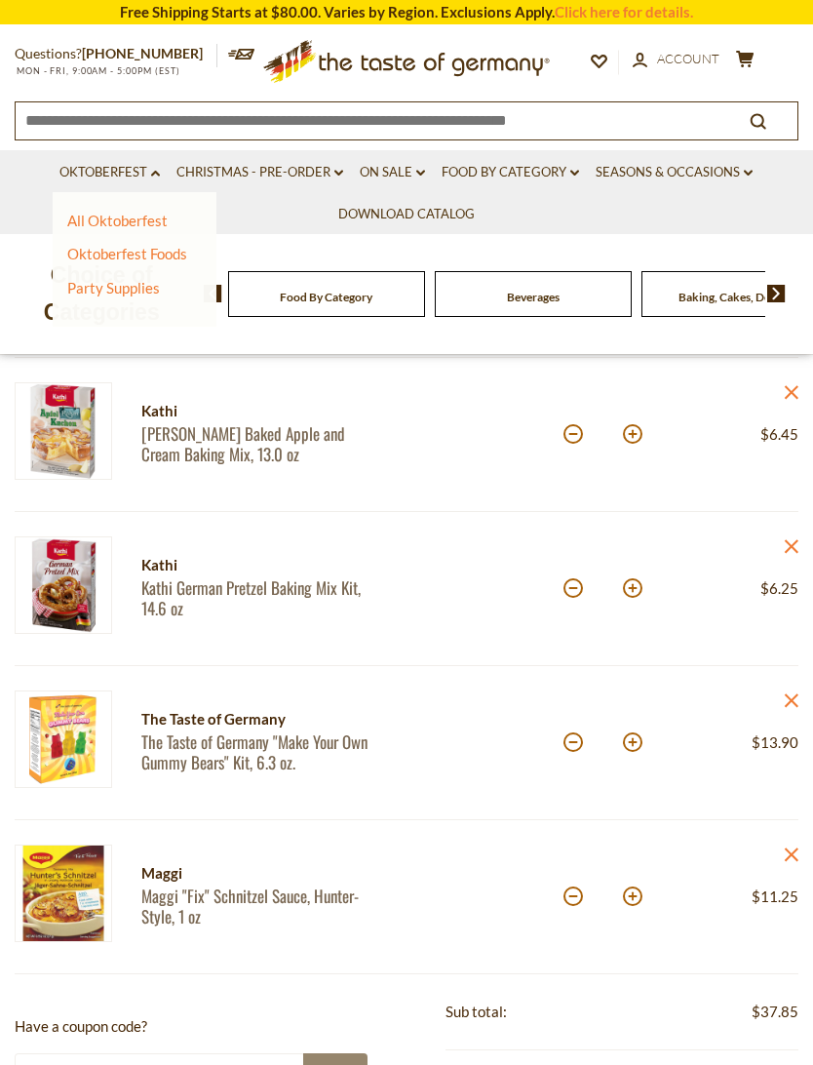
click at [110, 228] on link "All Oktoberfest" at bounding box center [117, 221] width 100 height 18
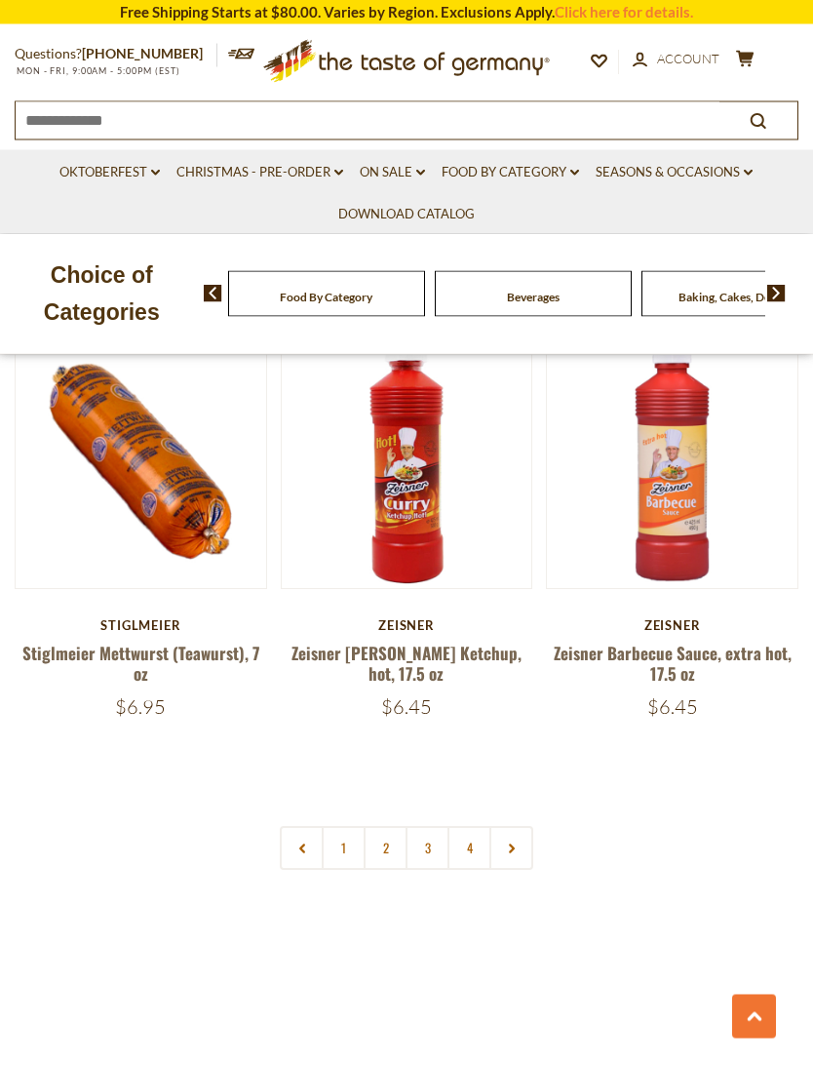
scroll to position [5474, 0]
click at [59, 641] on link "Stiglmeier Mettwurst (Teawurst), 7 oz" at bounding box center [140, 663] width 237 height 45
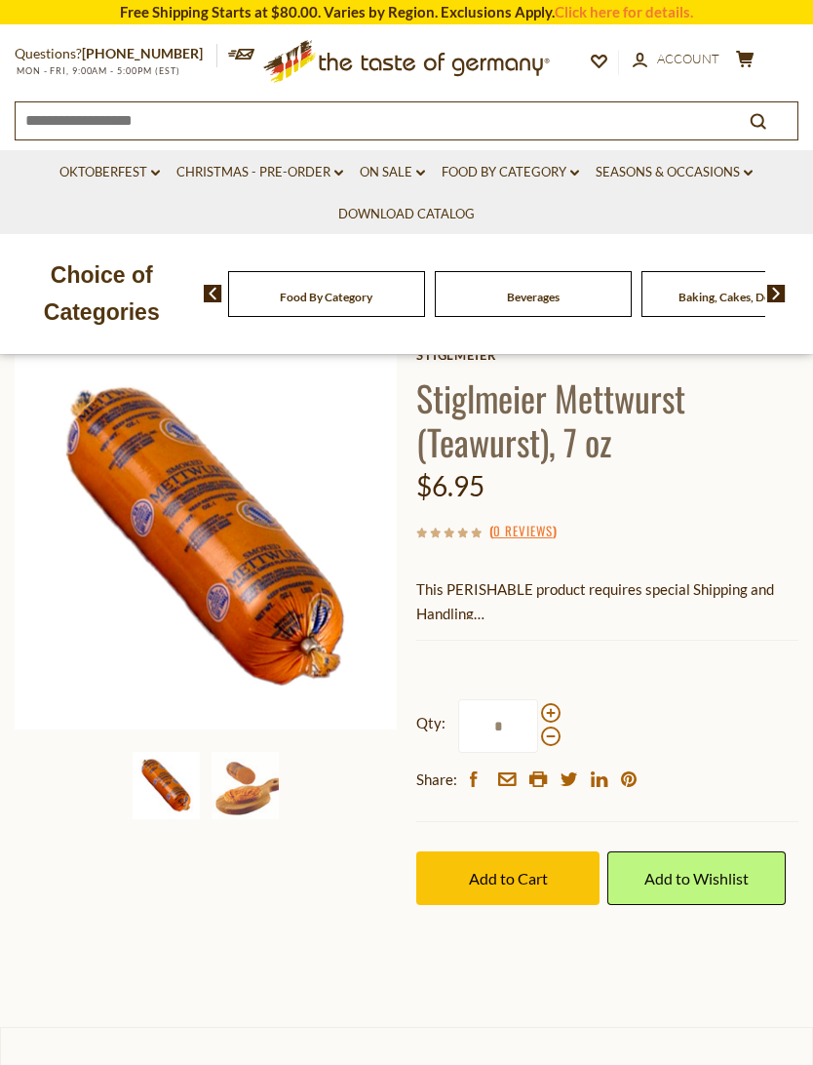
scroll to position [116, 0]
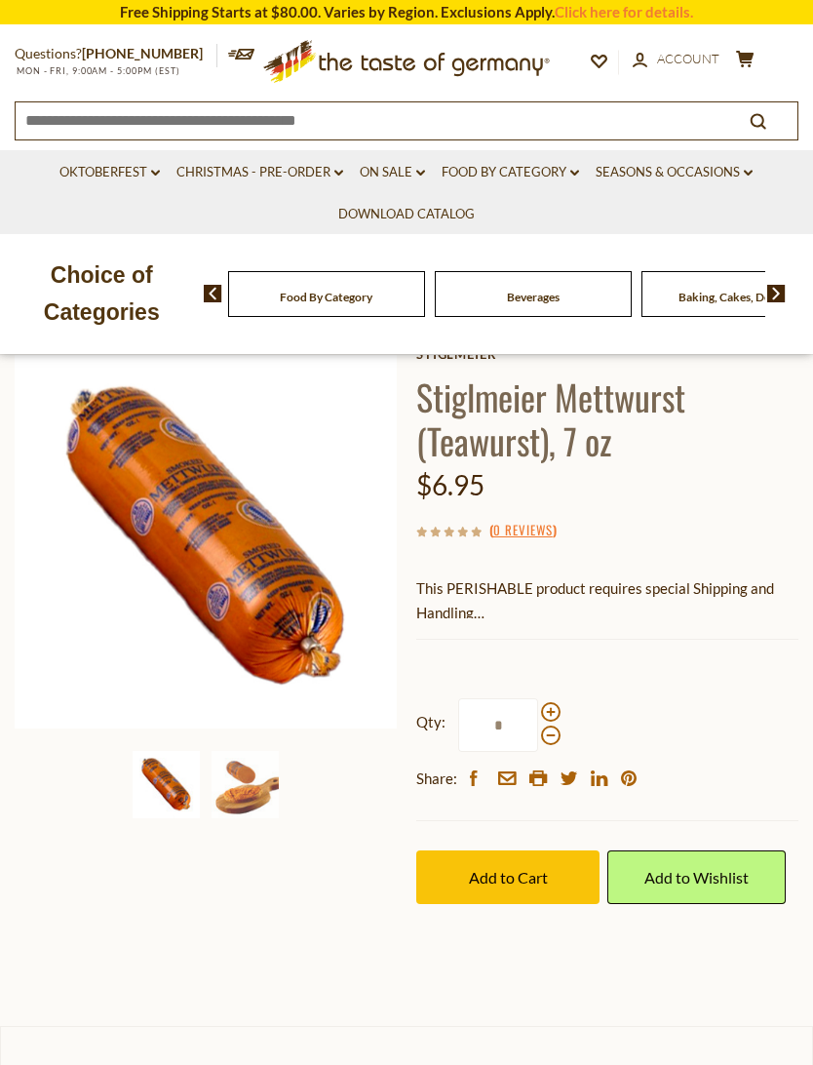
click at [253, 807] on img at bounding box center [245, 784] width 67 height 67
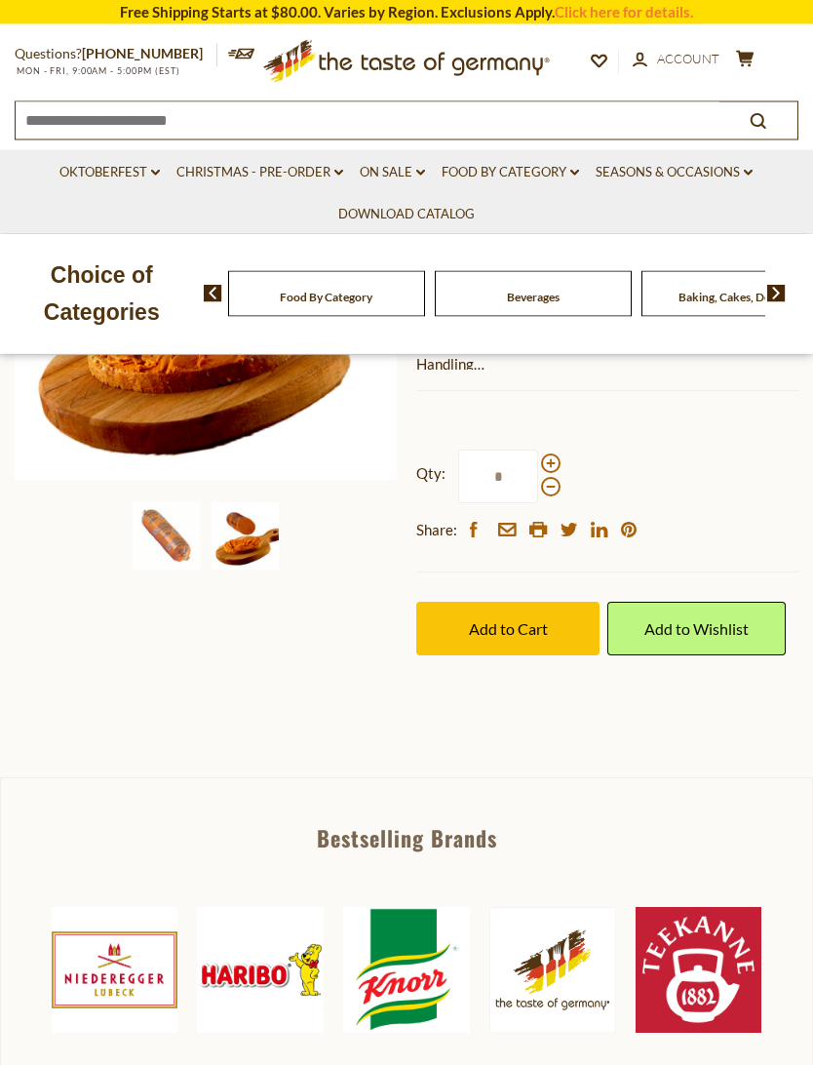
scroll to position [367, 0]
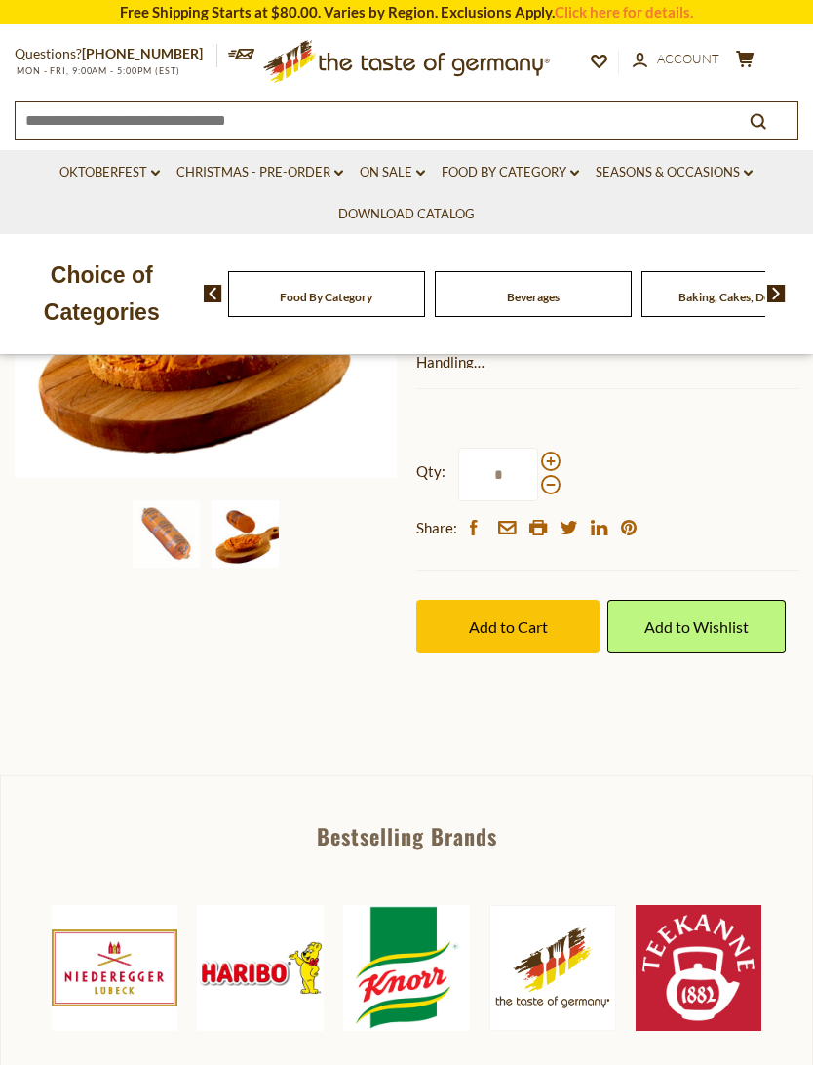
click at [571, 617] on button "Add to Cart" at bounding box center [507, 627] width 183 height 54
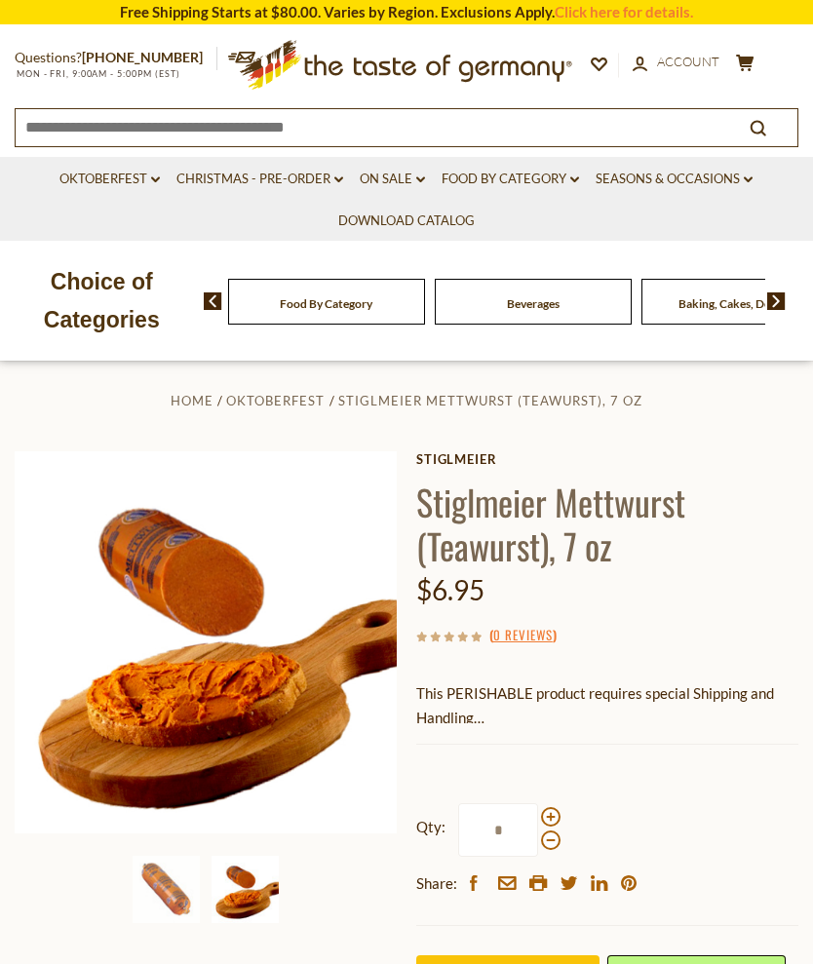
scroll to position [0, 0]
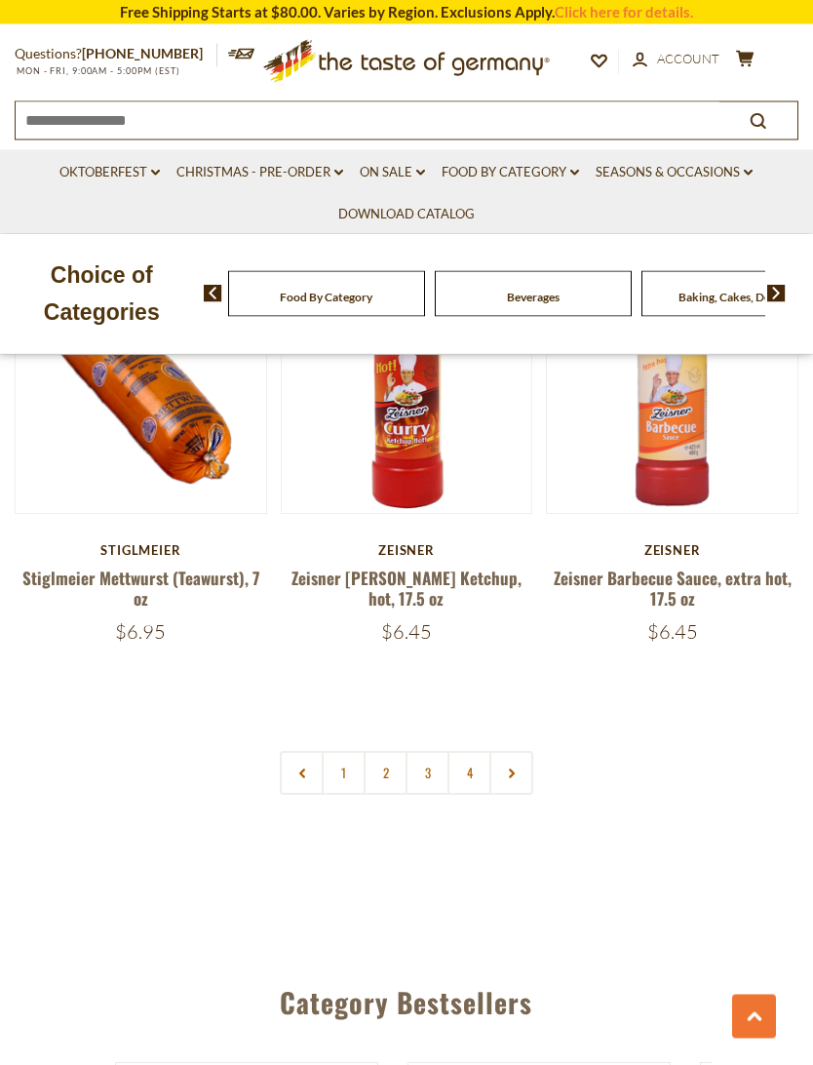
scroll to position [5549, 0]
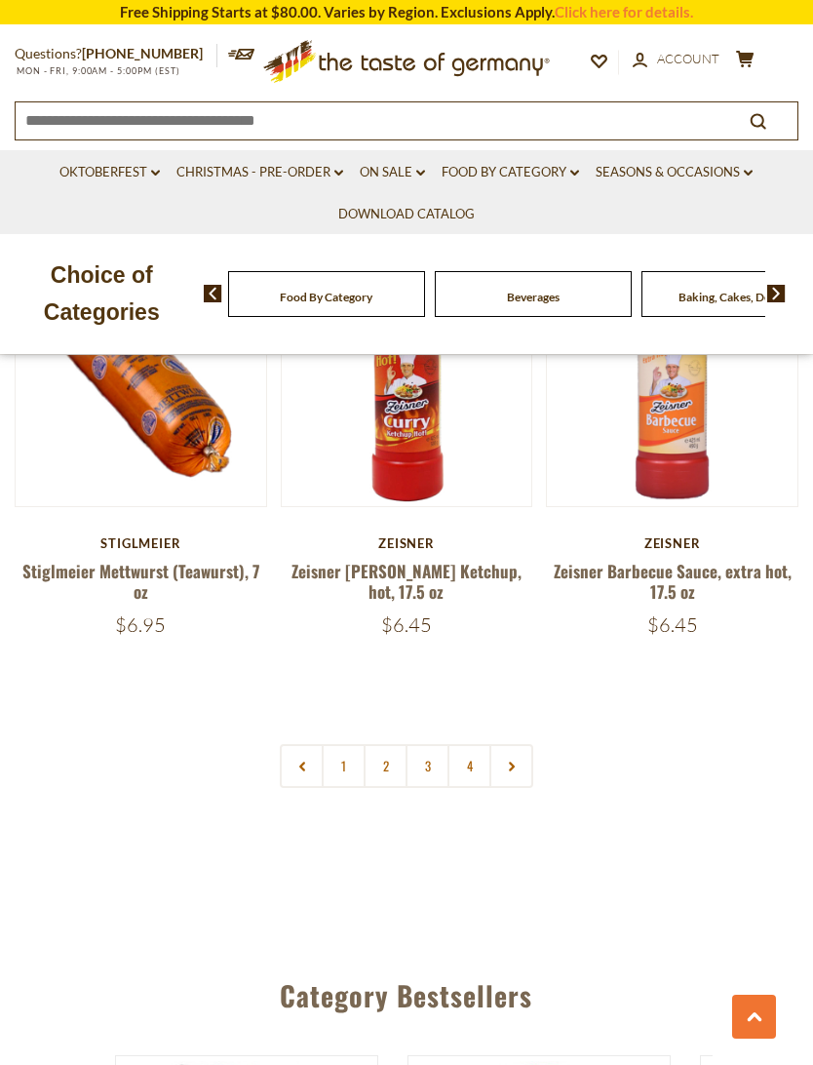
click at [394, 744] on link "2" at bounding box center [386, 766] width 44 height 44
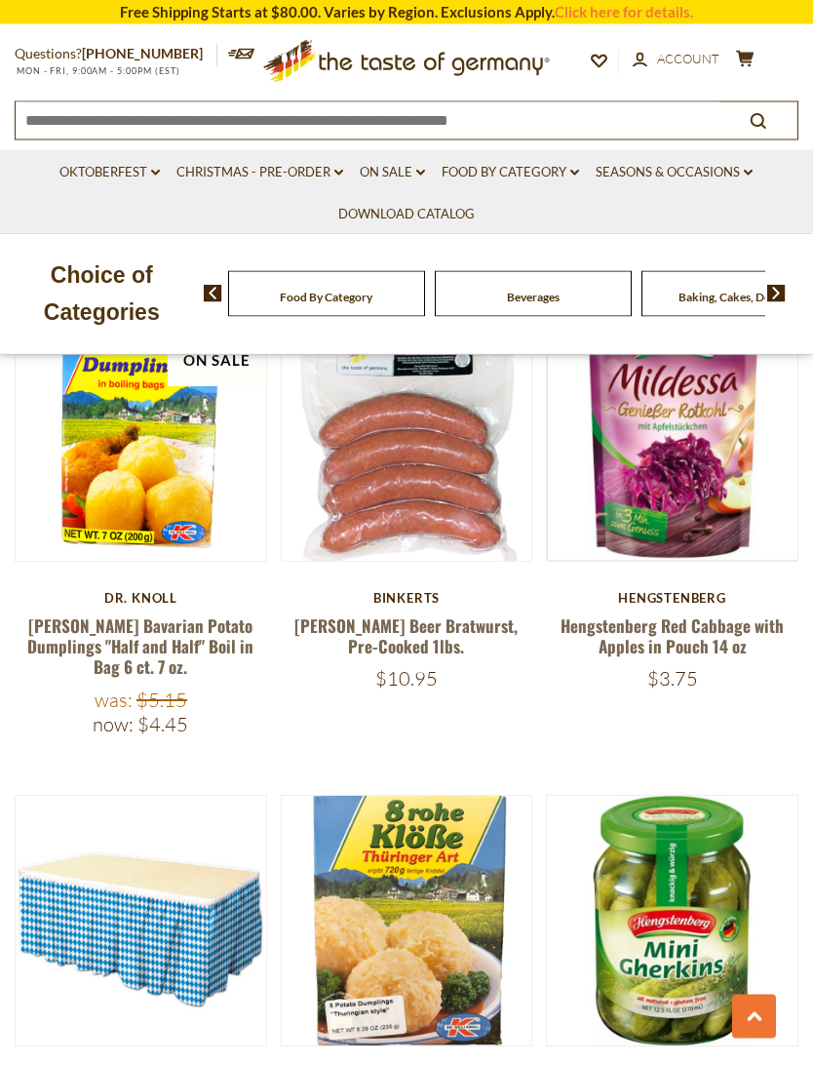
scroll to position [2748, 0]
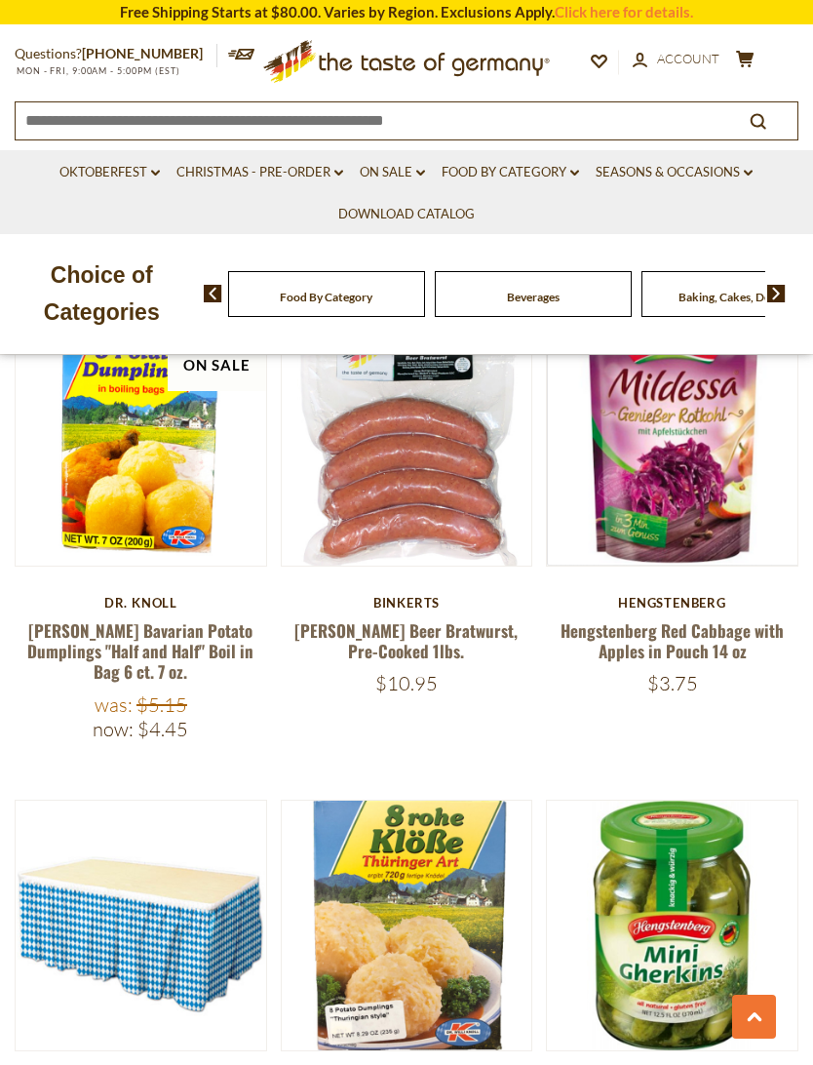
click at [53, 630] on link "[PERSON_NAME] Bavarian Potato Dumplings "Half and Half" Boil in Bag 6 ct. 7 oz." at bounding box center [140, 651] width 226 height 66
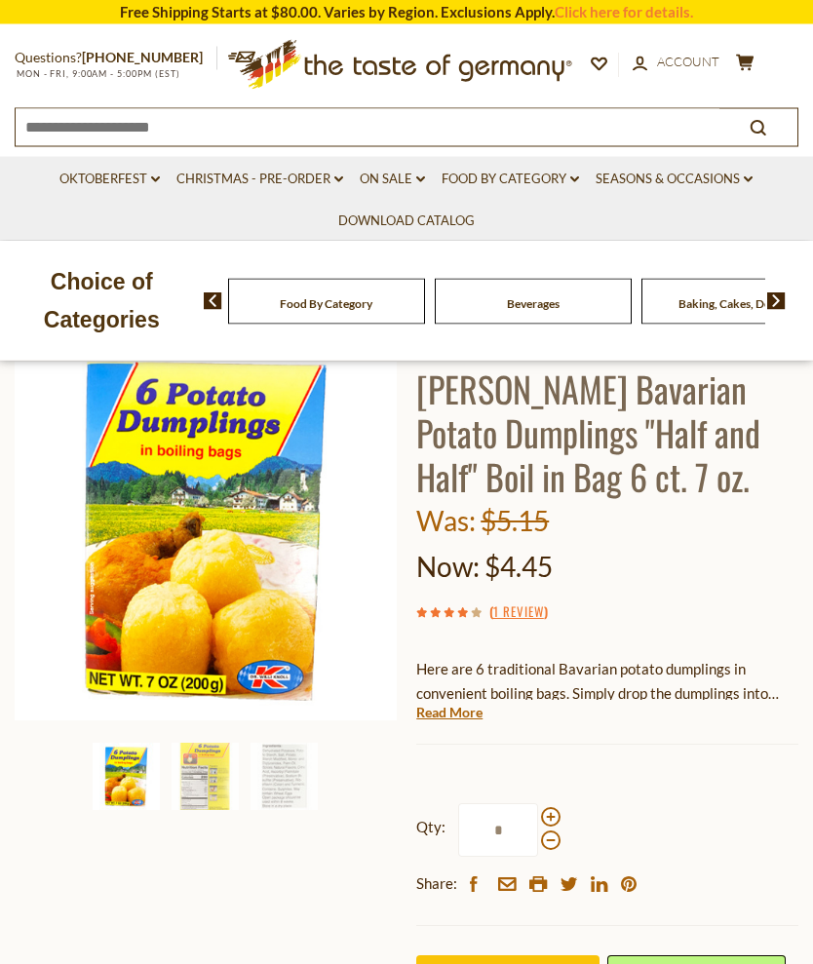
scroll to position [252, 0]
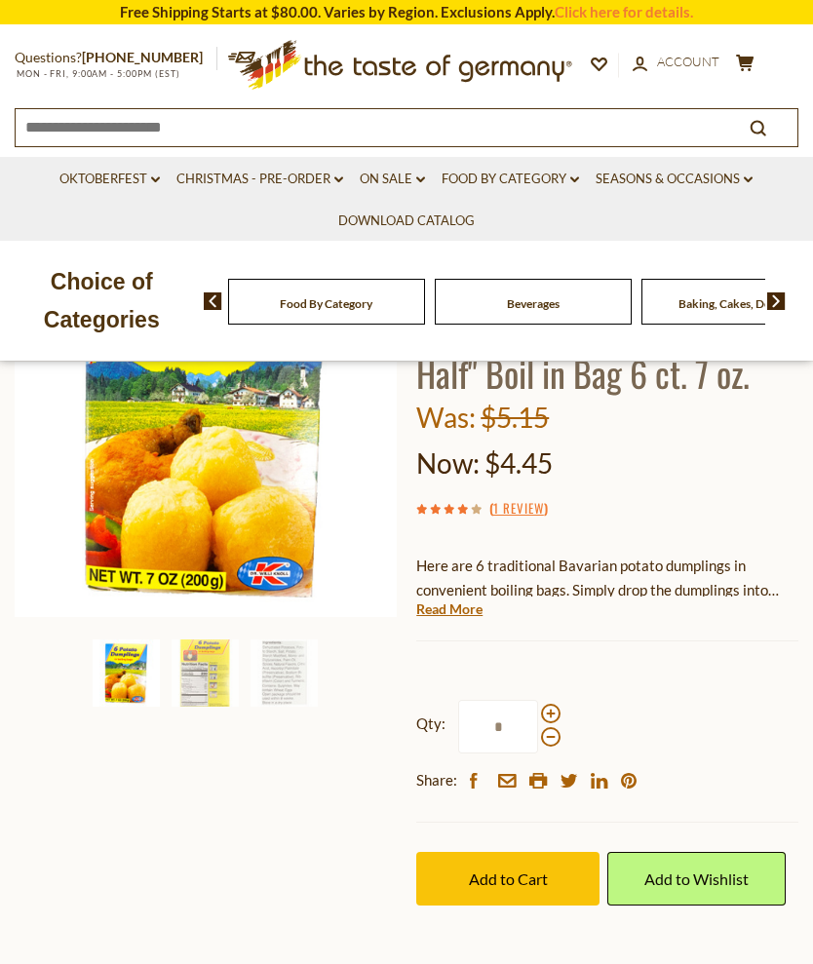
click at [719, 495] on div "Dr. Knoll Dr. Knoll Bavarian Potato Dumplings "Half and Half" Boil in Bag 6 ct.…" at bounding box center [607, 592] width 382 height 715
click at [533, 870] on span "Add to Cart" at bounding box center [508, 879] width 79 height 19
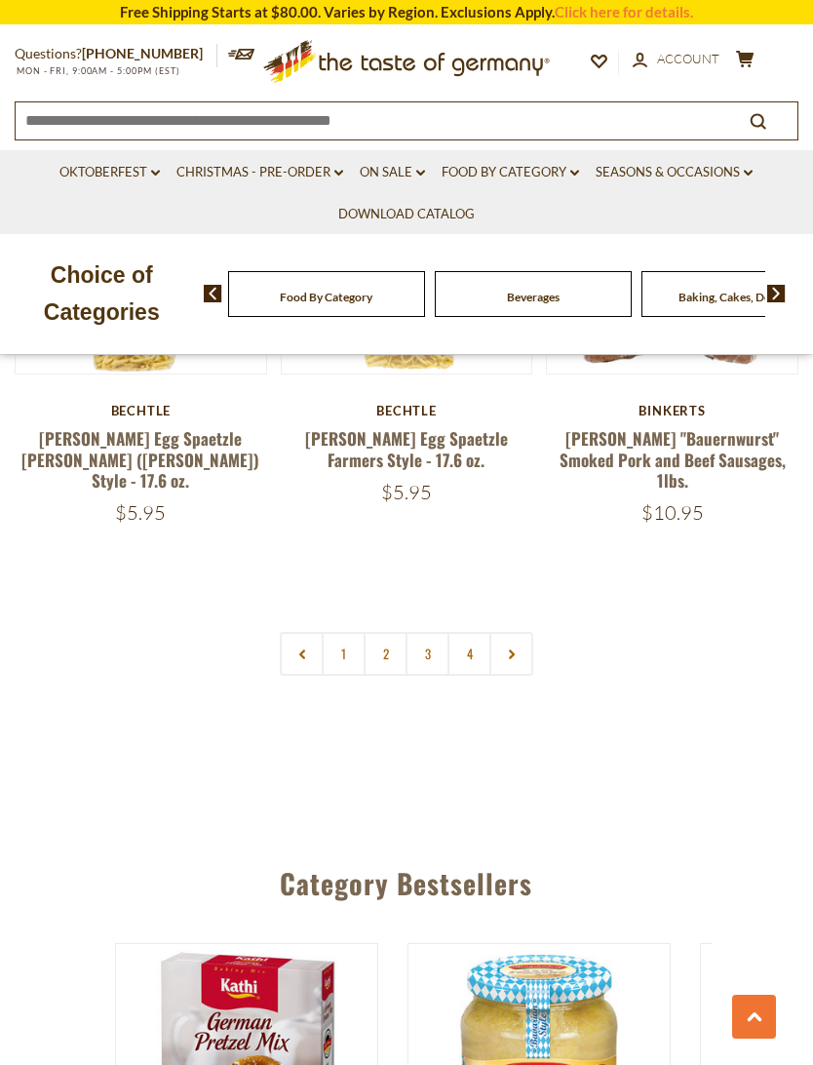
scroll to position [5728, 0]
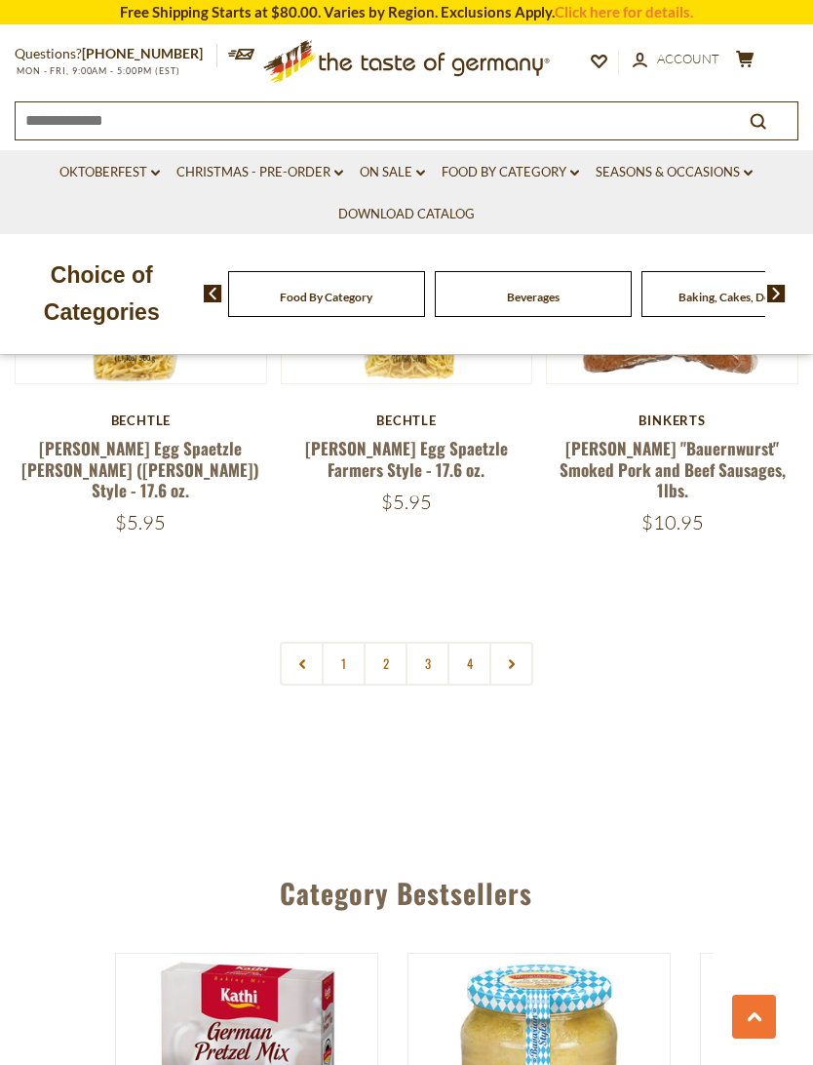
click at [430, 642] on link "3" at bounding box center [428, 664] width 44 height 44
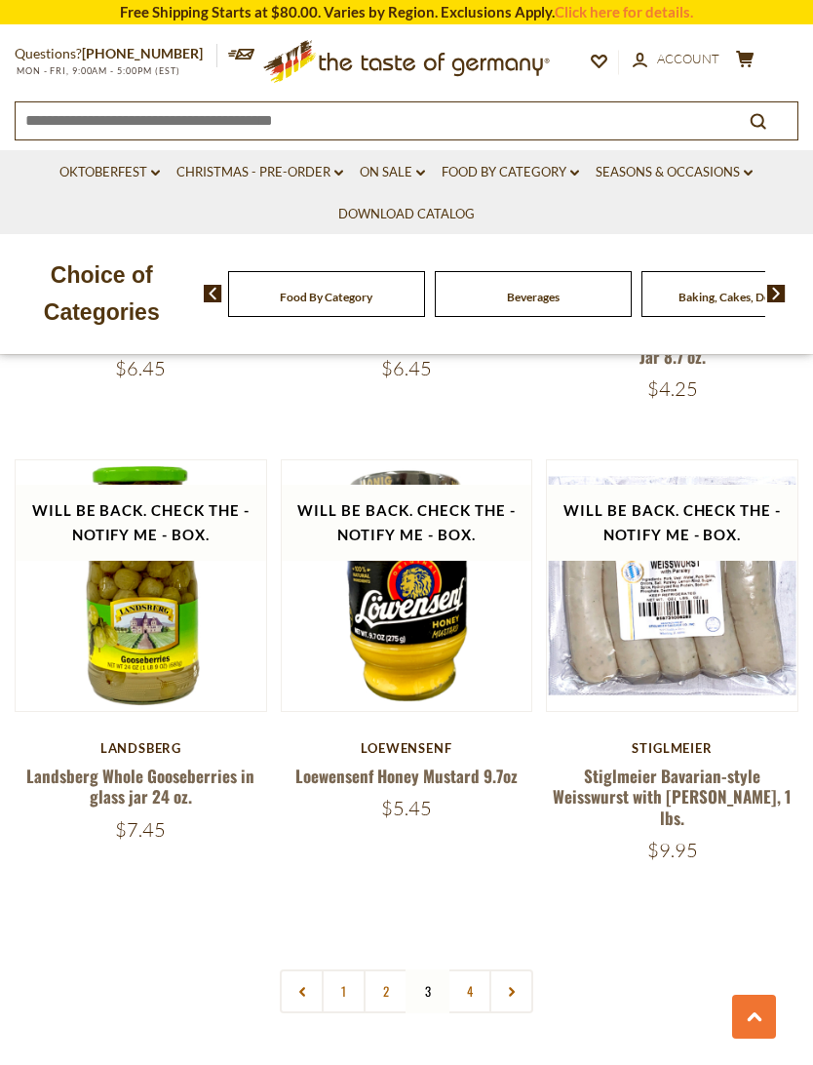
scroll to position [5255, 0]
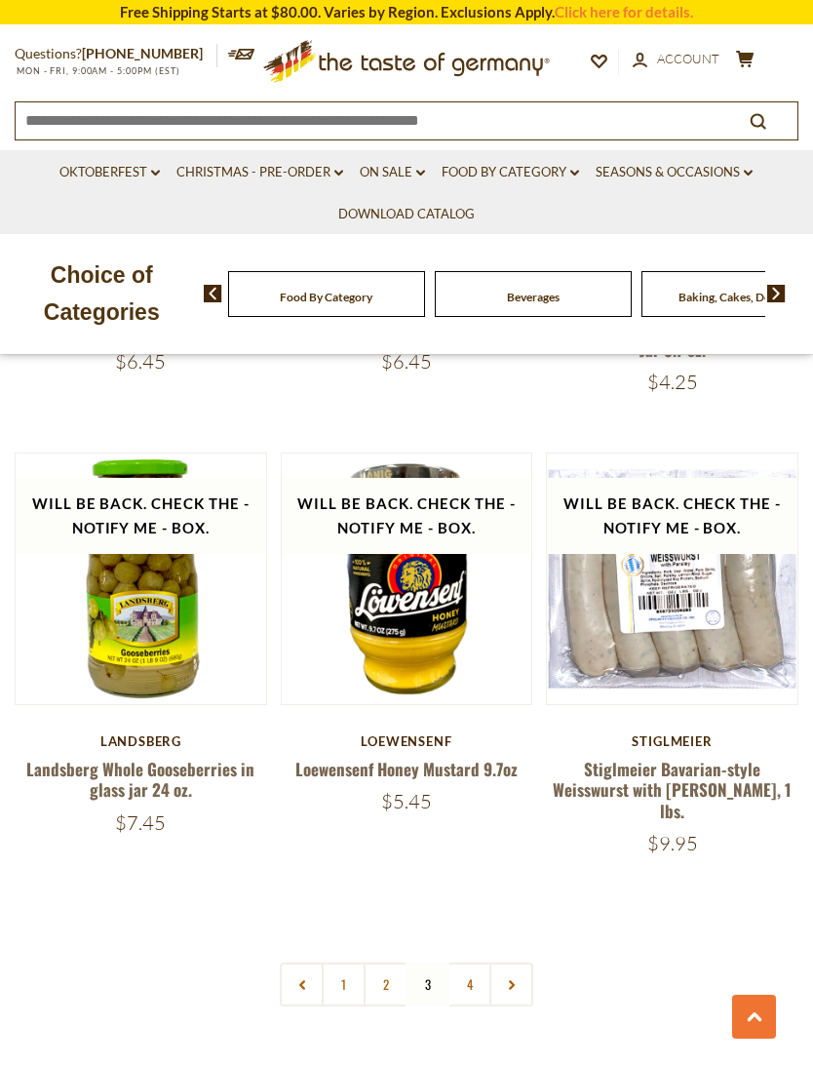
click at [680, 757] on link "Stiglmeier Bavarian-style Weisswurst with [PERSON_NAME], 1 lbs." at bounding box center [672, 790] width 239 height 66
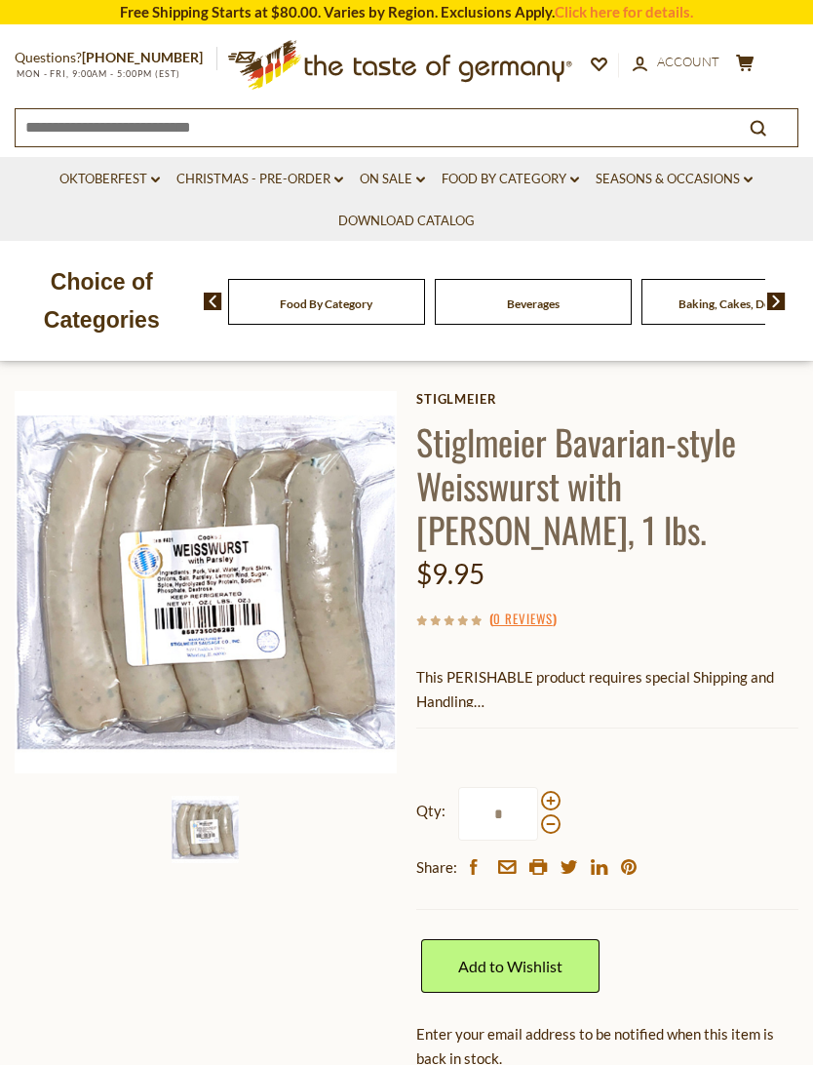
scroll to position [69, 0]
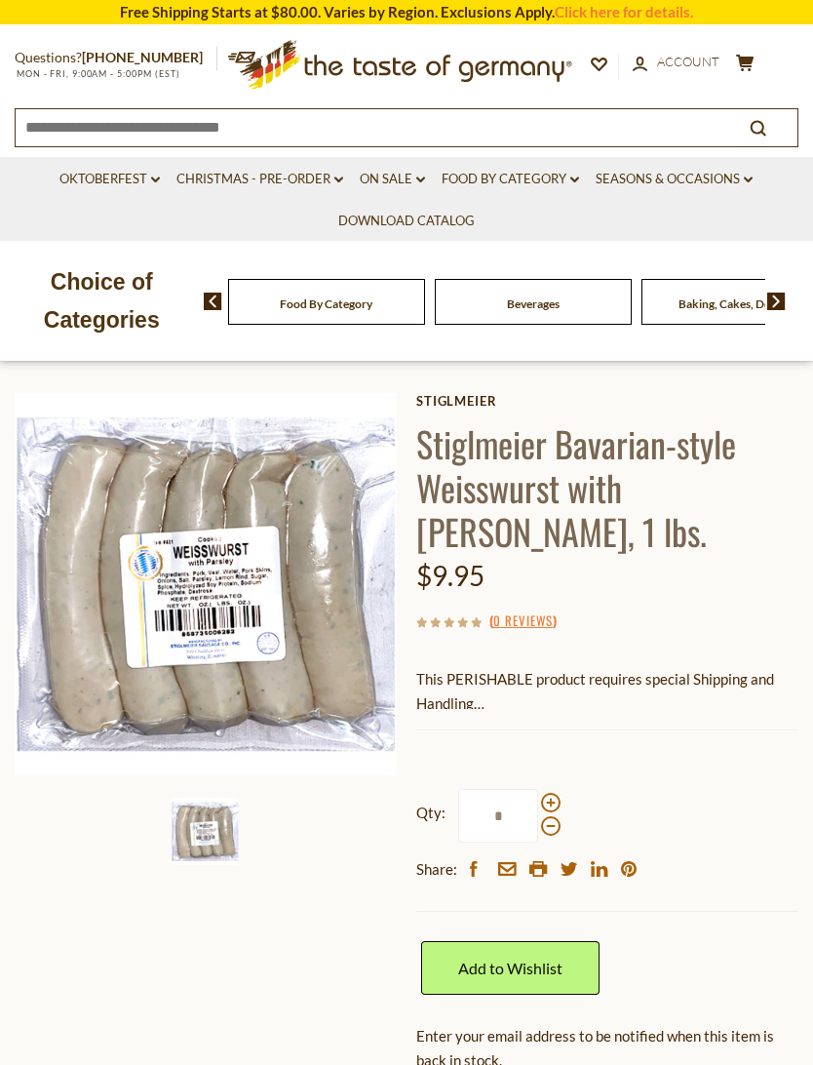
click at [103, 605] on img at bounding box center [206, 584] width 382 height 382
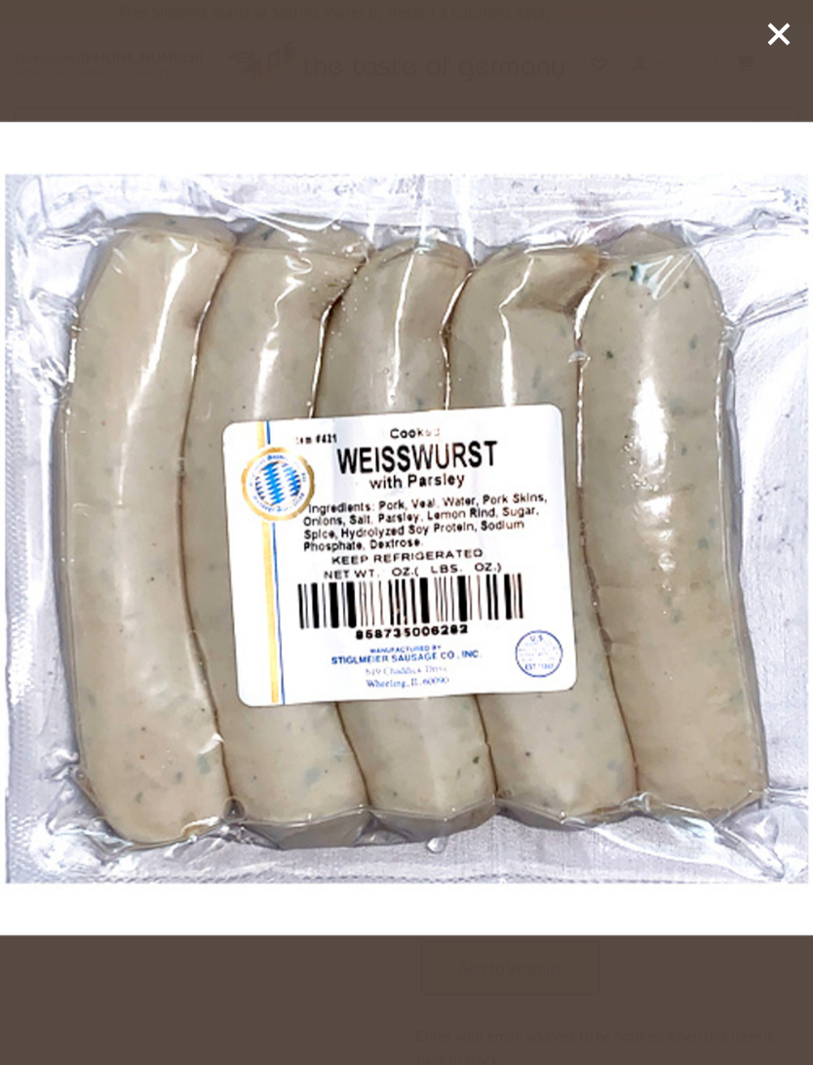
click at [764, 51] on div at bounding box center [406, 532] width 813 height 1065
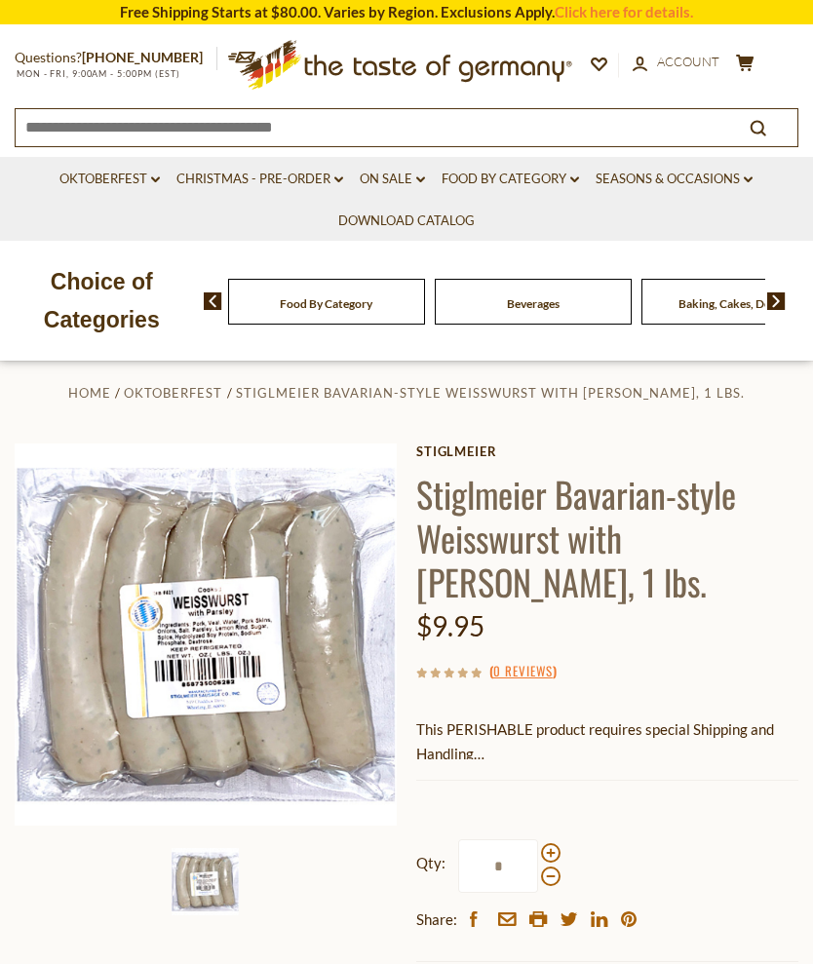
scroll to position [0, 0]
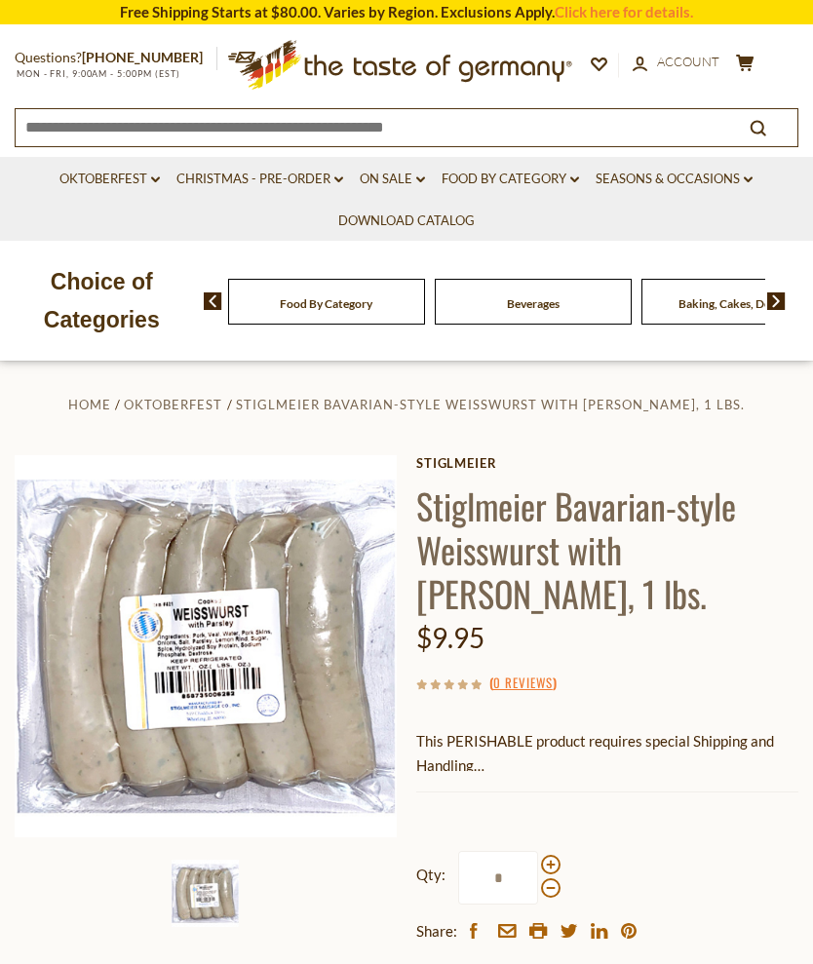
click at [579, 179] on icon at bounding box center [575, 180] width 9 height 6
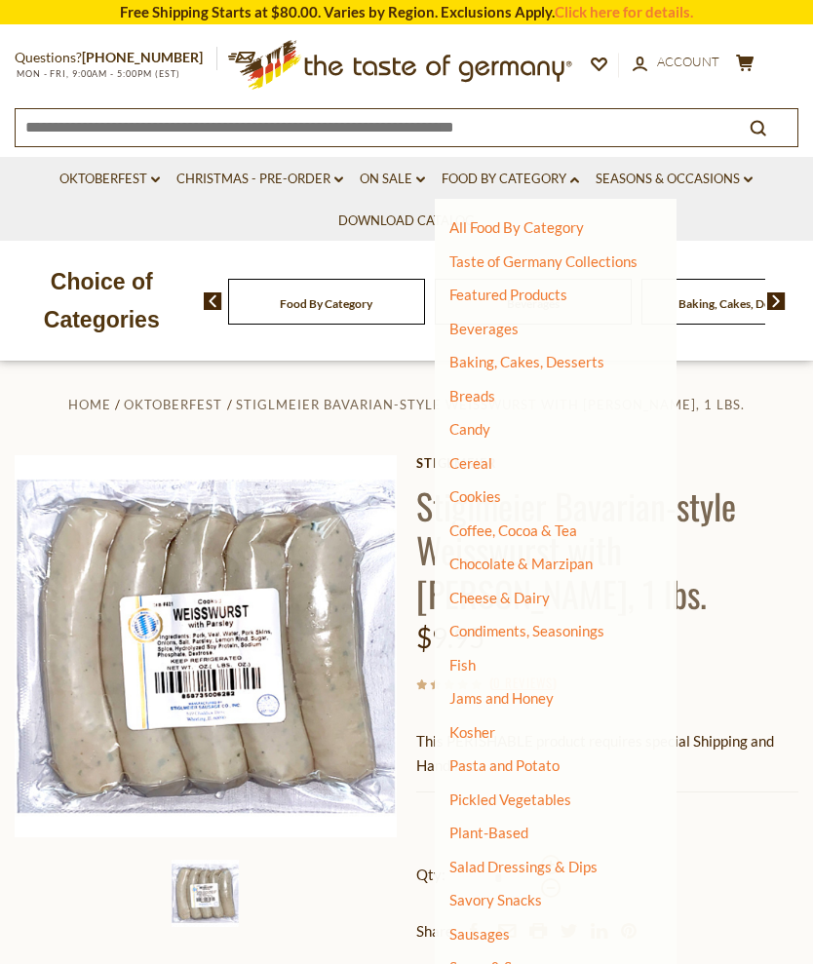
click at [507, 925] on link "Sausages" at bounding box center [480, 934] width 60 height 18
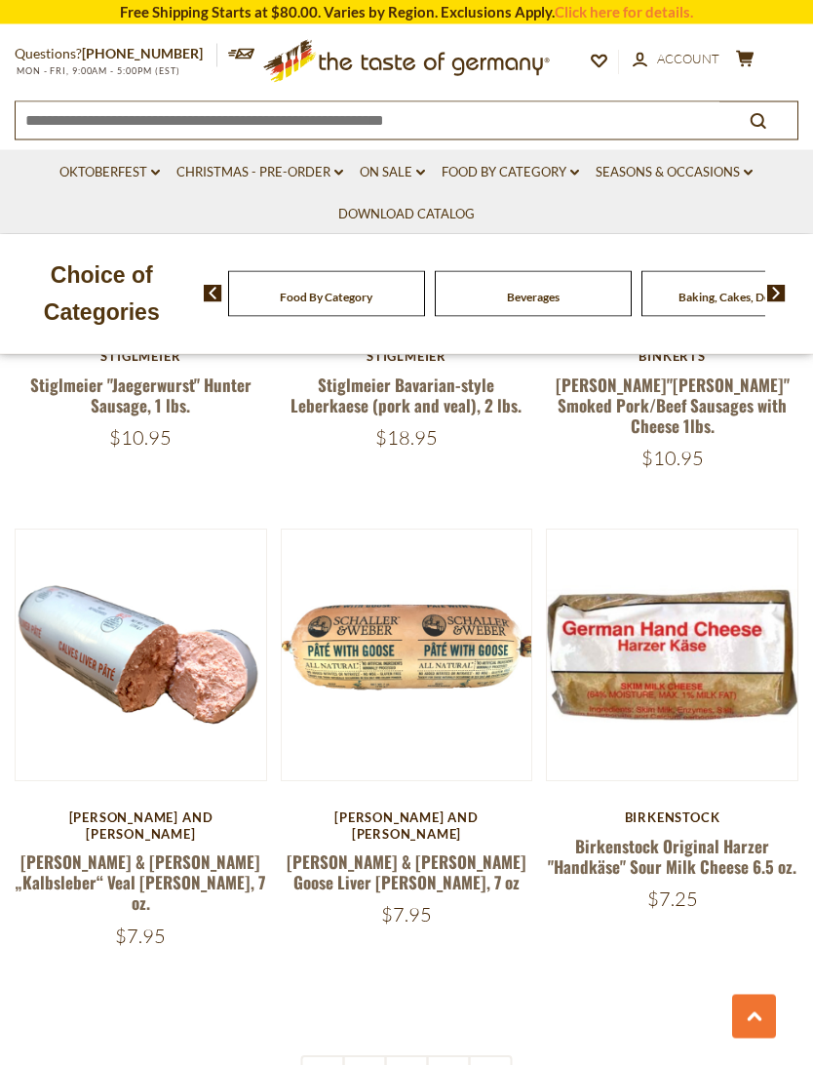
scroll to position [5411, 0]
click at [420, 964] on link "2" at bounding box center [407, 1077] width 44 height 44
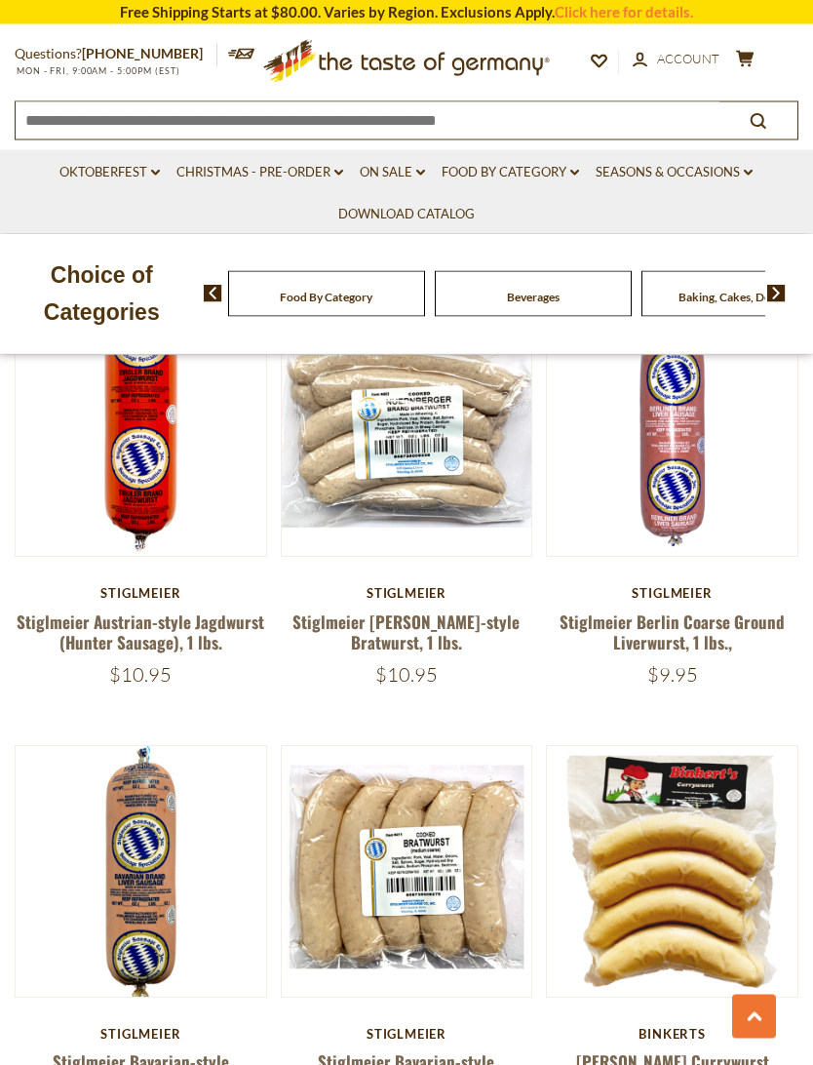
scroll to position [1397, 0]
click at [384, 627] on link "Stiglmeier [PERSON_NAME]-style Bratwurst, 1 lbs." at bounding box center [406, 632] width 227 height 45
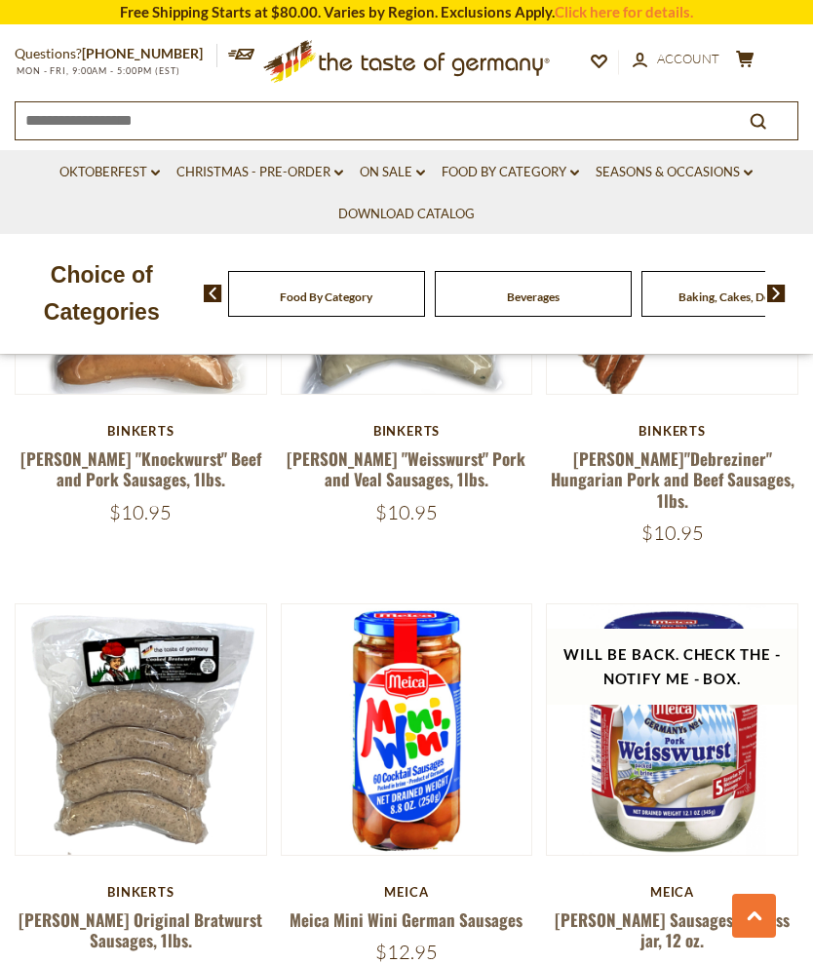
scroll to position [3392, 0]
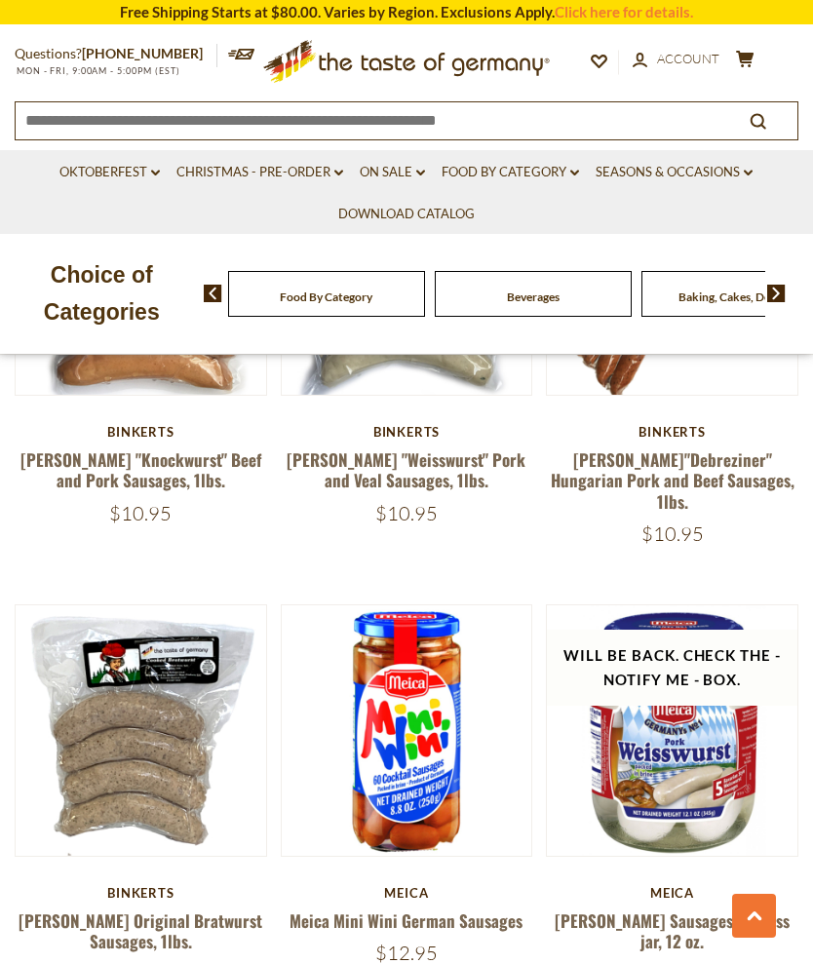
click at [318, 175] on link "Christmas - PRE-ORDER dropdown_arrow" at bounding box center [260, 172] width 167 height 21
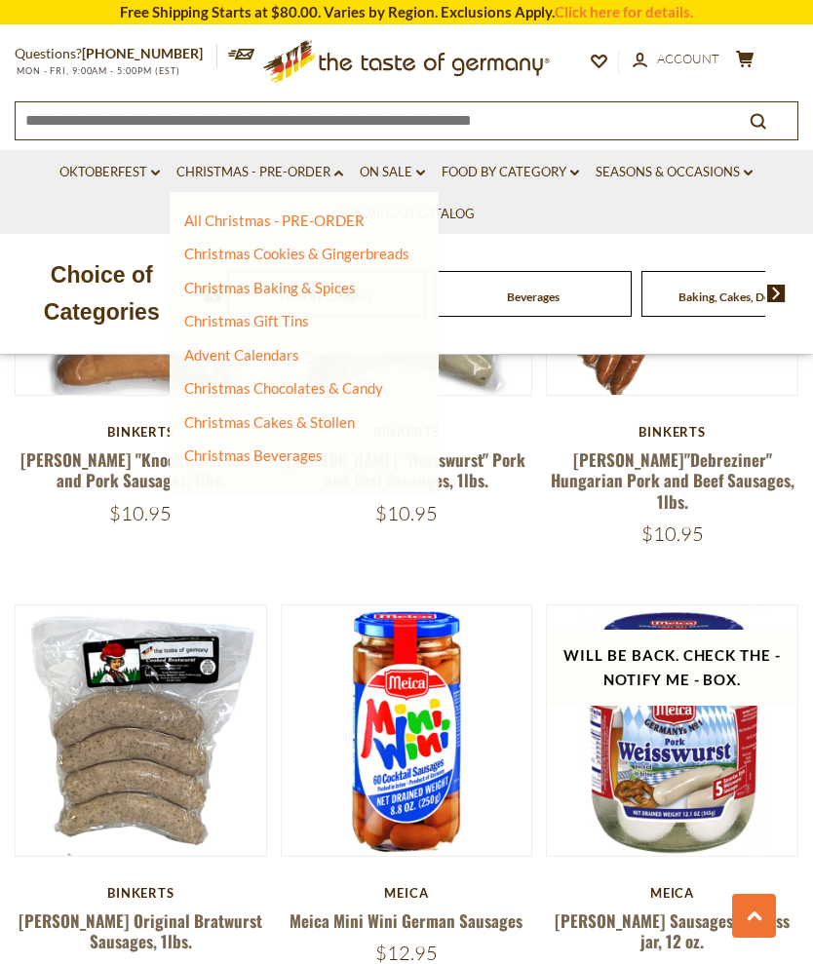
click at [189, 360] on link "Advent Calendars" at bounding box center [241, 355] width 115 height 18
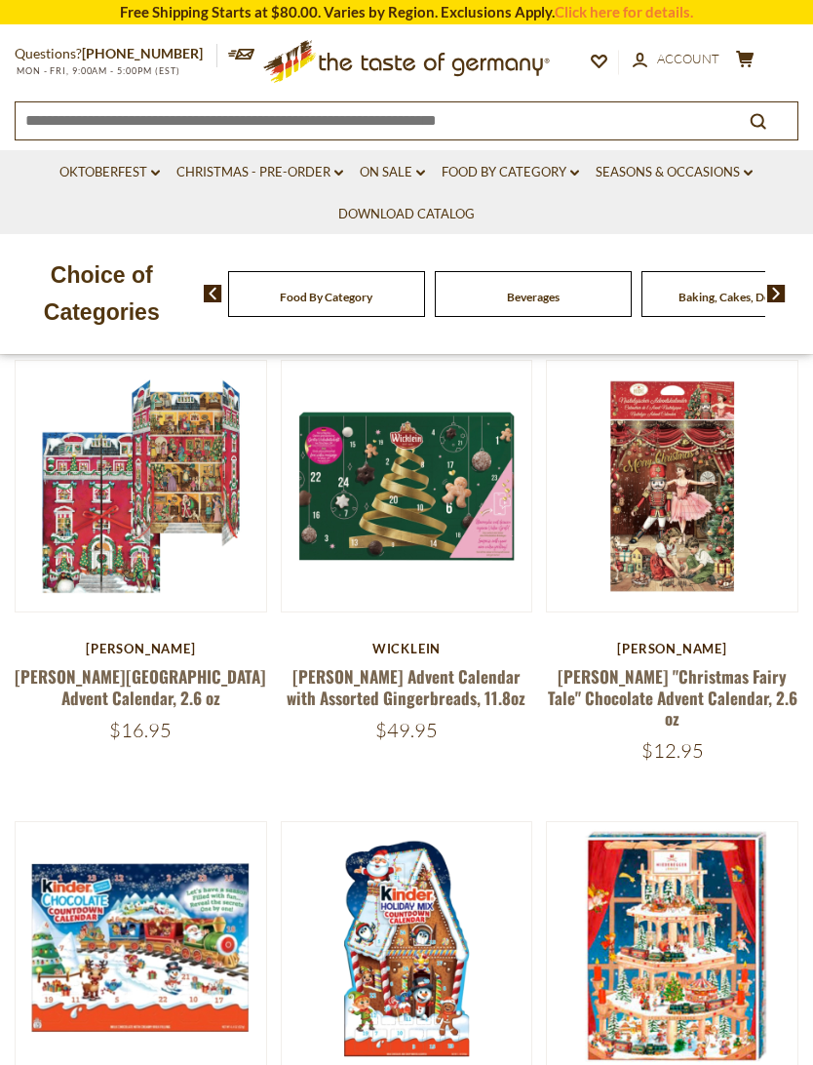
scroll to position [216, 0]
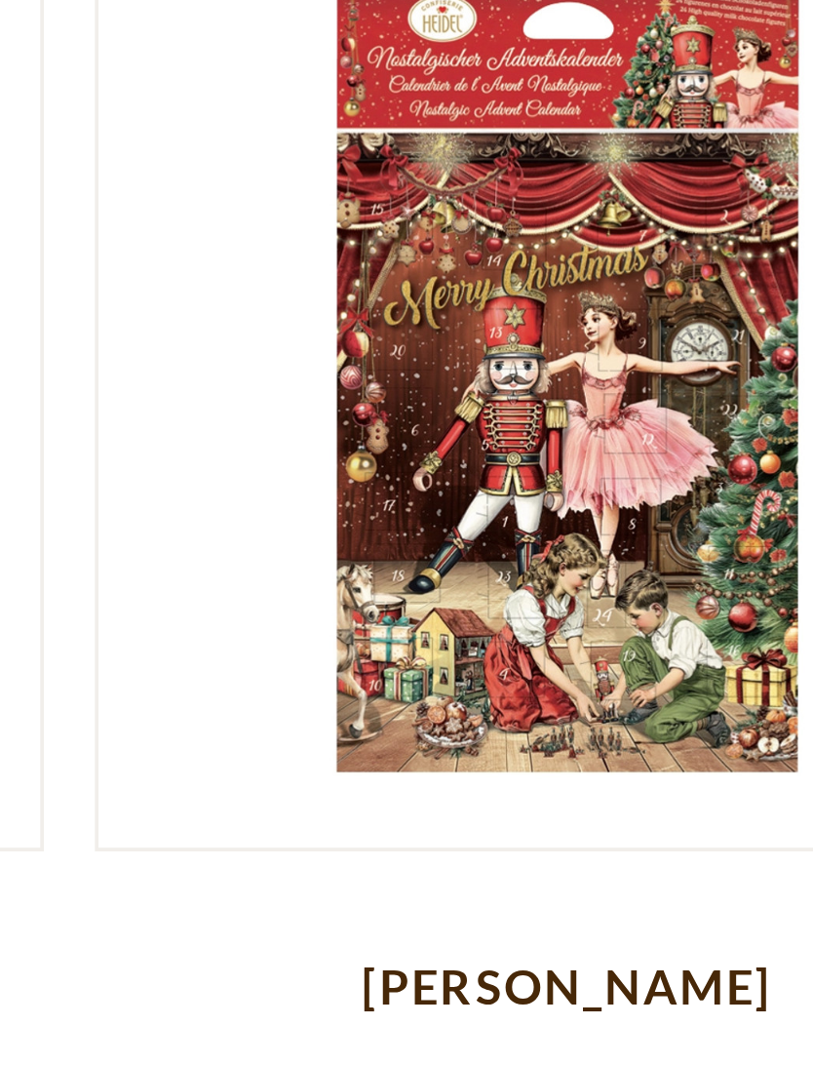
click at [568, 382] on link at bounding box center [673, 487] width 211 height 211
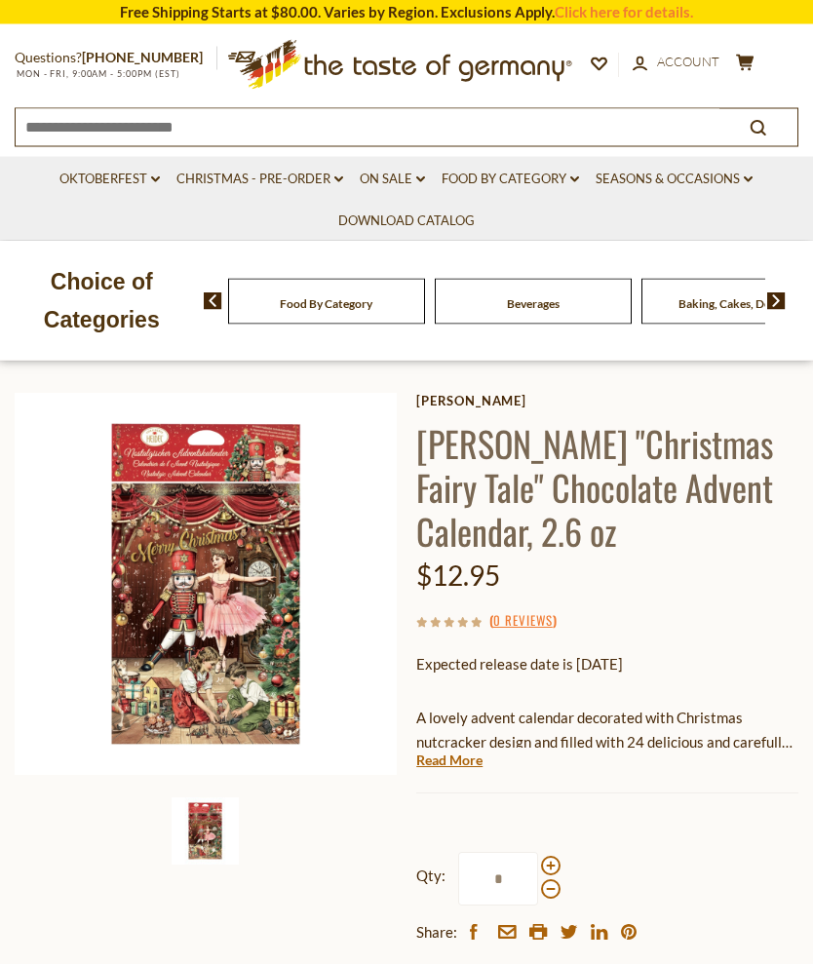
scroll to position [95, 0]
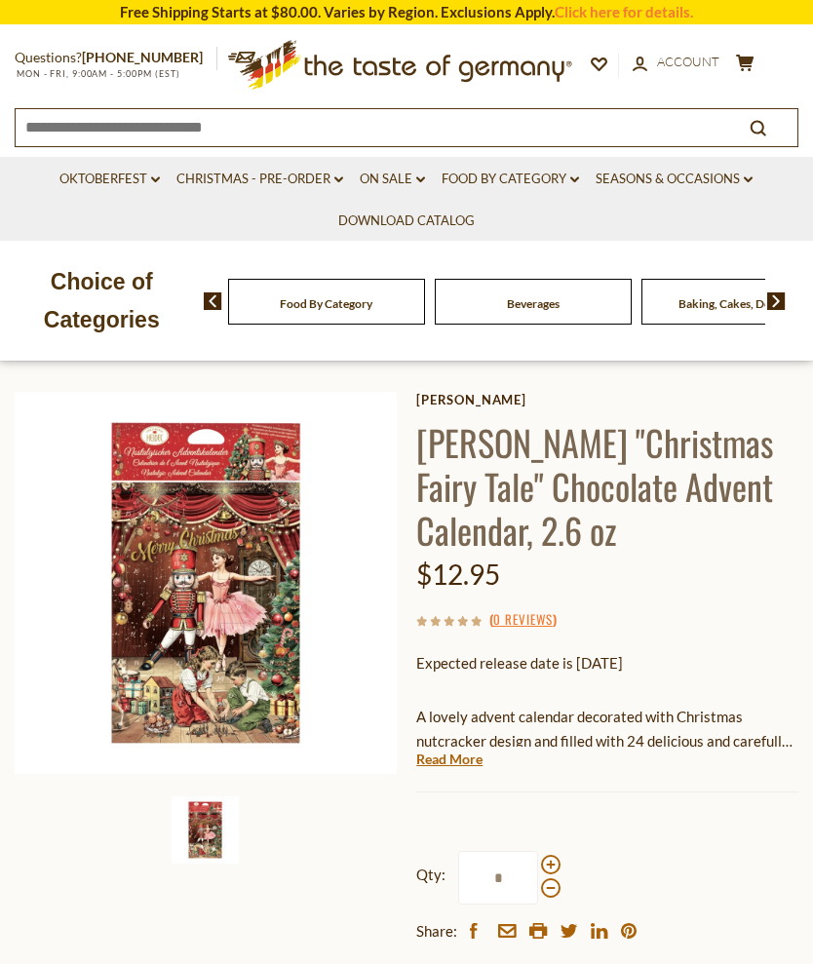
click at [162, 601] on img at bounding box center [206, 583] width 382 height 382
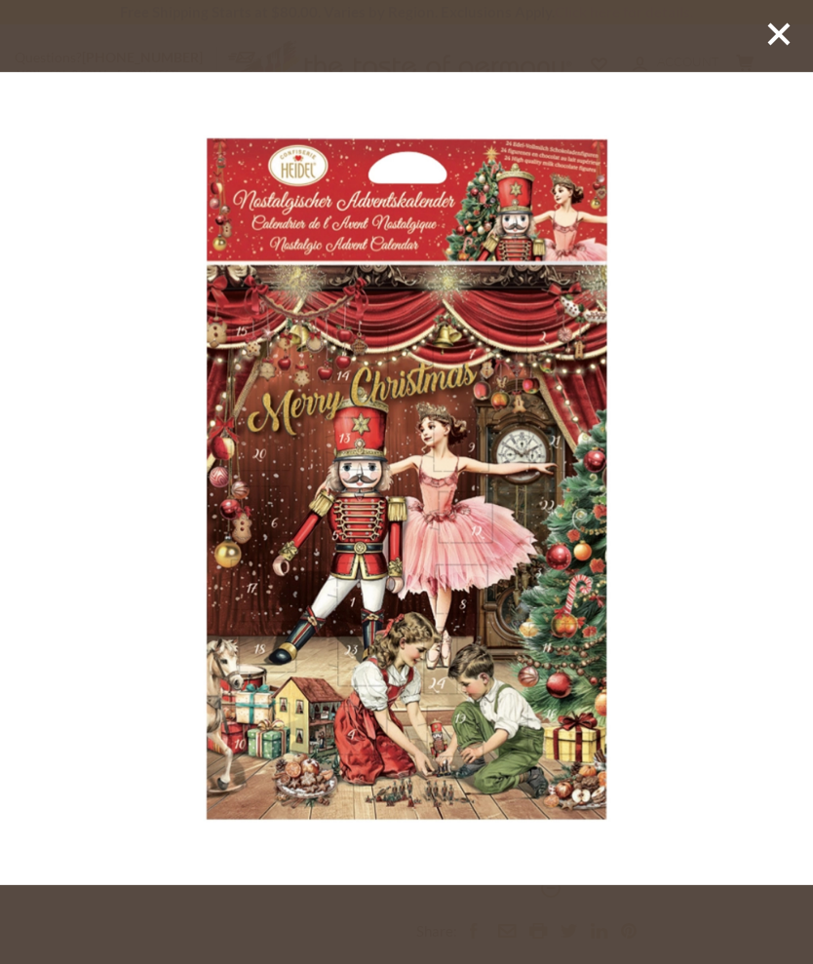
click at [771, 46] on icon at bounding box center [779, 34] width 29 height 29
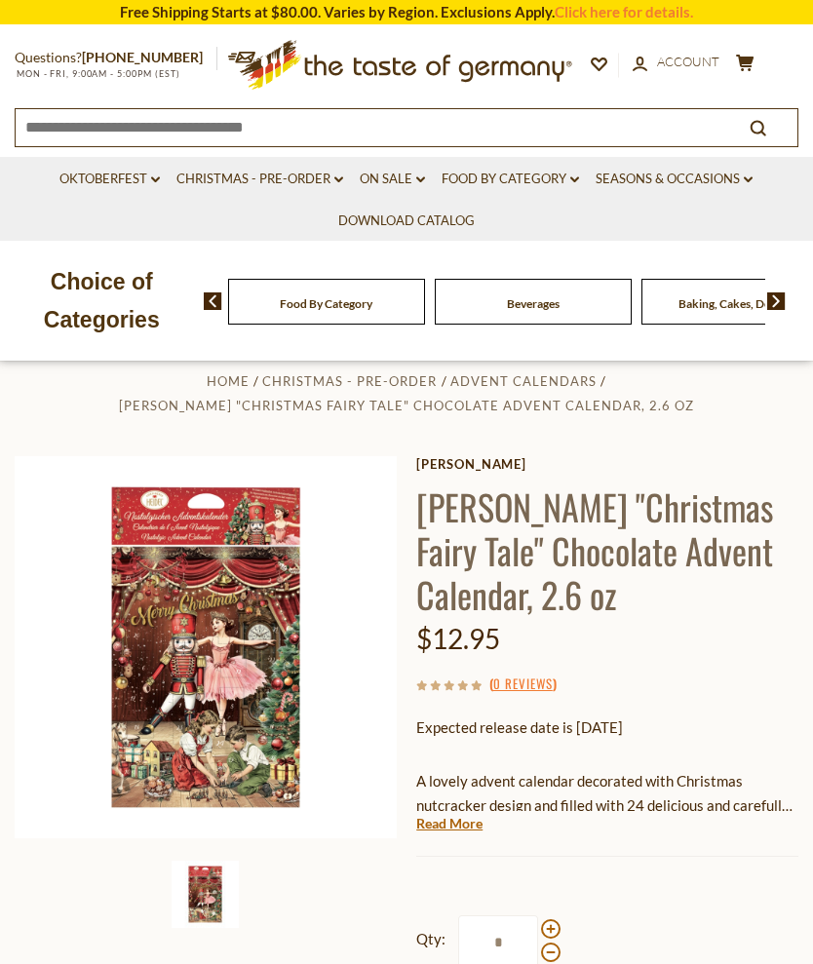
scroll to position [0, 0]
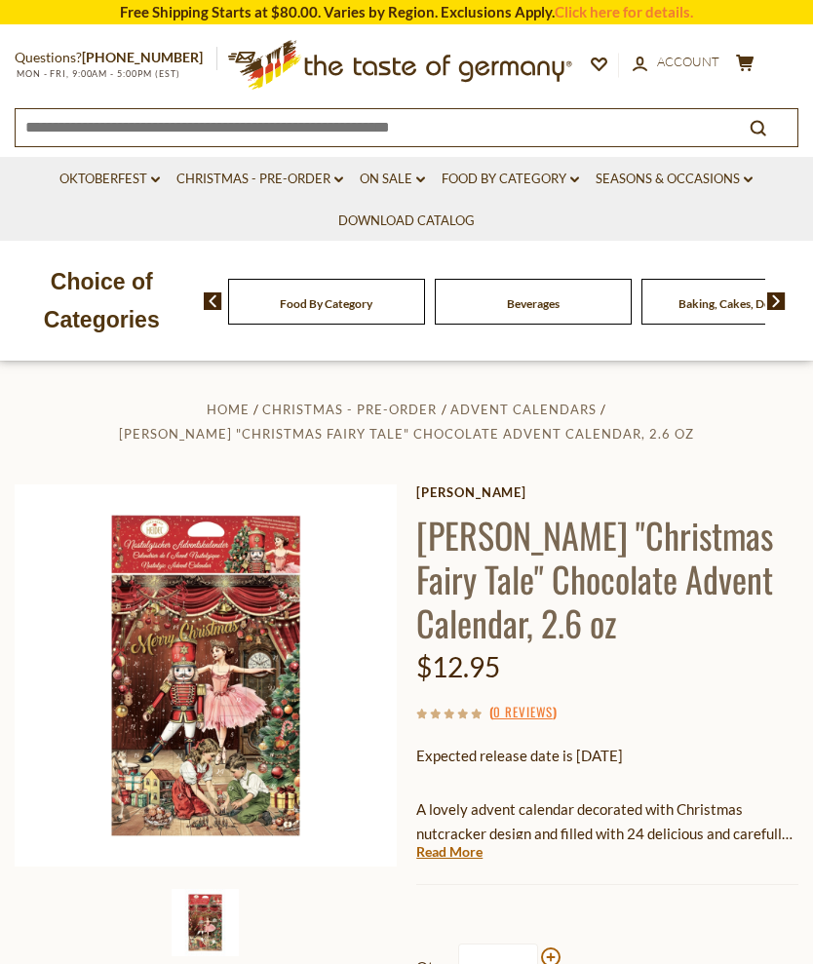
click at [746, 65] on icon "cart" at bounding box center [745, 63] width 19 height 17
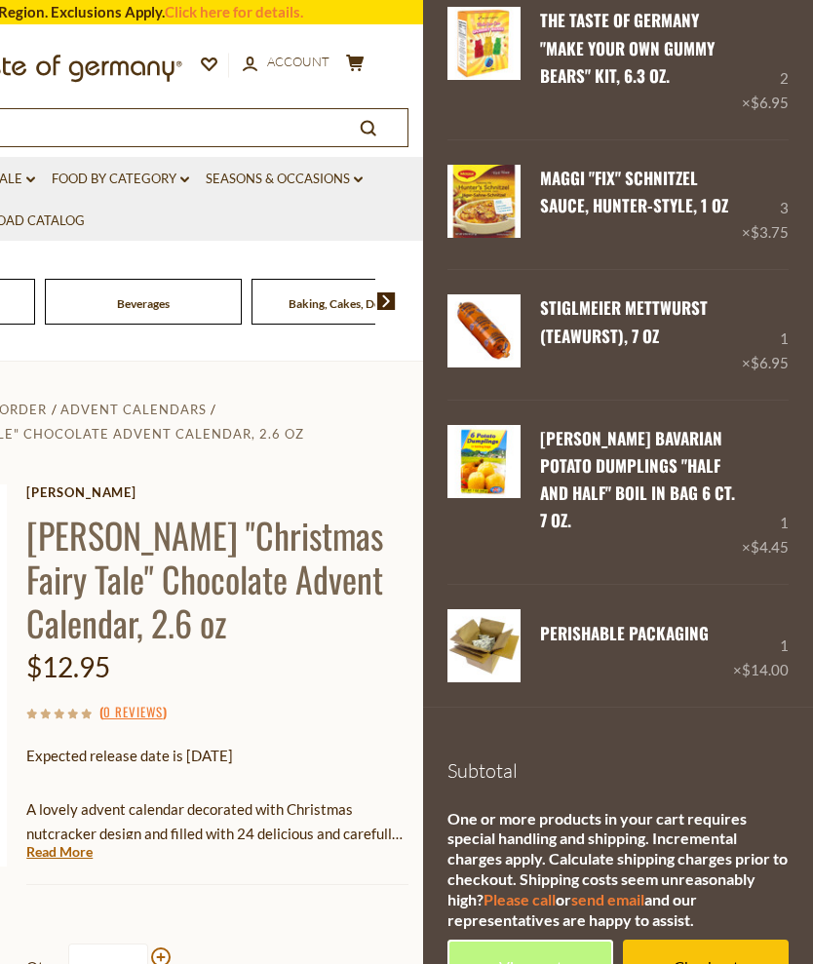
scroll to position [404, 0]
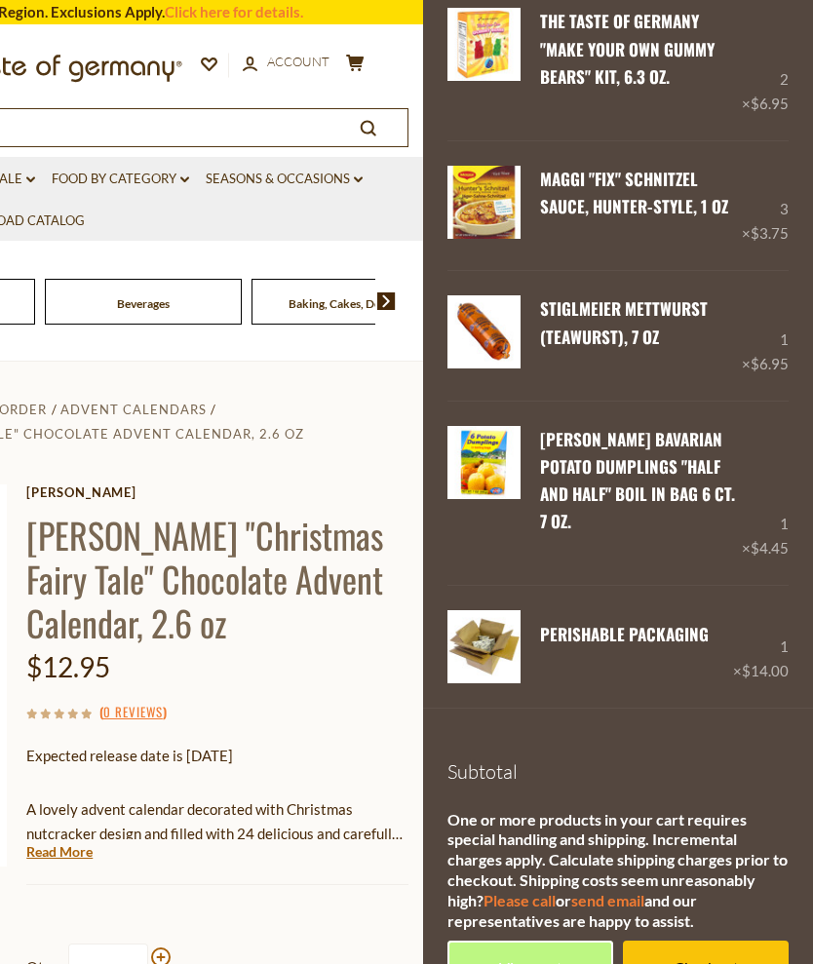
click at [530, 941] on link "View cart" at bounding box center [531, 968] width 166 height 54
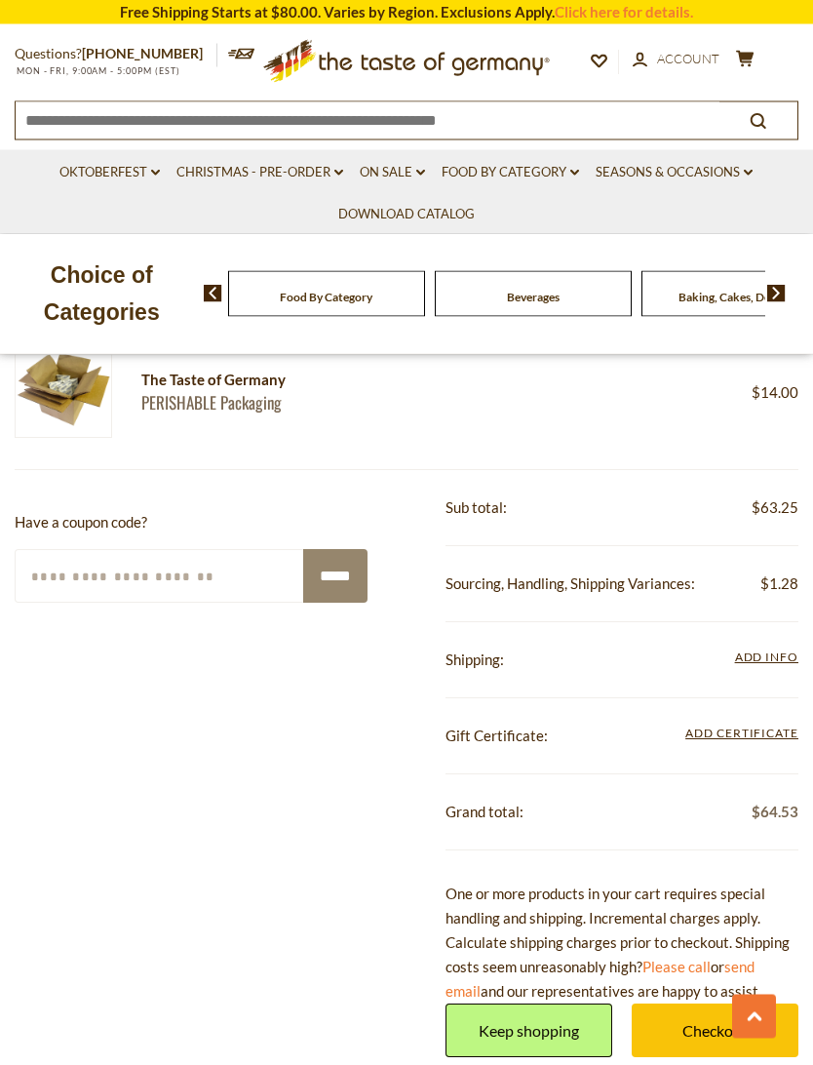
scroll to position [1210, 0]
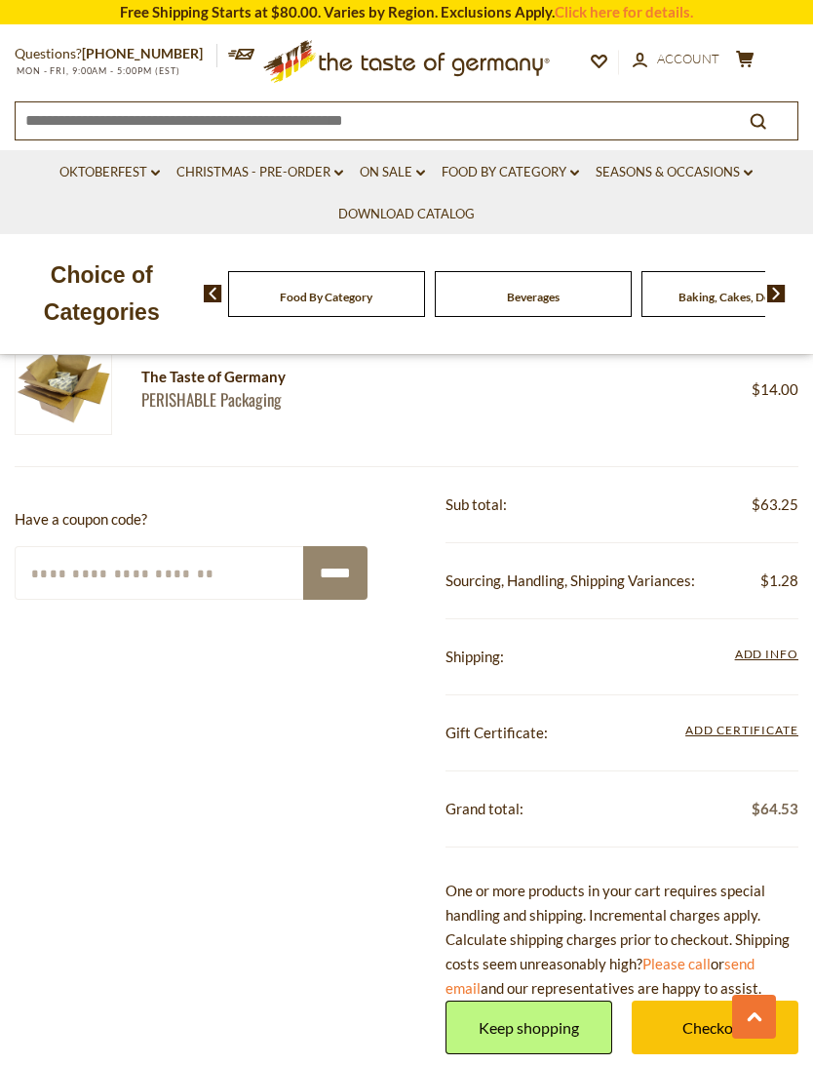
click at [631, 18] on link "Click here for details." at bounding box center [624, 12] width 138 height 18
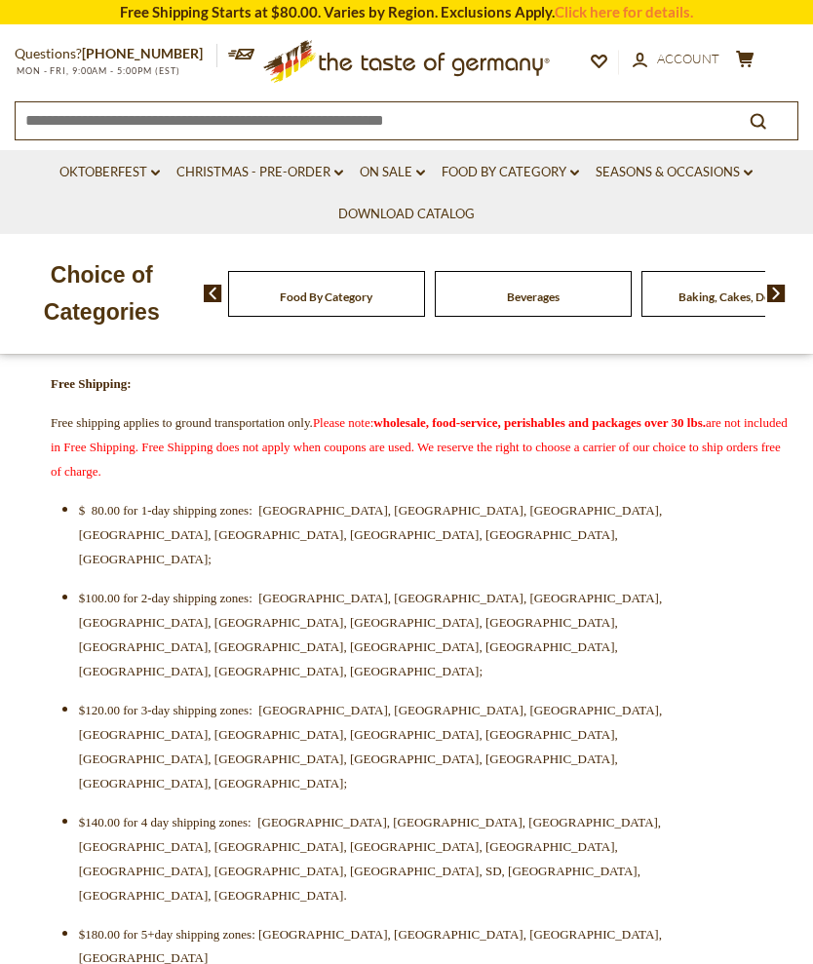
scroll to position [622, 0]
click at [746, 175] on link "Seasons & Occasions dropdown_arrow" at bounding box center [674, 172] width 157 height 21
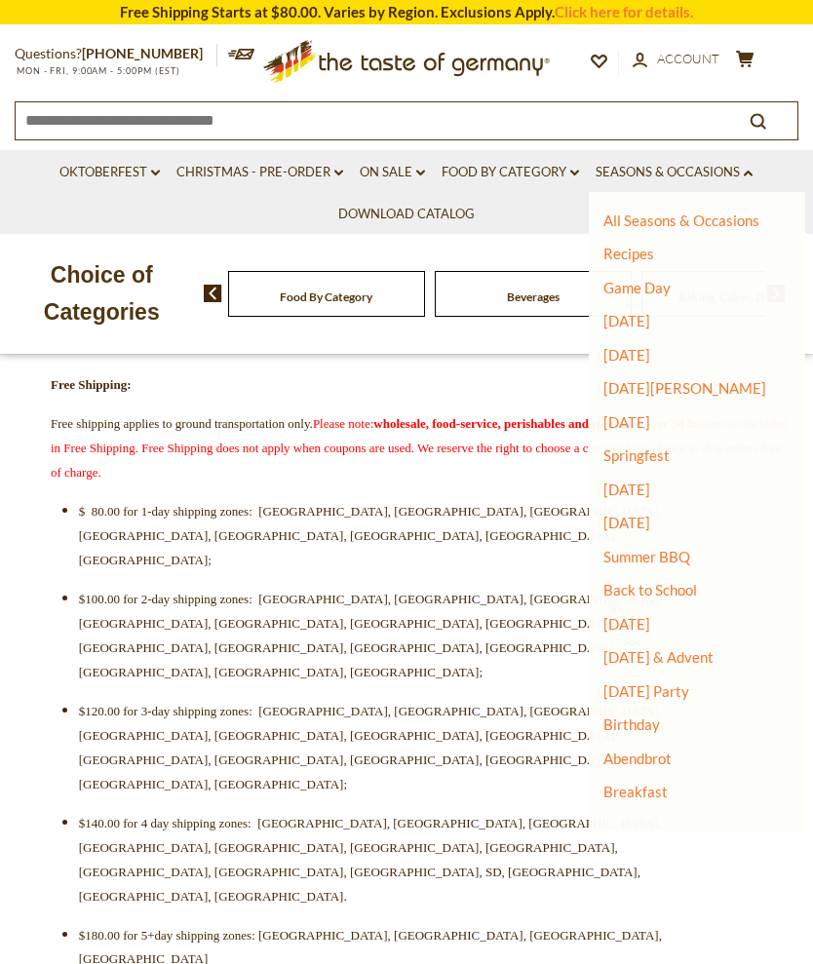
click at [750, 58] on icon at bounding box center [745, 59] width 18 height 17
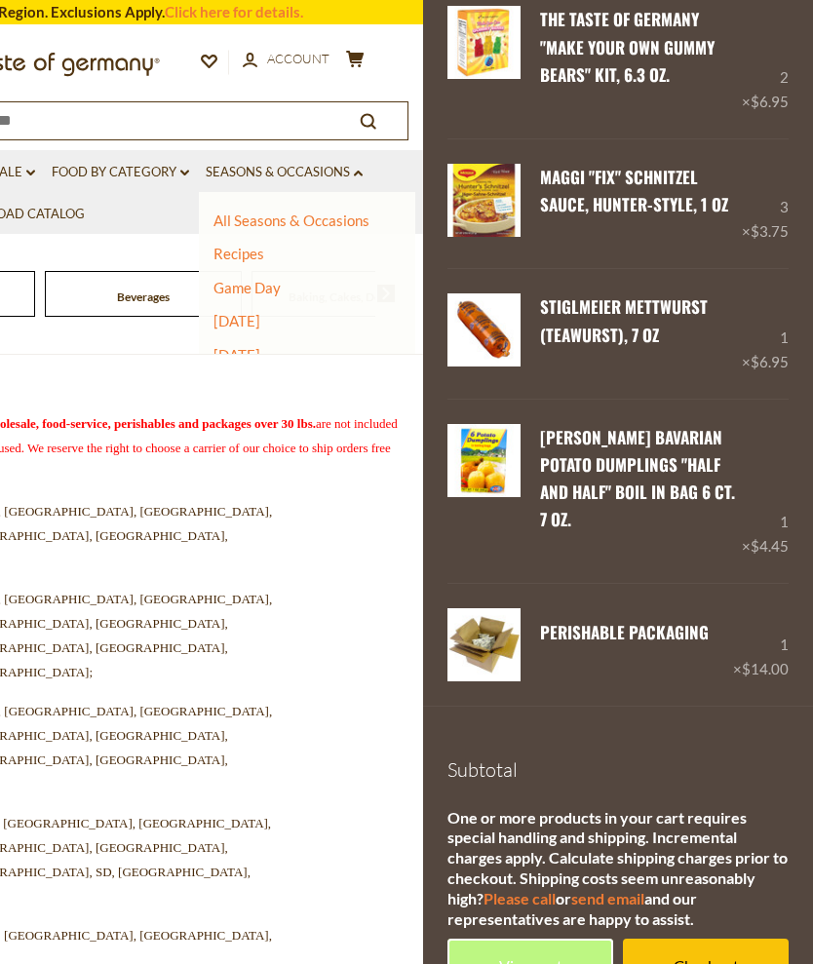
scroll to position [404, 0]
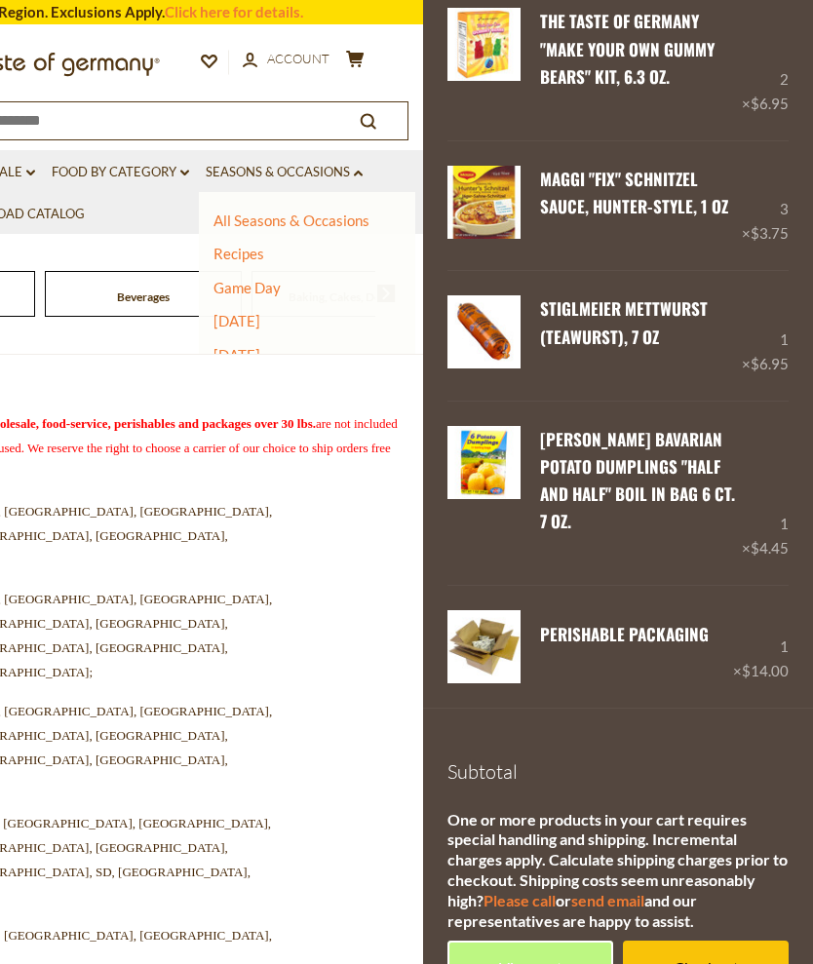
click at [549, 941] on link "View cart" at bounding box center [531, 968] width 166 height 54
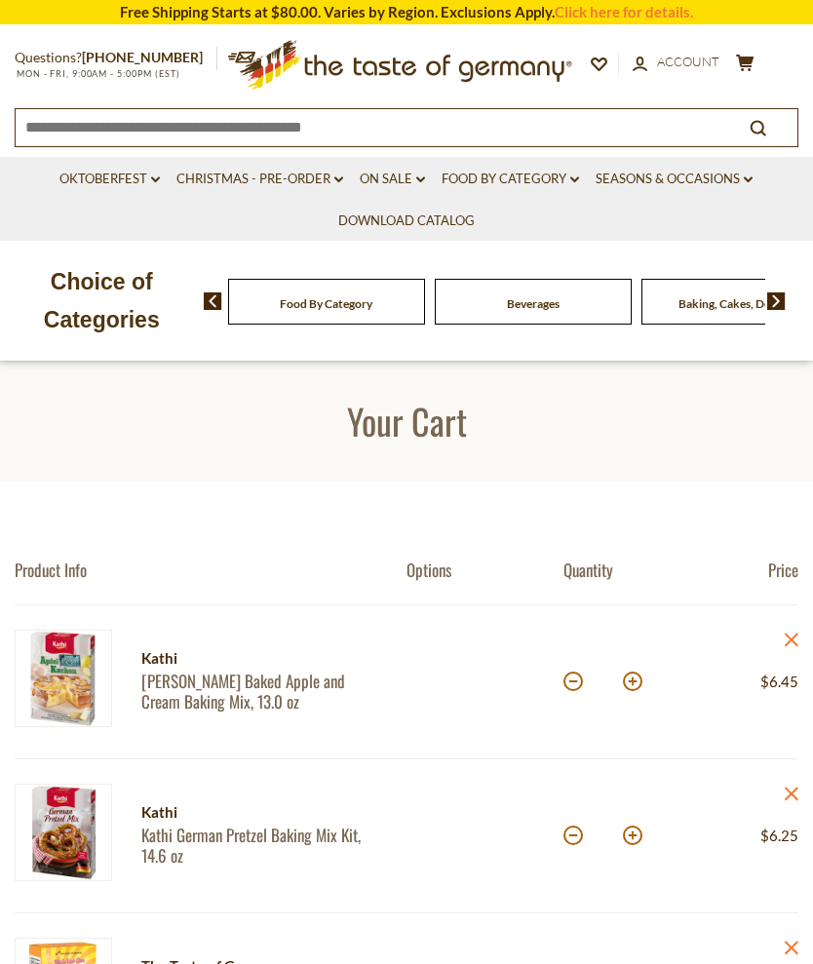
click at [553, 76] on icon ".st0{fill:#EDD300;} .st1{fill:#D33E21;}" at bounding box center [407, 64] width 334 height 67
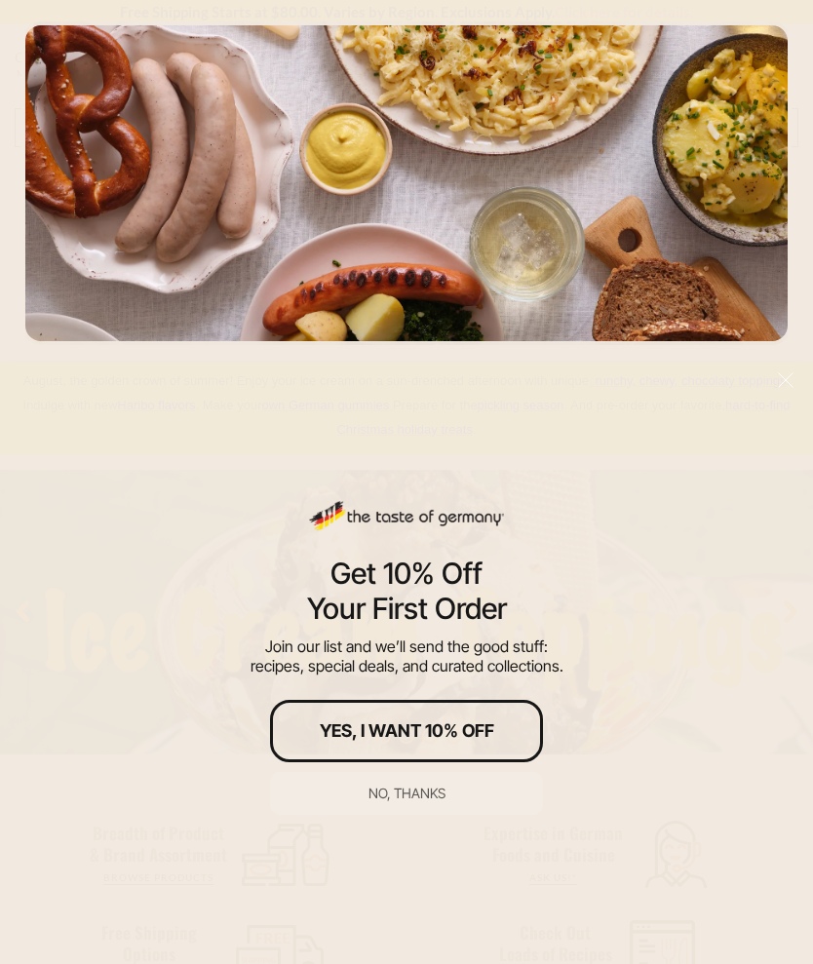
click at [430, 809] on button "No, thanks" at bounding box center [406, 793] width 273 height 43
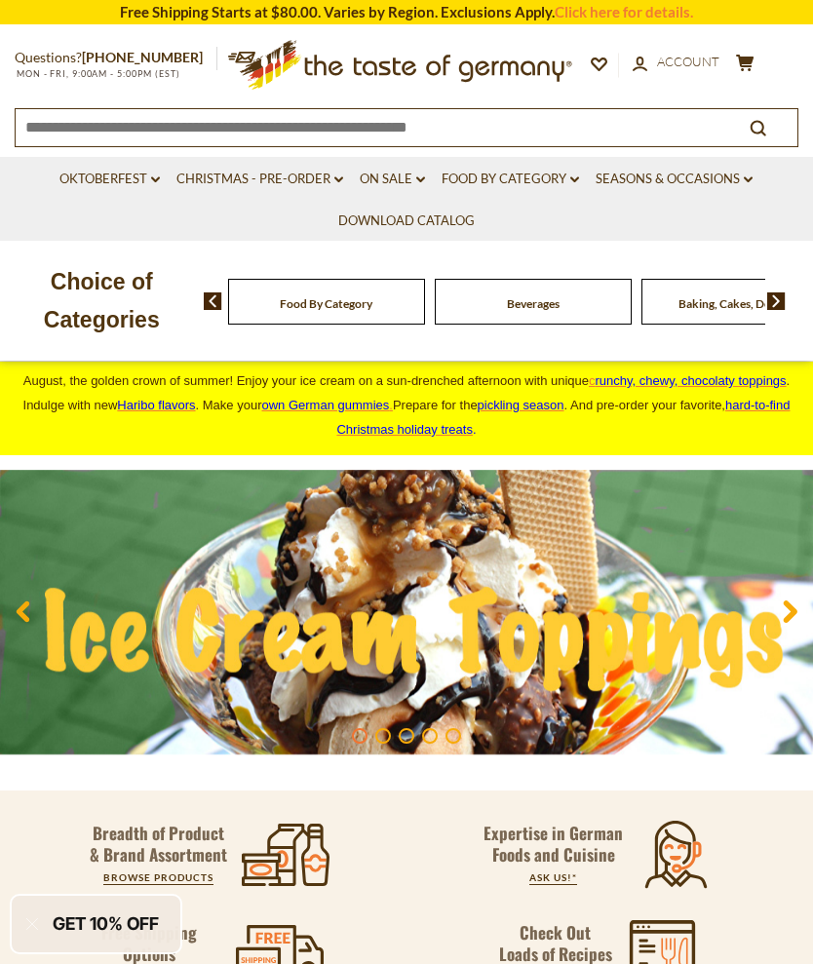
click at [572, 187] on link "Food By Category dropdown_arrow" at bounding box center [511, 179] width 138 height 21
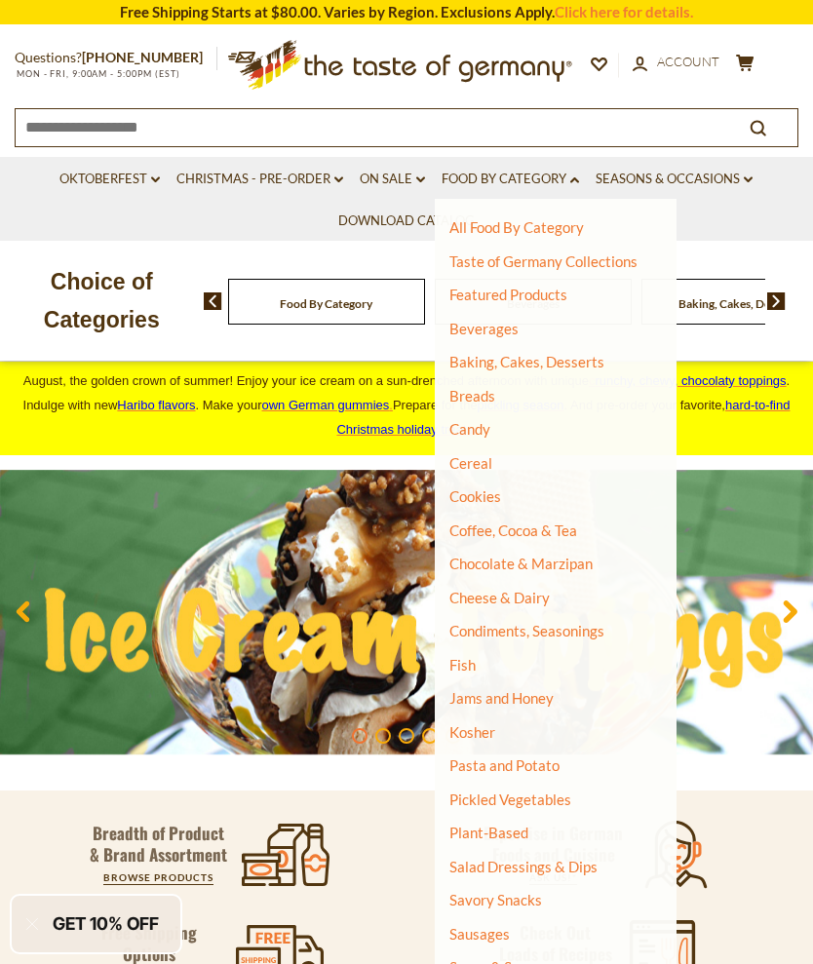
click at [492, 925] on link "Sausages" at bounding box center [480, 934] width 60 height 18
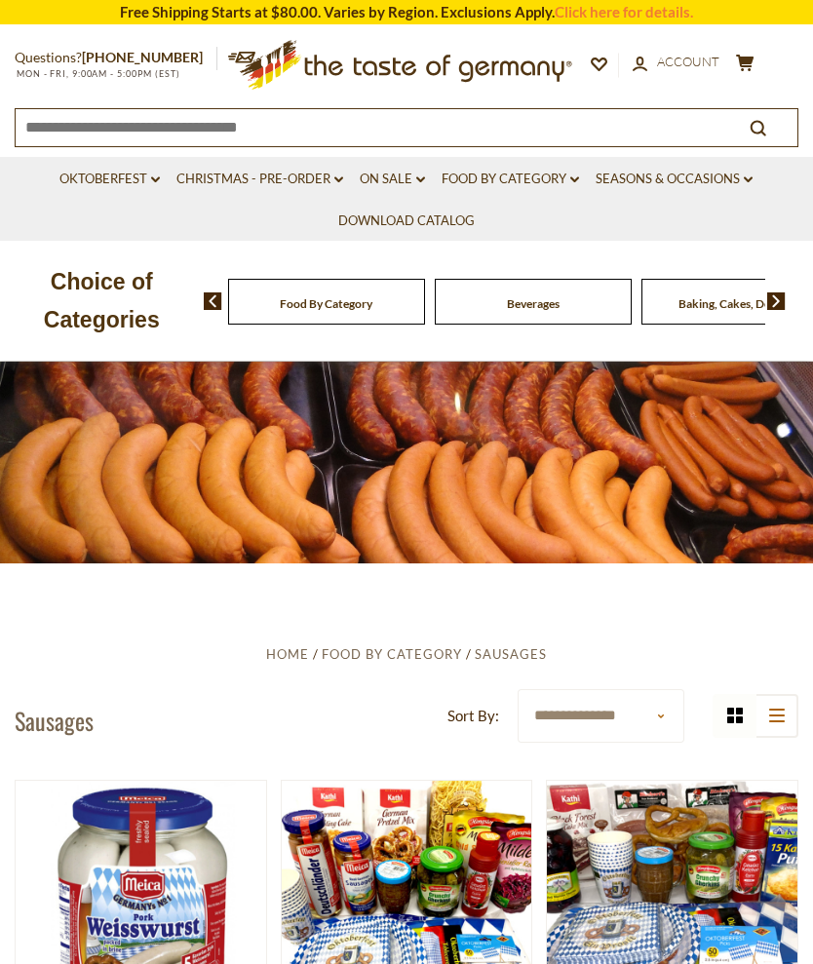
click at [656, 734] on select "**********" at bounding box center [601, 716] width 167 height 54
select select "*********"
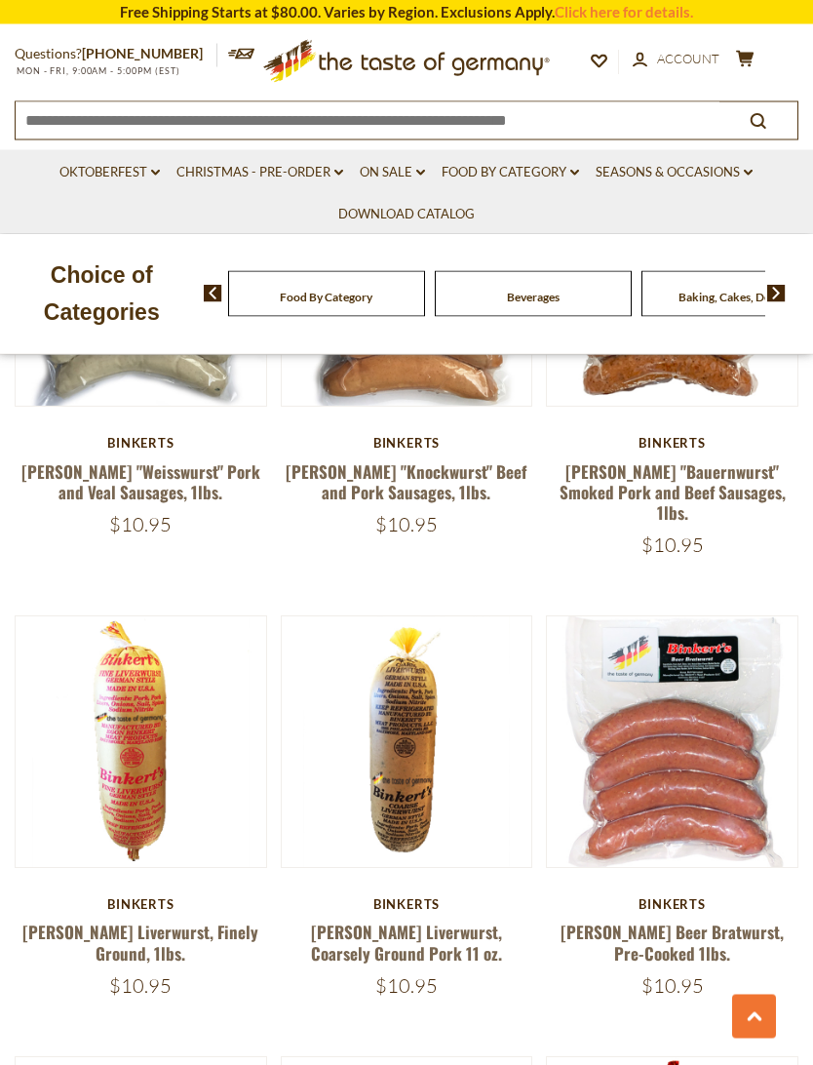
scroll to position [2942, 0]
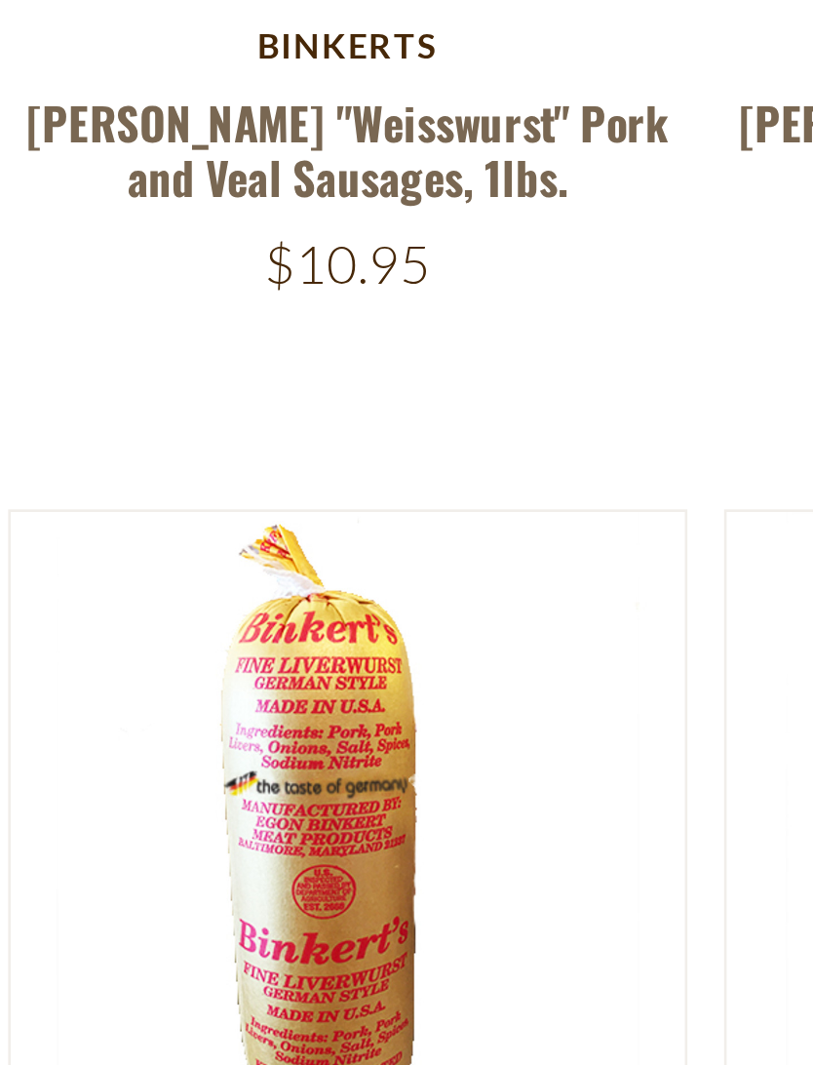
click at [17, 54] on div "Quick View The Taste of Germany The Taste of Germany Oktoberfest Party Box for …" at bounding box center [407, 583] width 784 height 5491
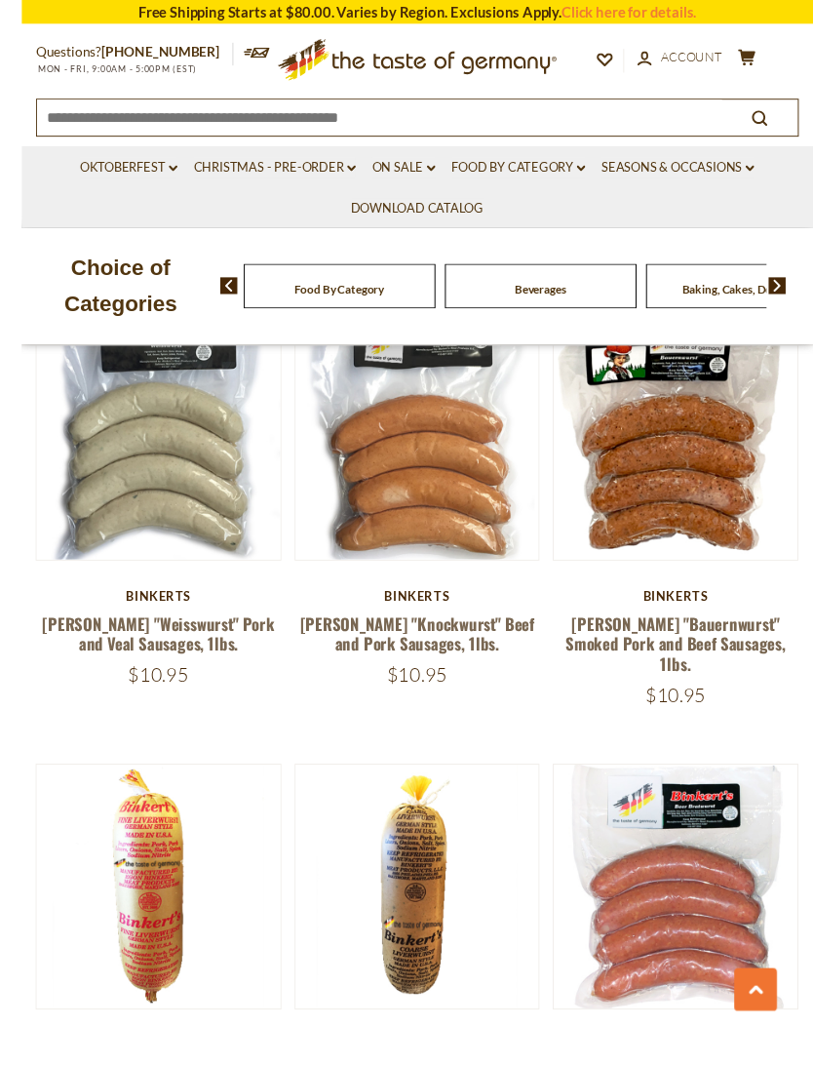
scroll to position [2961, 0]
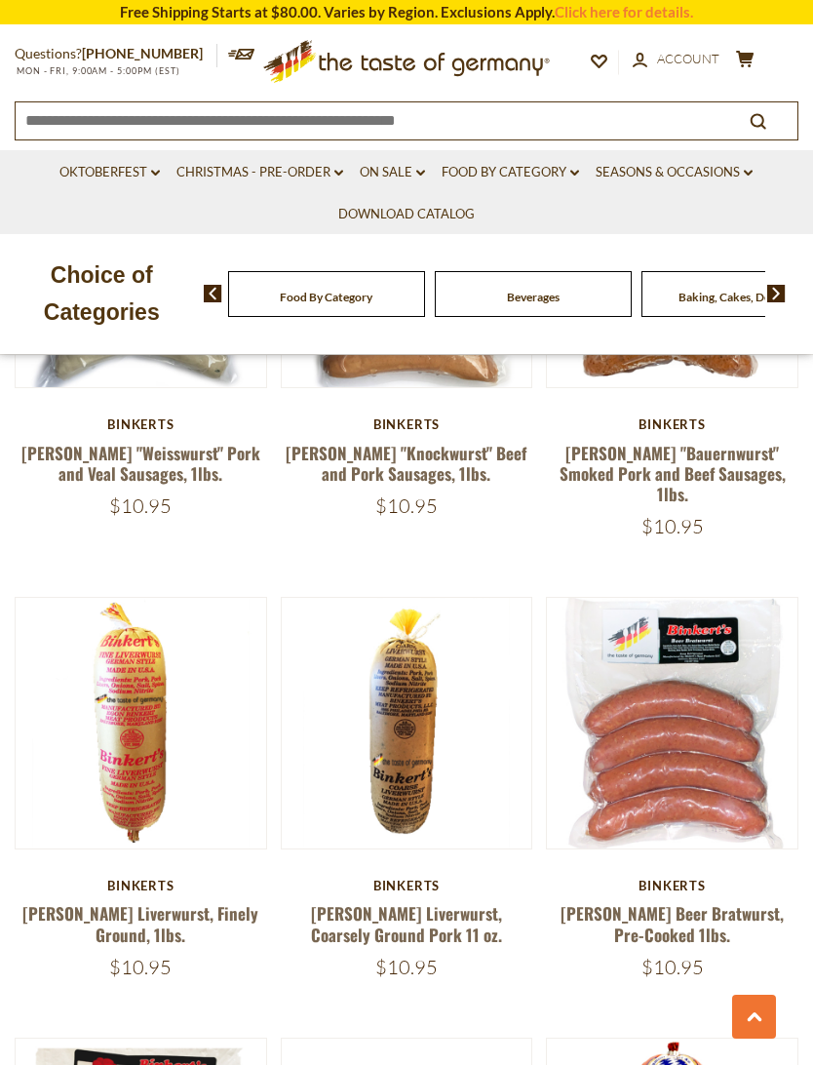
click at [109, 422] on button "Quick View" at bounding box center [141, 400] width 132 height 44
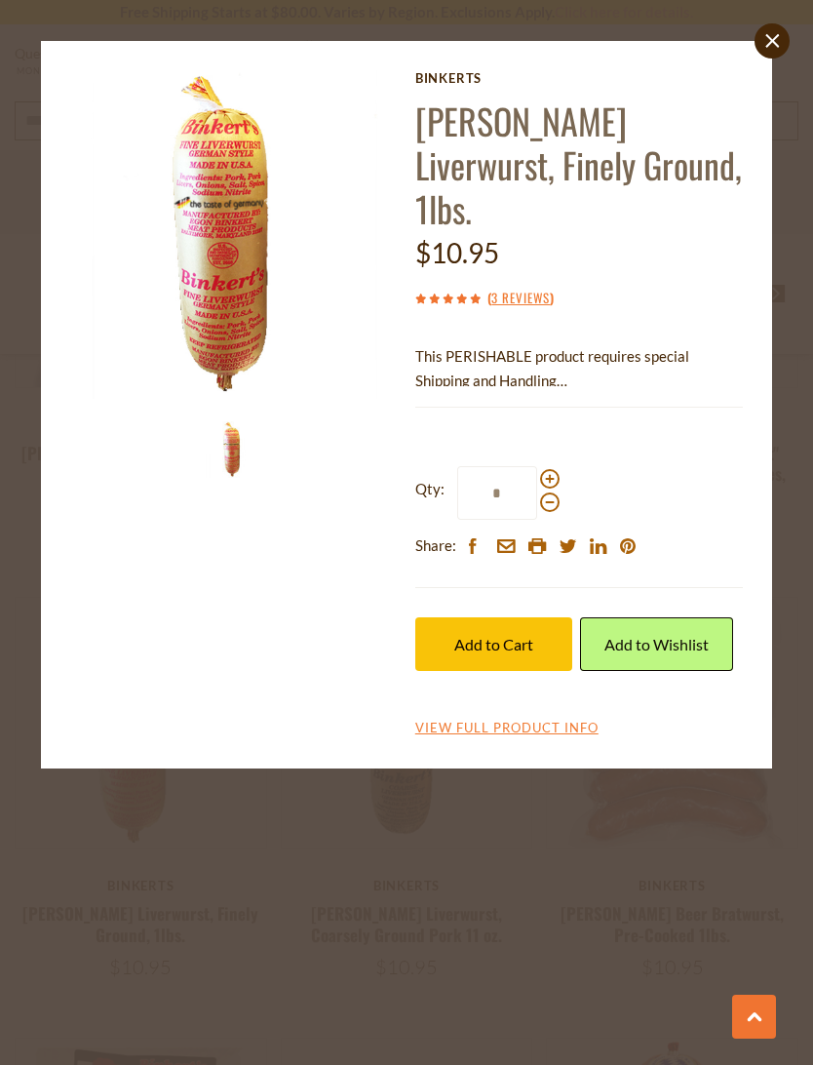
click at [531, 617] on button "Add to Cart" at bounding box center [494, 644] width 158 height 54
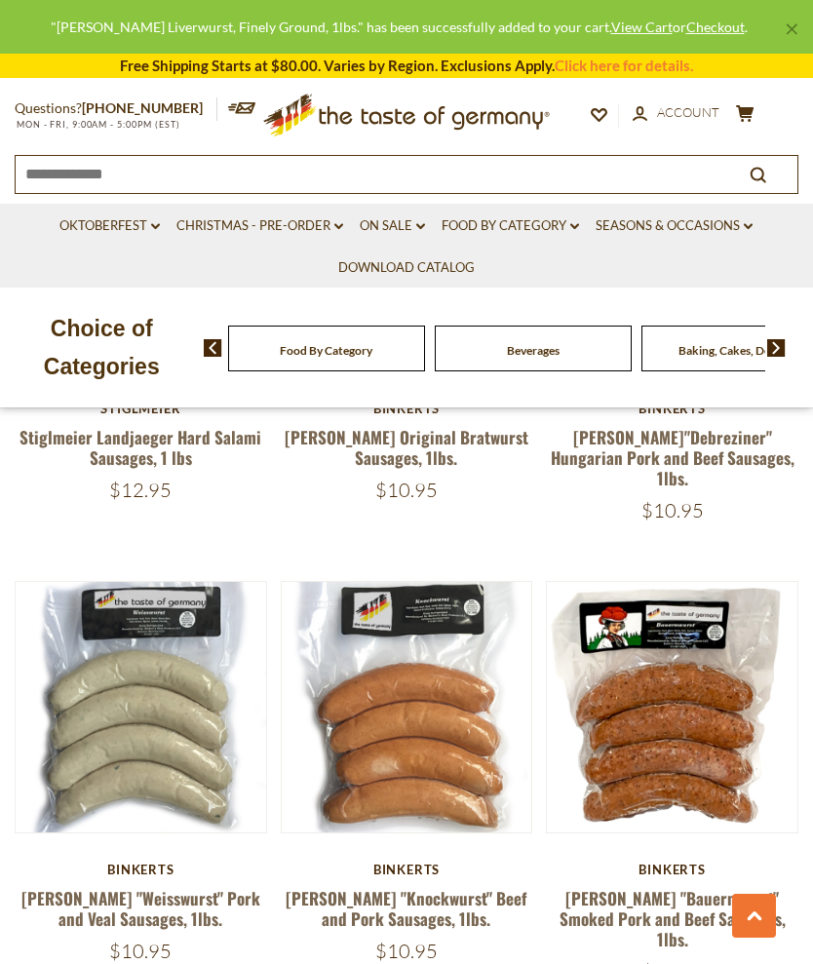
scroll to position [2545, 0]
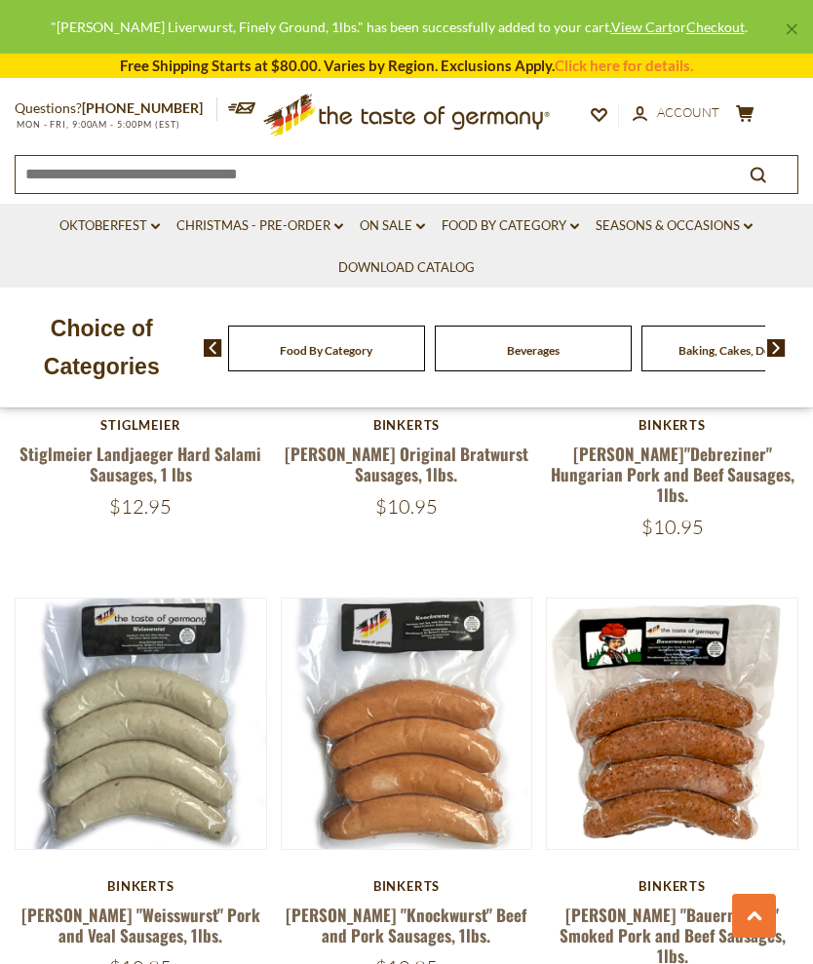
click at [129, 423] on button "Quick View" at bounding box center [141, 401] width 132 height 44
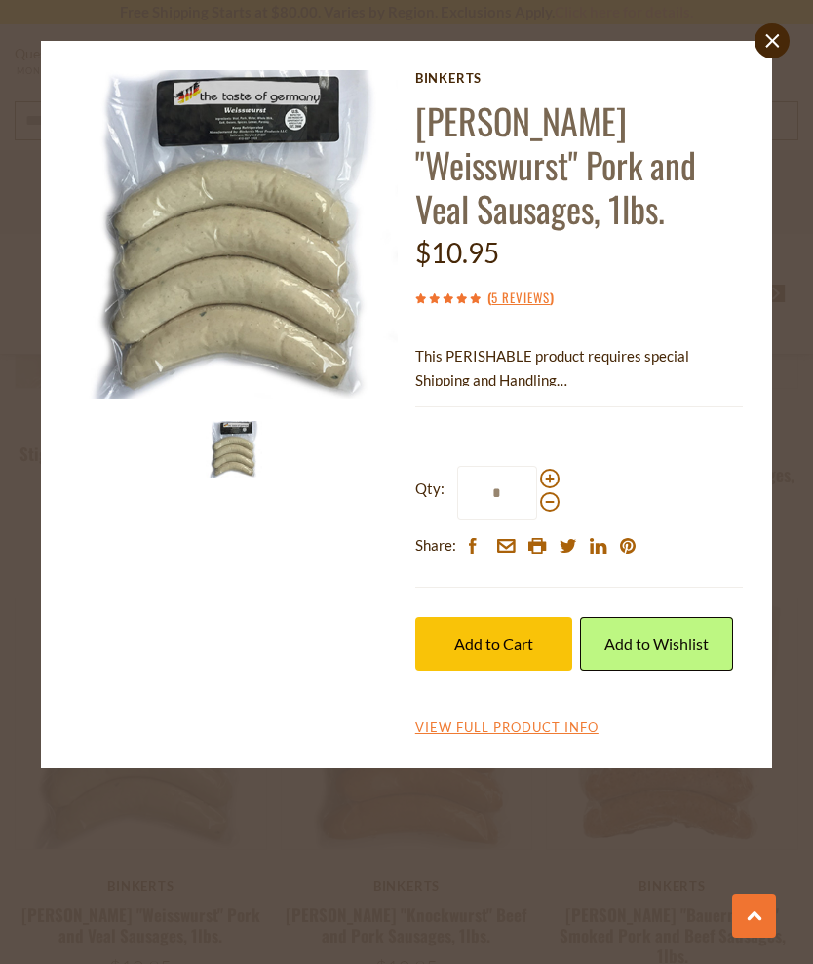
click at [514, 643] on span "Add to Cart" at bounding box center [493, 644] width 79 height 19
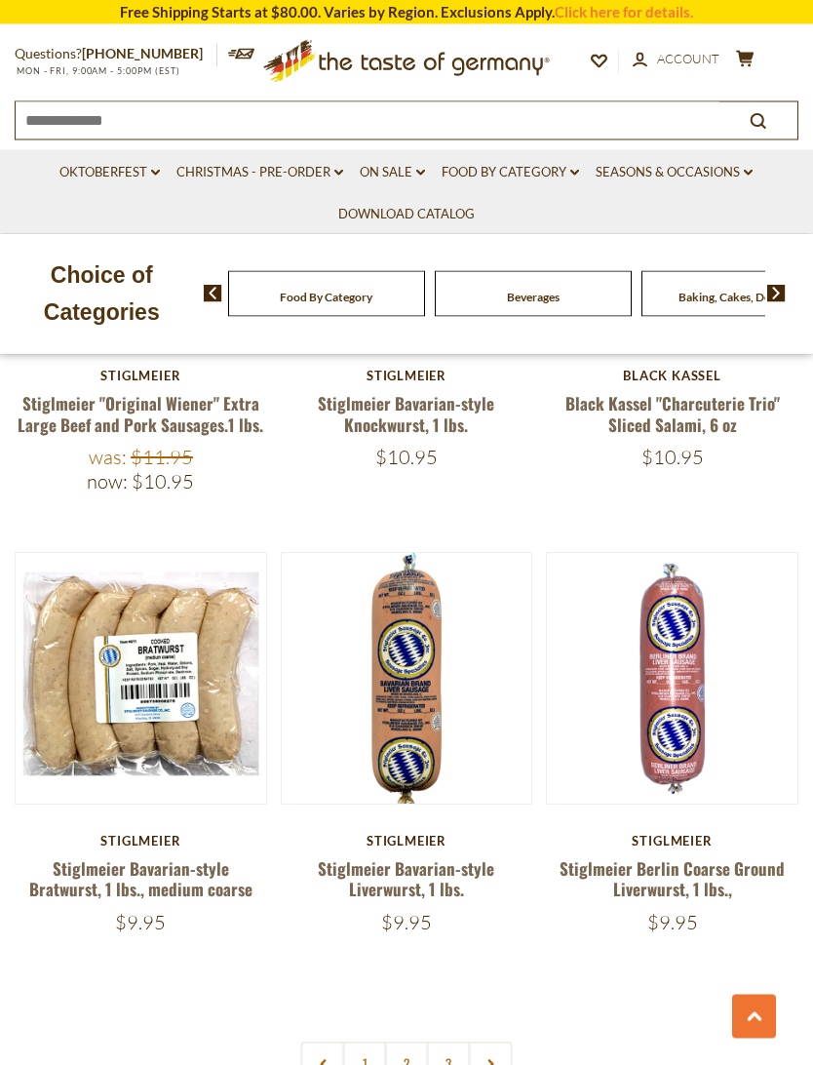
scroll to position [5271, 0]
click at [445, 377] on button "Quick View" at bounding box center [406, 356] width 132 height 44
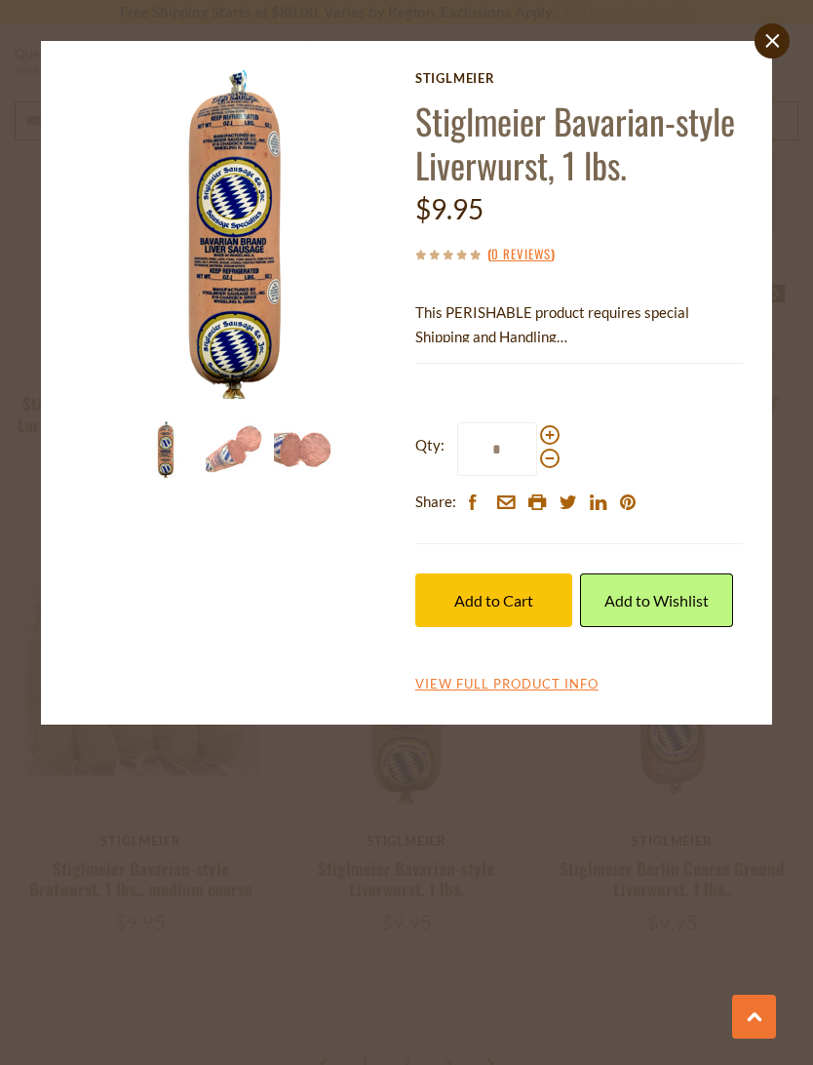
click at [516, 606] on span "Add to Cart" at bounding box center [493, 600] width 79 height 19
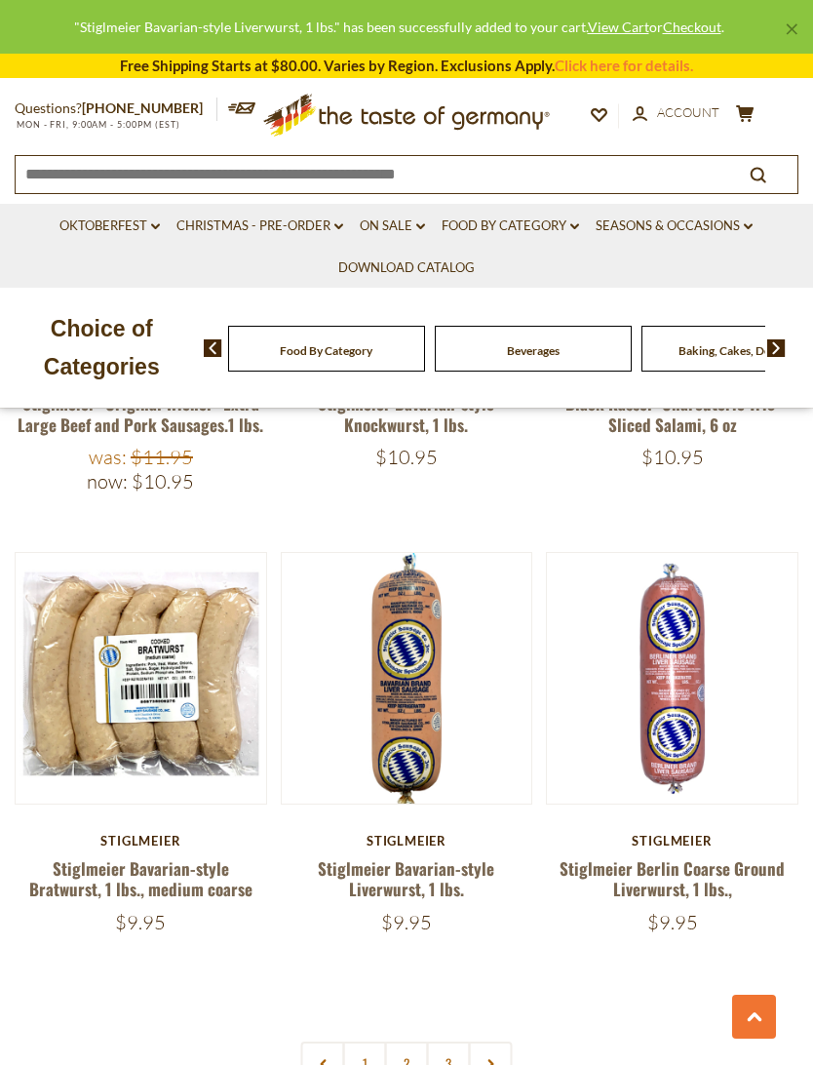
click at [394, 964] on link "2" at bounding box center [407, 1064] width 44 height 44
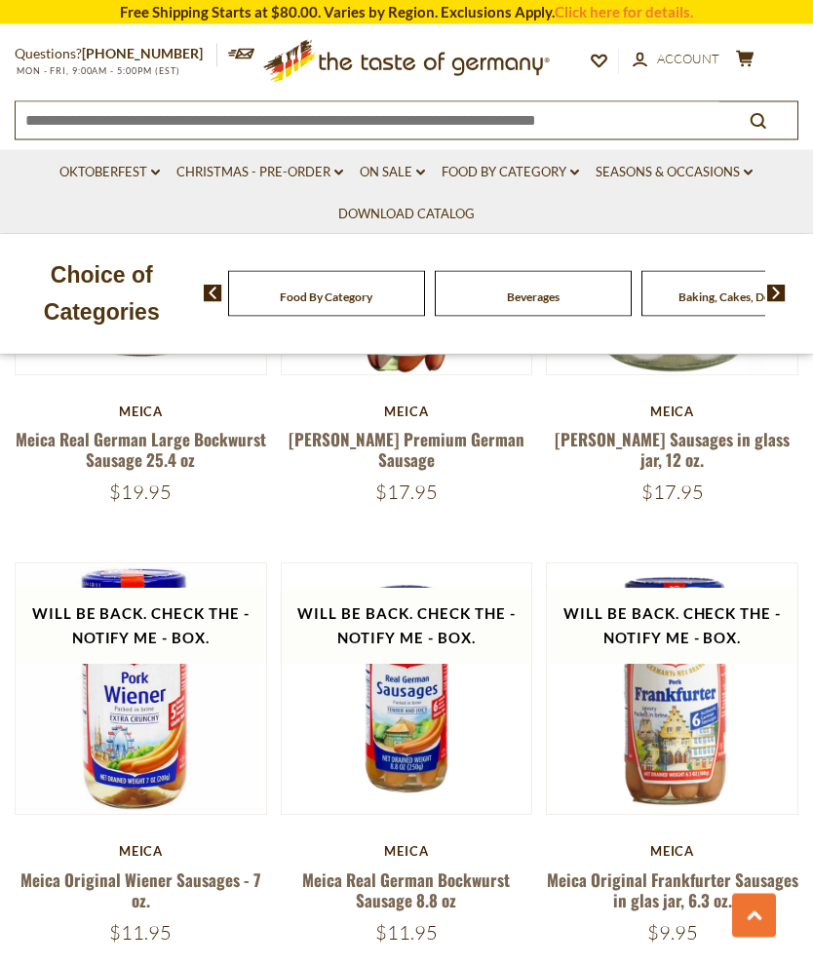
scroll to position [5321, 0]
click at [756, 70] on button "cart $95.1" at bounding box center [745, 62] width 24 height 24
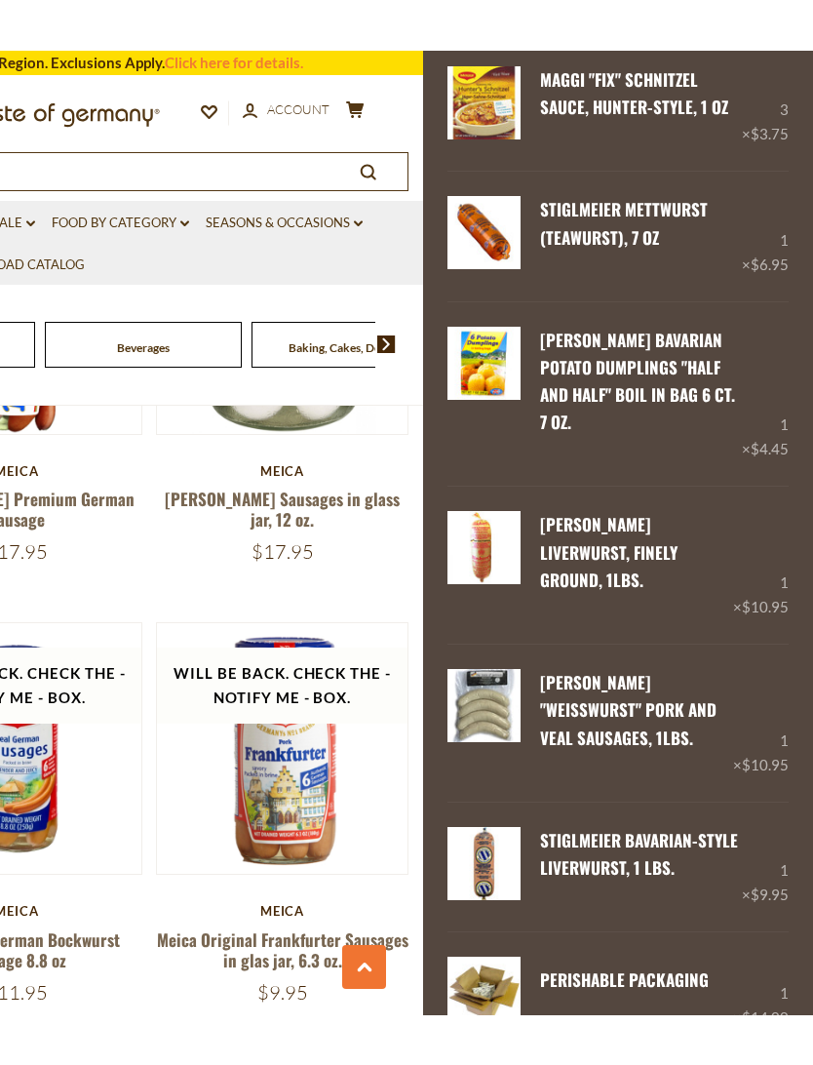
scroll to position [790, 0]
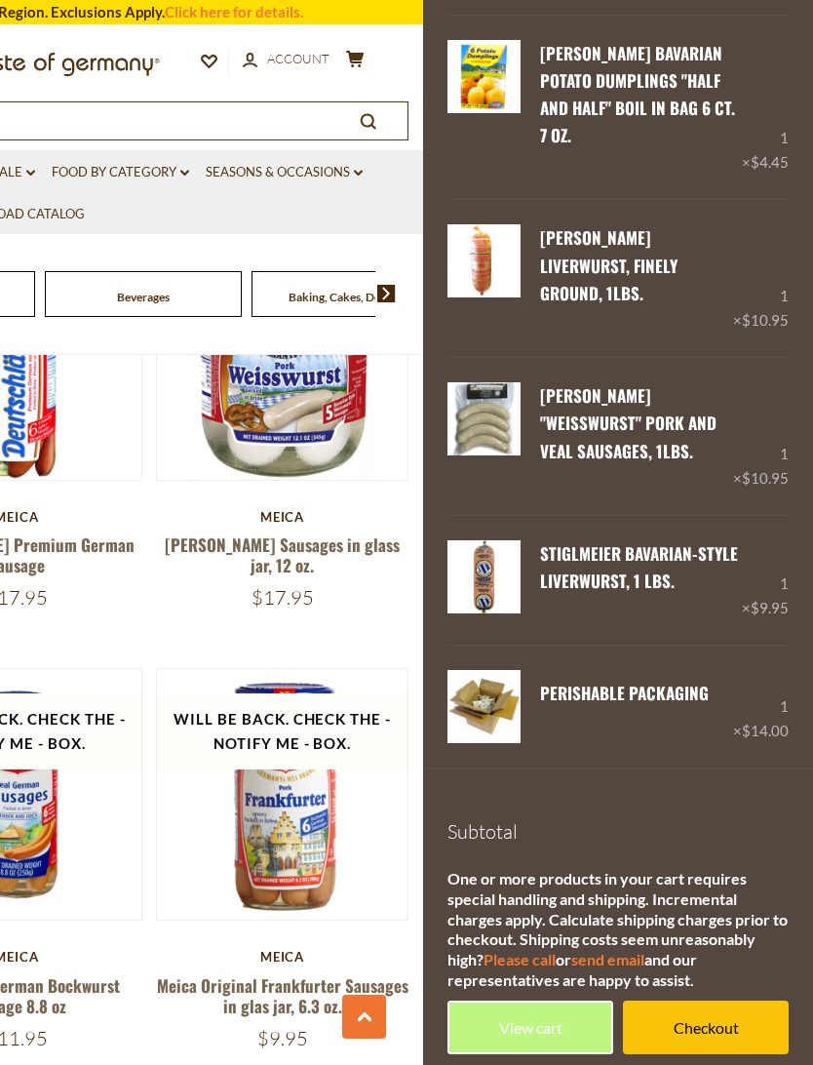
click at [558, 964] on link "View cart" at bounding box center [531, 1028] width 166 height 54
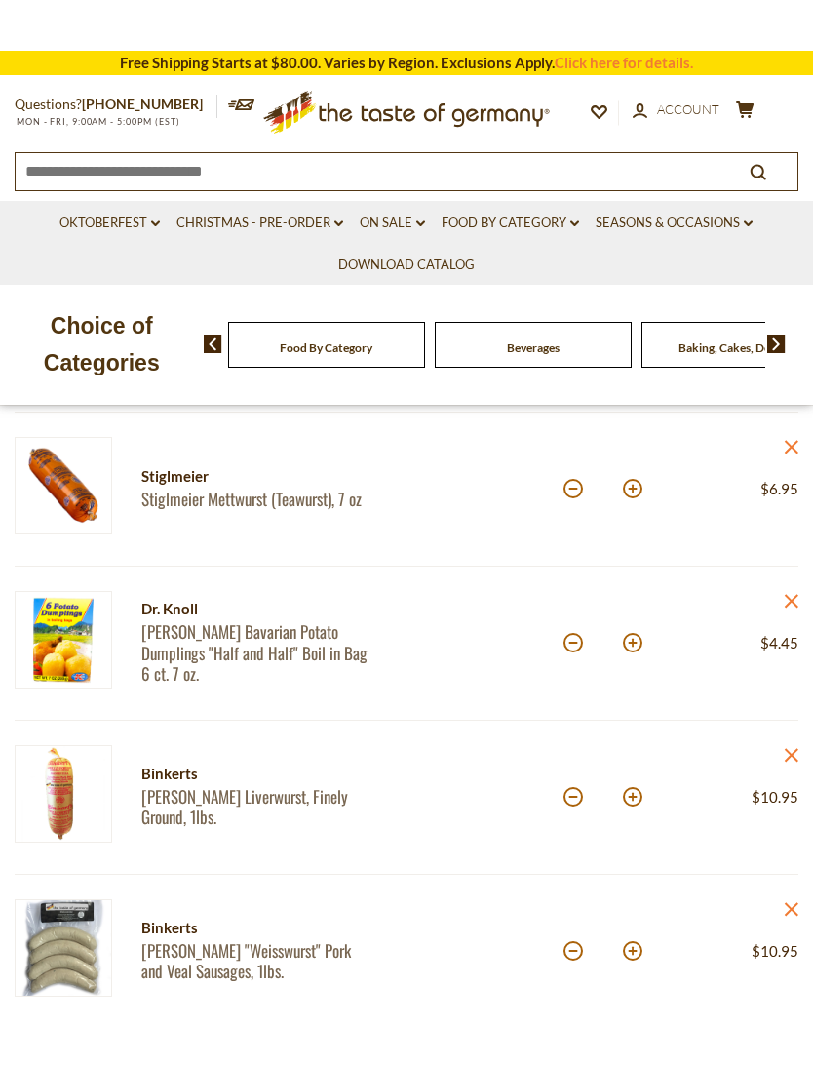
scroll to position [848, 0]
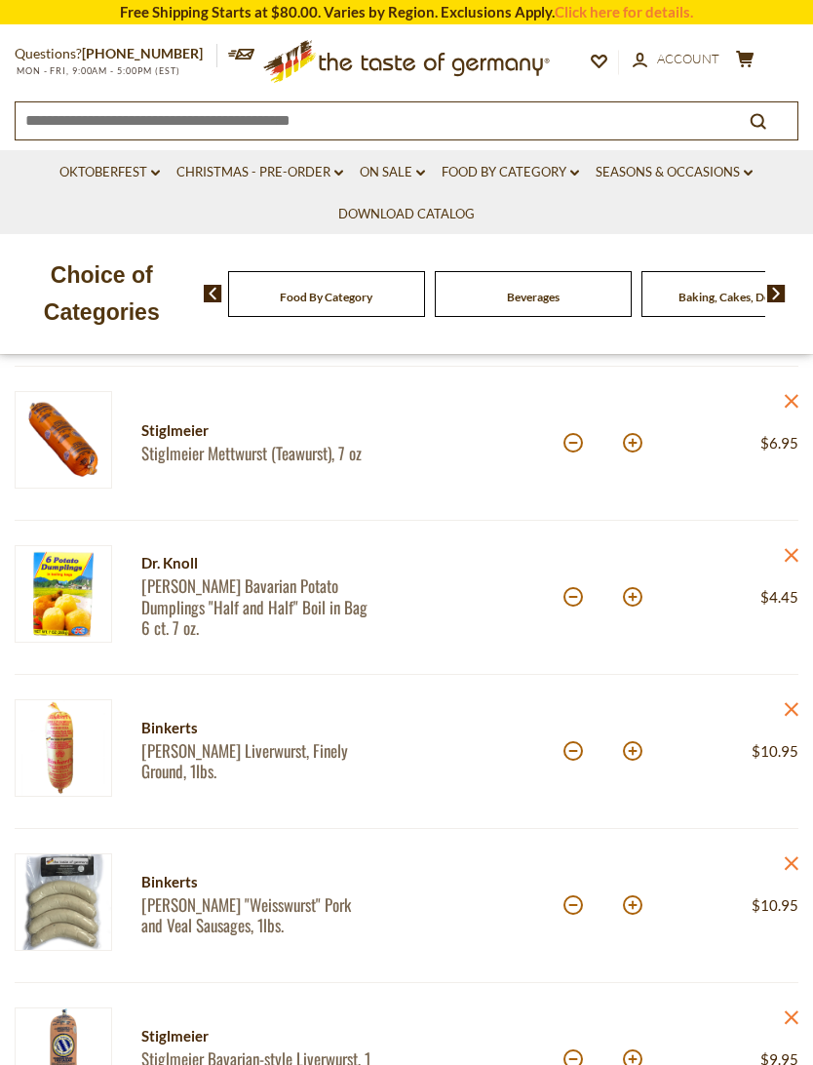
click at [797, 698] on article "Binkerts Binkert's Liverwurst, Finely Ground, 1lbs. Quantity: * Price: $10.95 c…" at bounding box center [407, 752] width 784 height 154
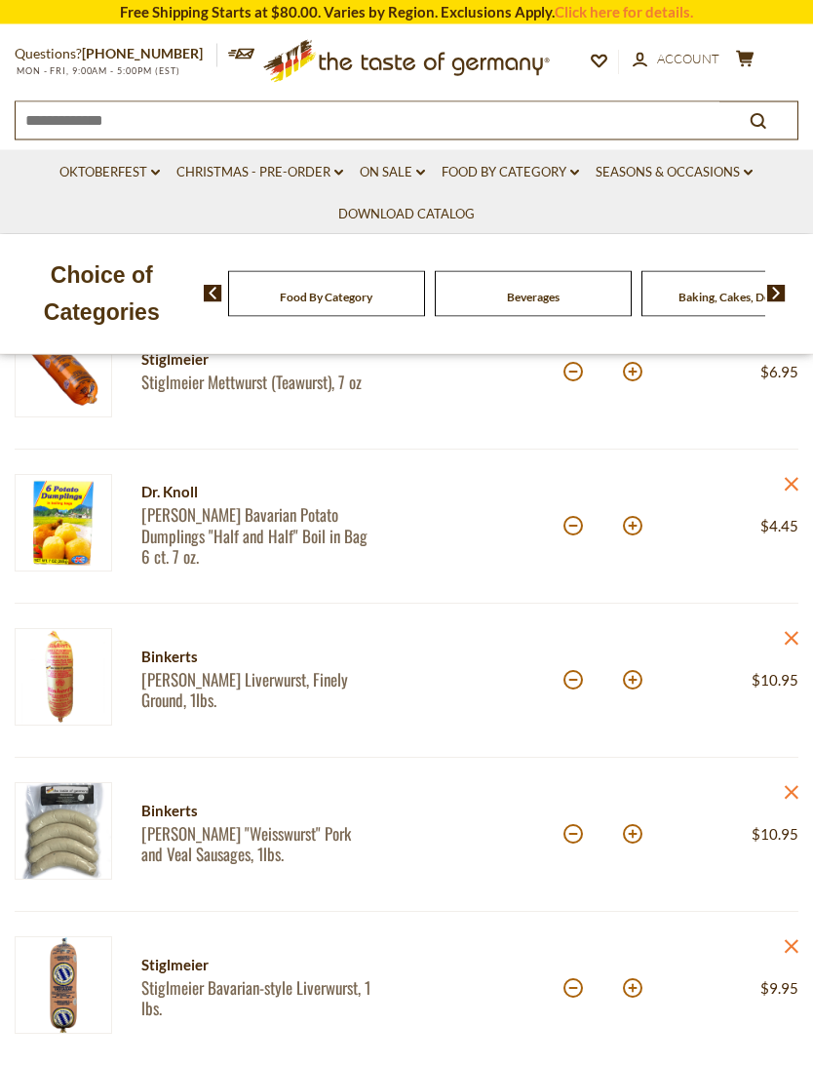
scroll to position [920, 0]
click at [799, 631] on icon "close" at bounding box center [791, 638] width 15 height 15
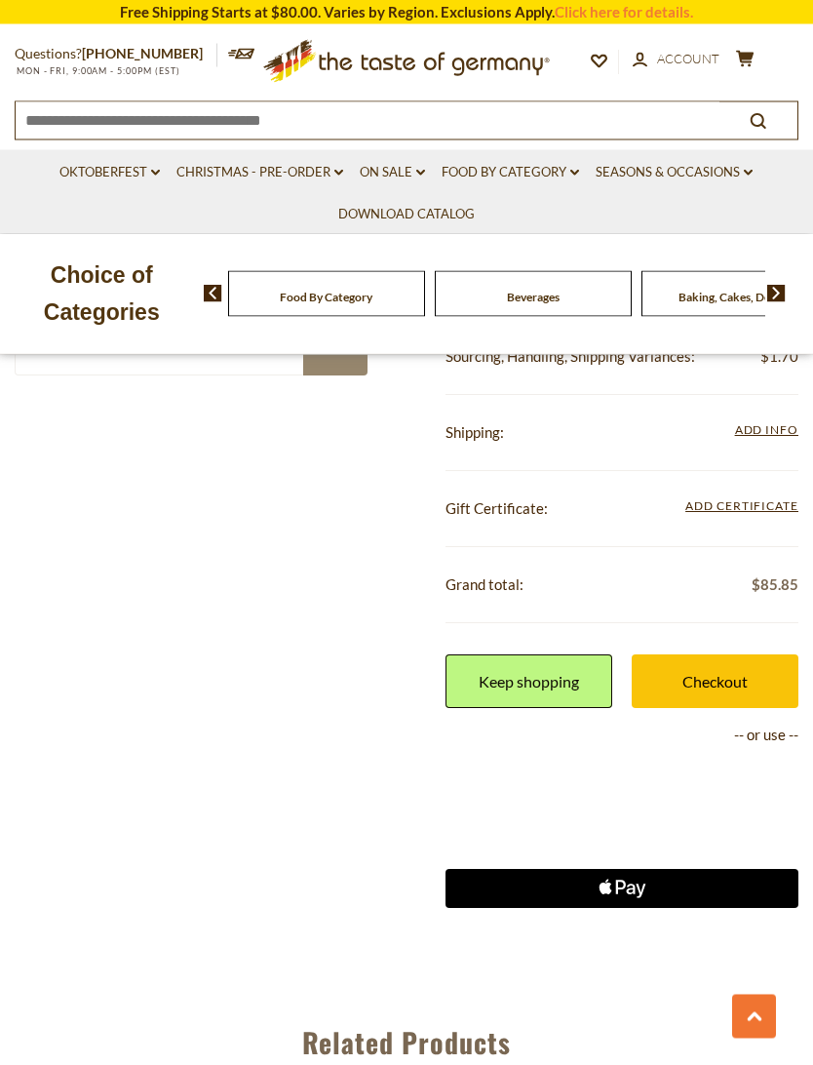
scroll to position [1744, 0]
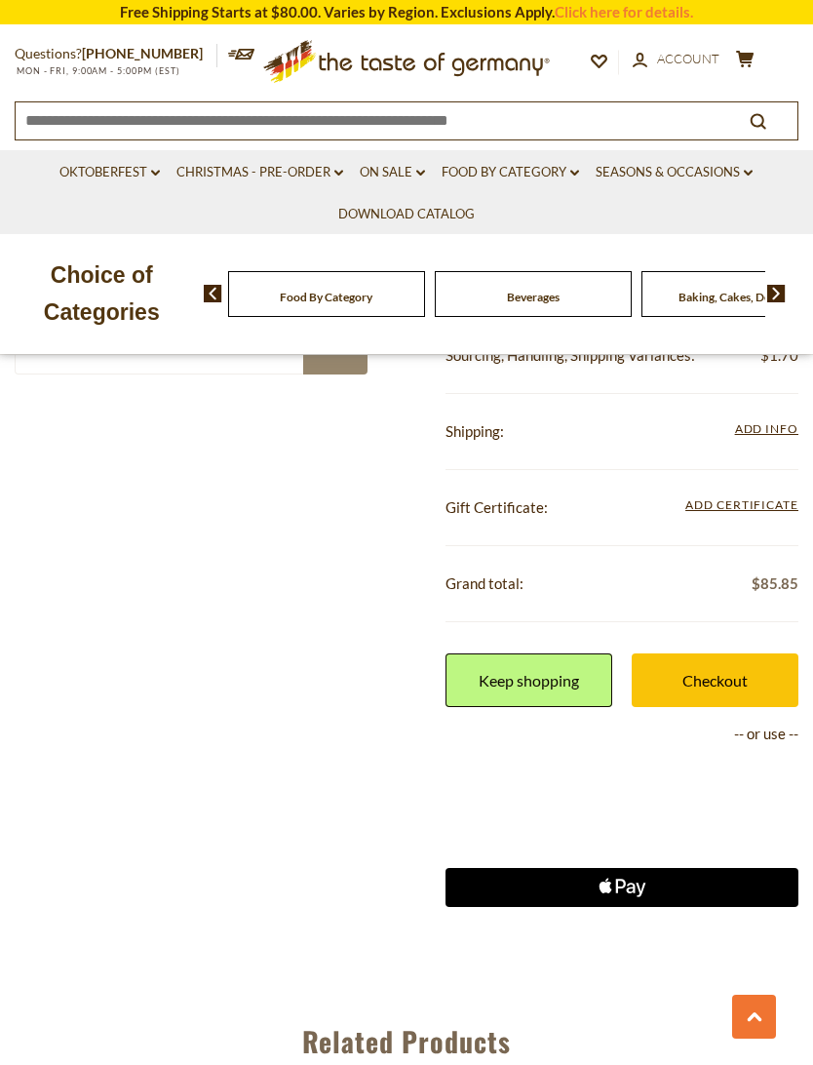
click at [747, 686] on link "Checkout" at bounding box center [715, 680] width 167 height 54
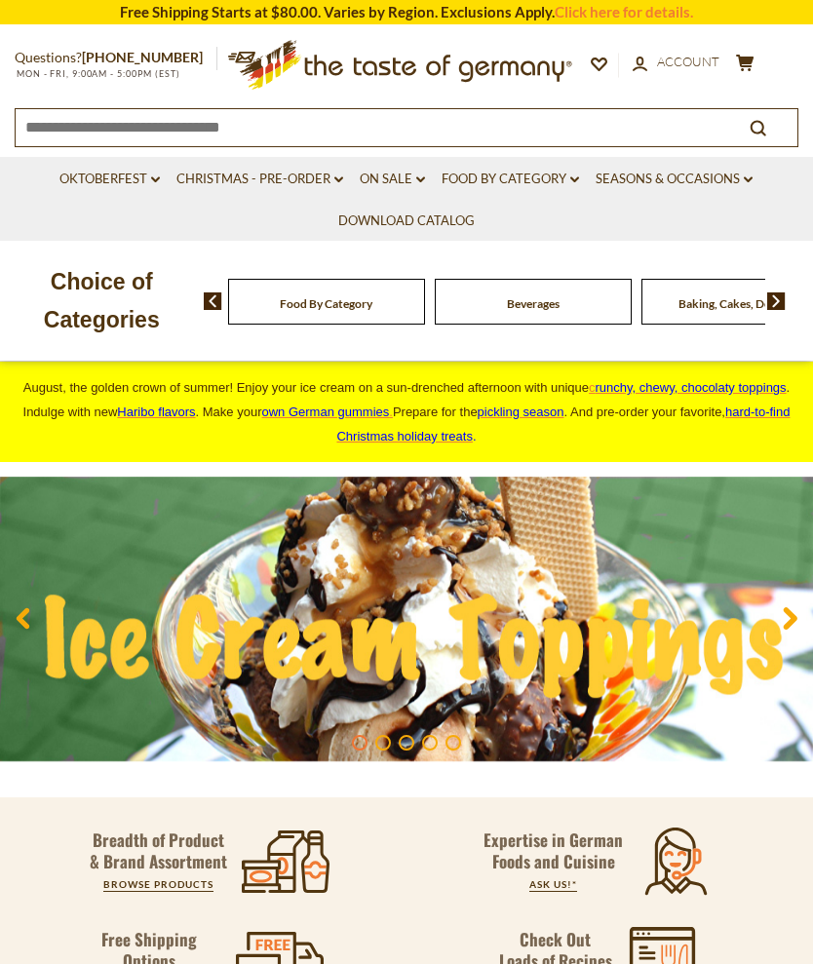
click at [639, 15] on link "Click here for details." at bounding box center [624, 12] width 138 height 18
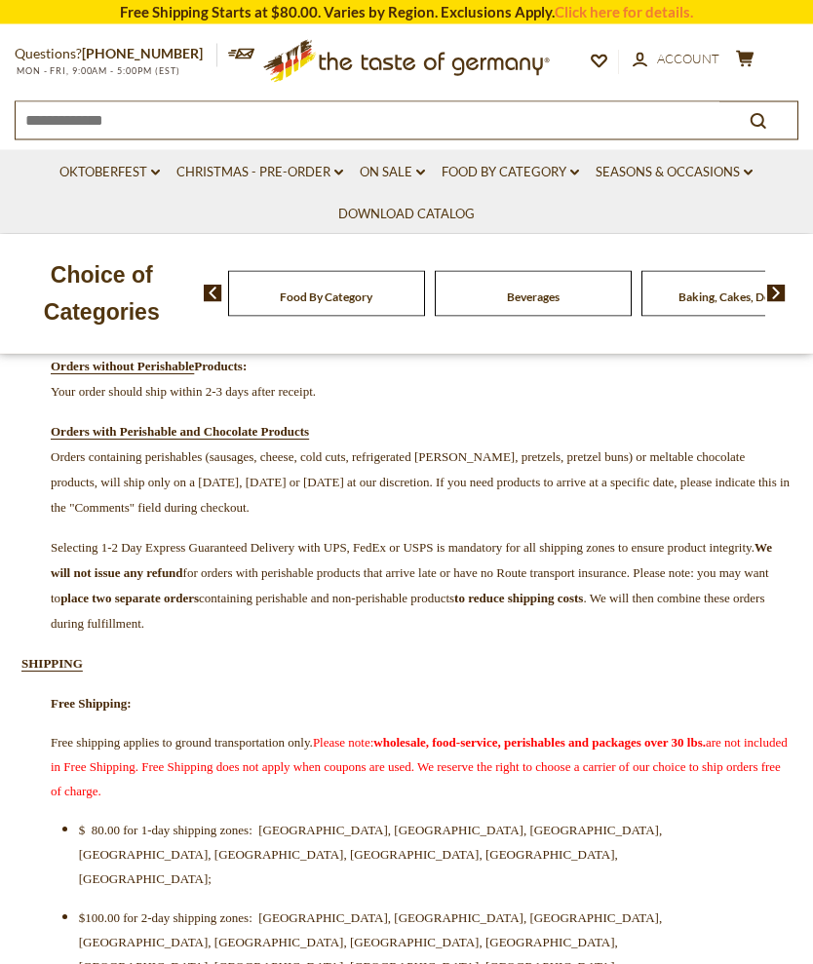
scroll to position [303, 0]
click at [750, 62] on icon "cart" at bounding box center [745, 59] width 19 height 17
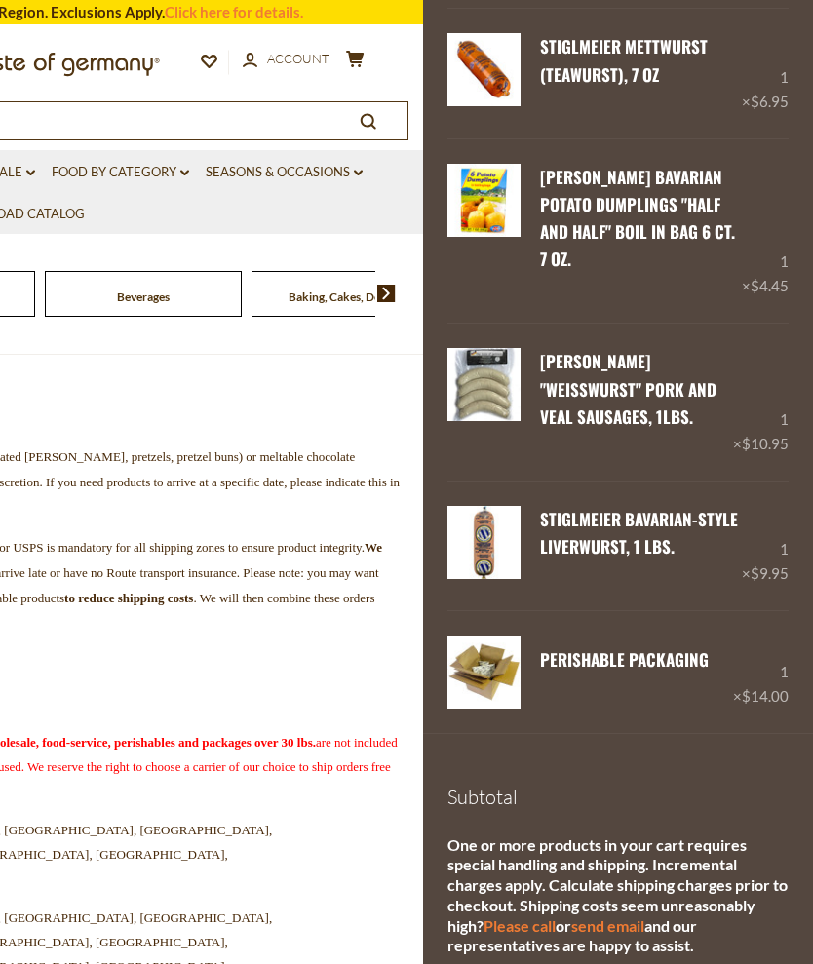
scroll to position [667, 0]
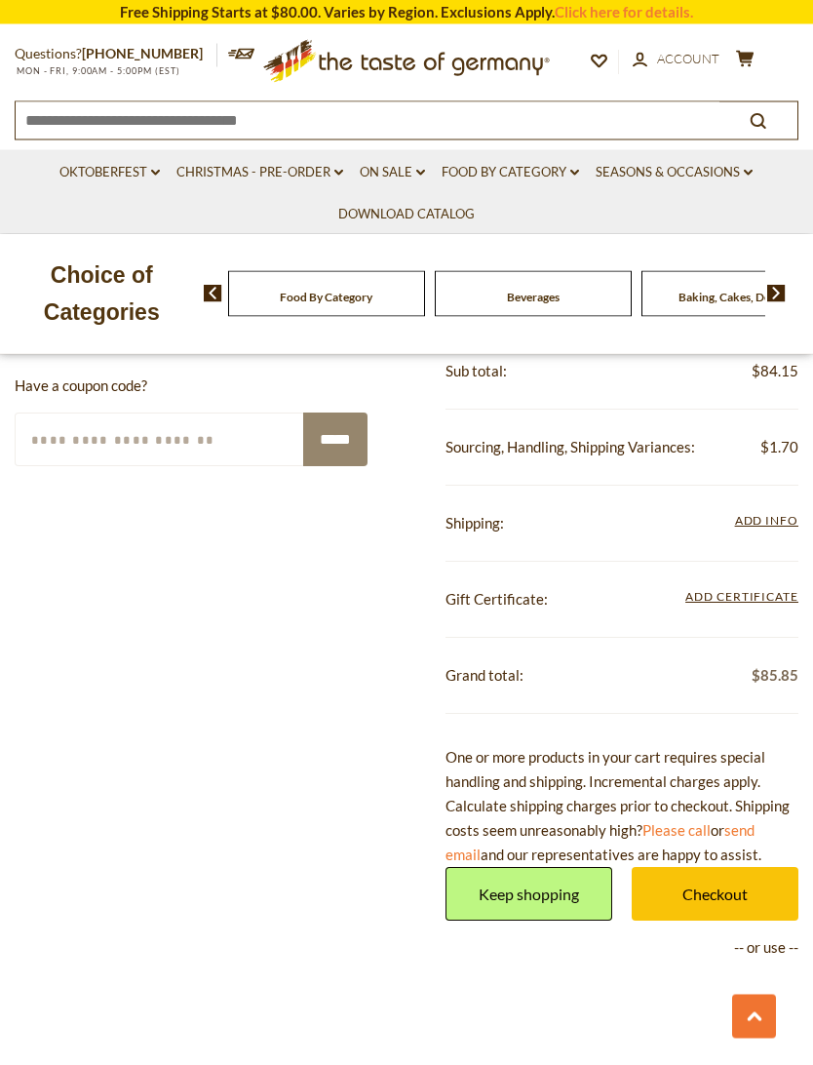
scroll to position [1505, 0]
click at [707, 638] on div "Gift Certificate: Add Certificate Enter your certificate code *****" at bounding box center [622, 600] width 353 height 76
